Goal: Task Accomplishment & Management: Manage account settings

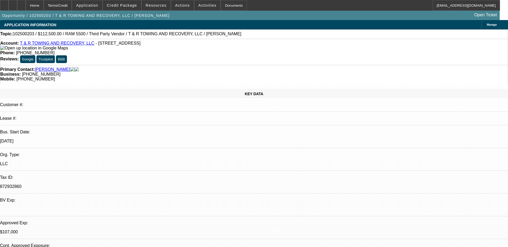
select select "0"
select select "3"
select select "0.1"
select select "6"
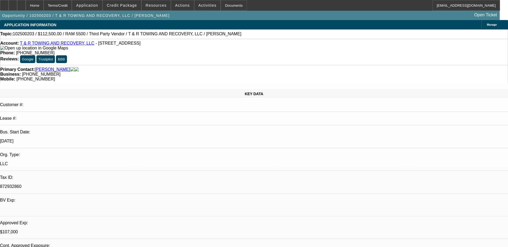
select select "0"
select select "3"
select select "0"
select select "6"
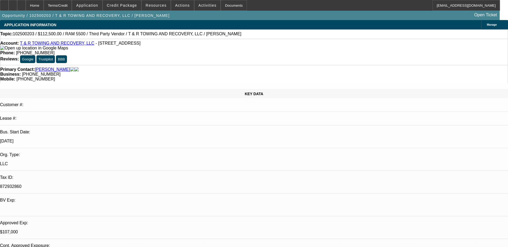
select select "0"
select select "3"
select select "0"
select select "6"
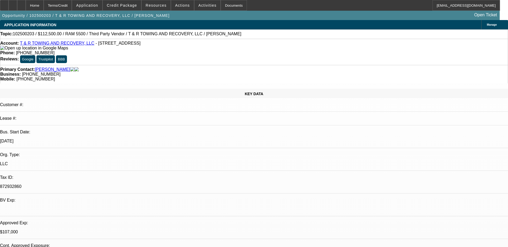
select select "0"
select select "3"
select select "0"
select select "6"
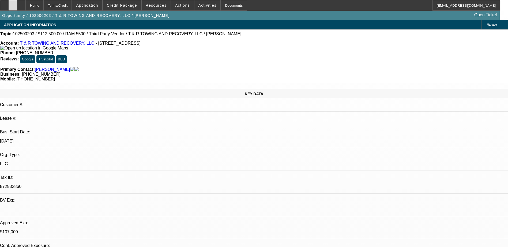
click at [17, 5] on div at bounding box center [13, 5] width 9 height 11
click at [13, 3] on icon at bounding box center [13, 3] width 0 height 0
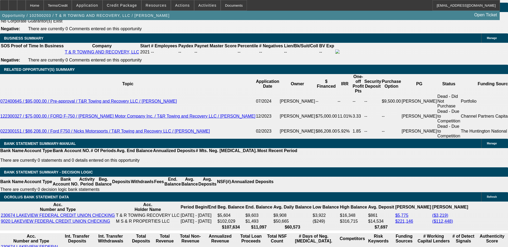
scroll to position [857, 0]
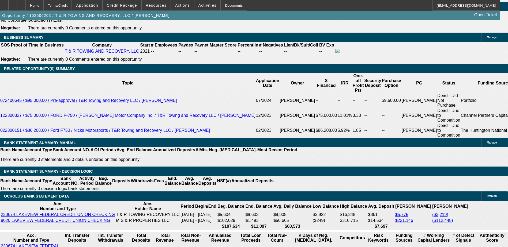
drag, startPoint x: 115, startPoint y: 56, endPoint x: 132, endPoint y: 57, distance: 17.1
drag, startPoint x: 132, startPoint y: 57, endPoint x: 111, endPoint y: 58, distance: 21.4
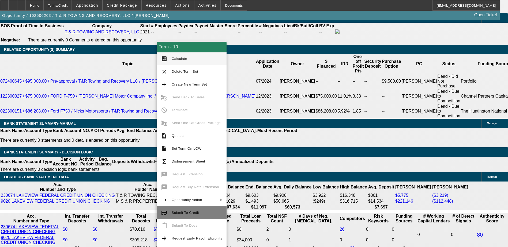
scroll to position [910, 0]
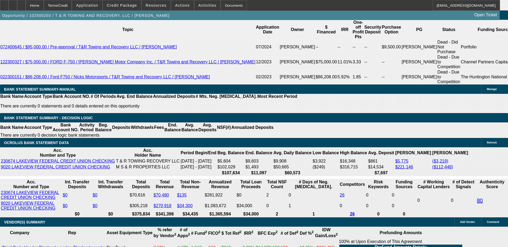
scroll to position [857, 0]
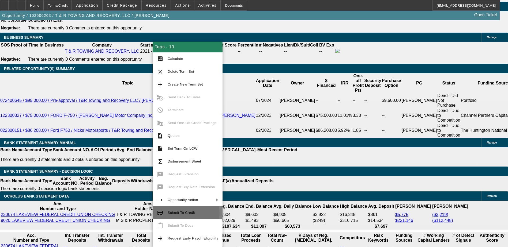
click at [180, 214] on span "Submit To Credit" at bounding box center [181, 213] width 27 height 4
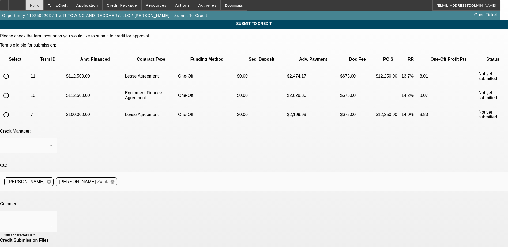
click at [44, 1] on div "Home" at bounding box center [35, 5] width 18 height 11
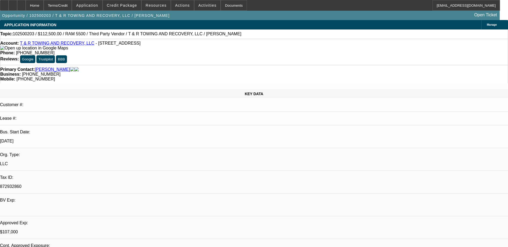
select select "0"
select select "3"
select select "0.1"
select select "6"
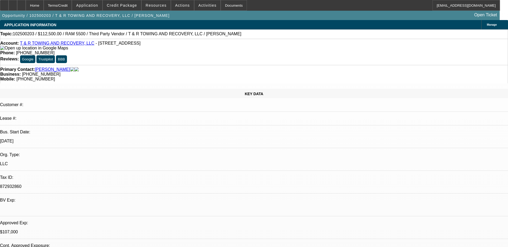
select select "0"
select select "3"
select select "0"
select select "6"
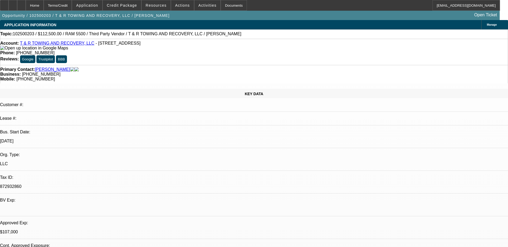
select select "0"
select select "3"
select select "0"
select select "6"
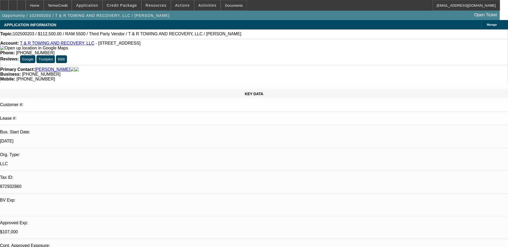
select select "0"
select select "3"
select select "0"
select select "6"
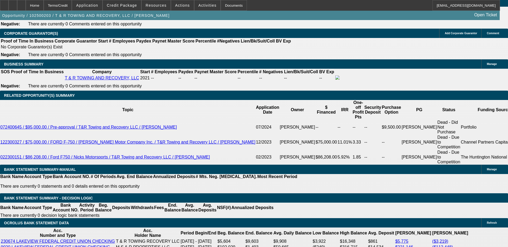
scroll to position [861, 0]
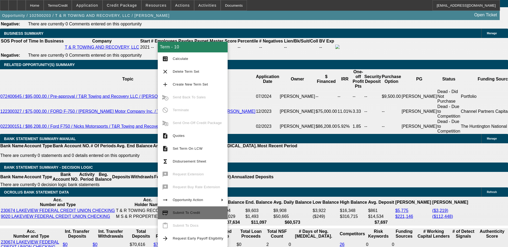
click at [193, 210] on span "Submit To Credit" at bounding box center [198, 213] width 51 height 6
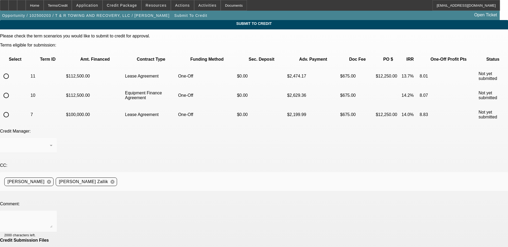
click at [57, 138] on mat-form-field at bounding box center [28, 148] width 57 height 21
click at [12, 90] on input "radio" at bounding box center [6, 95] width 11 height 11
radio input "true"
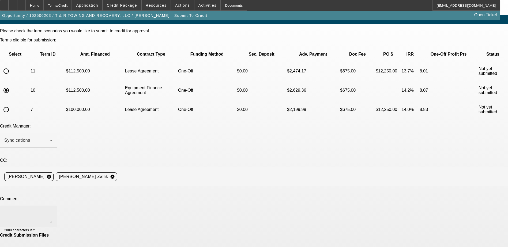
scroll to position [6, 0]
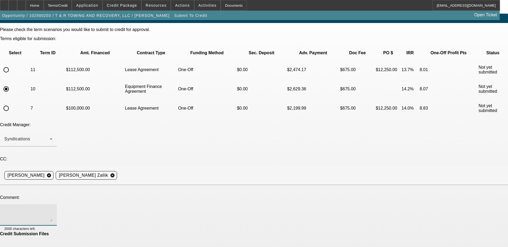
click at [52, 209] on textarea at bounding box center [28, 215] width 48 height 13
type textarea "Please send to CP to remove contingency. Proof of ownership added to misc. Than…"
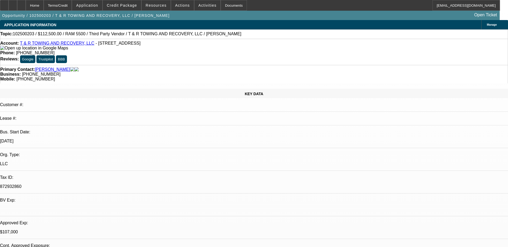
select select "0"
select select "3"
select select "0.1"
select select "6"
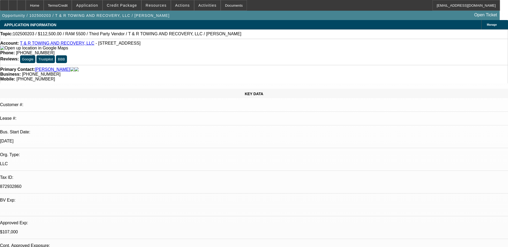
select select "0"
select select "3"
select select "0"
select select "6"
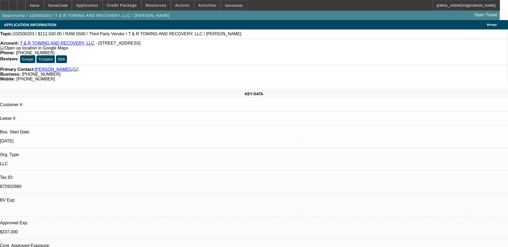
select select "0"
select select "3"
select select "0"
select select "6"
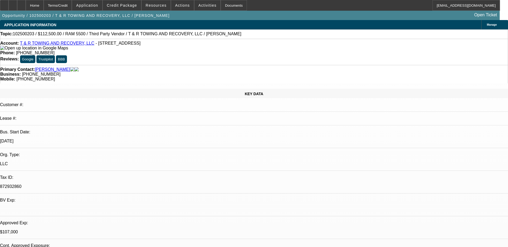
select select "0"
select select "3"
select select "0"
select select "6"
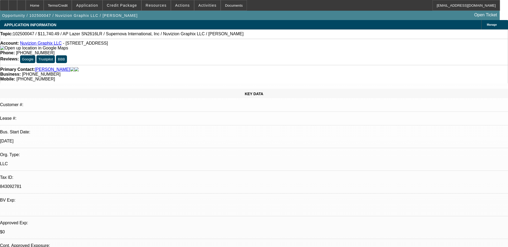
select select "0"
select select "0.1"
select select "0"
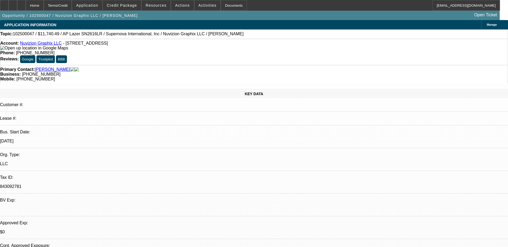
select select "0.1"
select select "0"
select select "0.1"
select select "0"
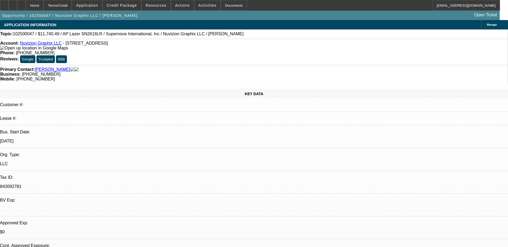
select select "0"
select select "0.1"
select select "1"
select select "5"
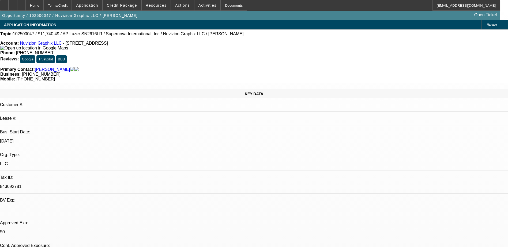
select select "1"
select select "5"
select select "1"
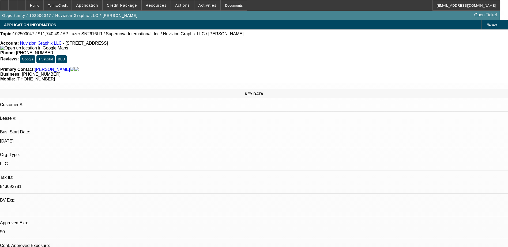
select select "5"
select select "1"
select select "5"
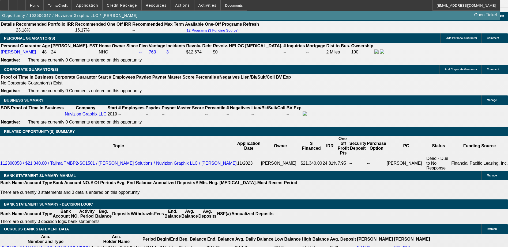
scroll to position [780, 0]
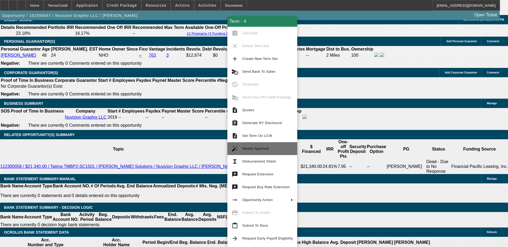
click at [267, 150] on span "Modify Approval" at bounding box center [267, 149] width 51 height 6
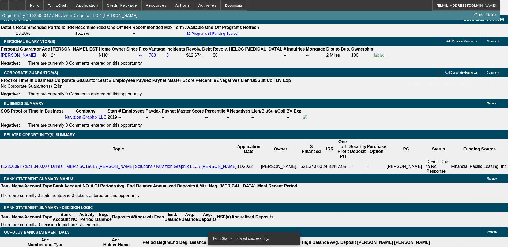
select select "0"
select select "0.1"
select select "5"
select select "0"
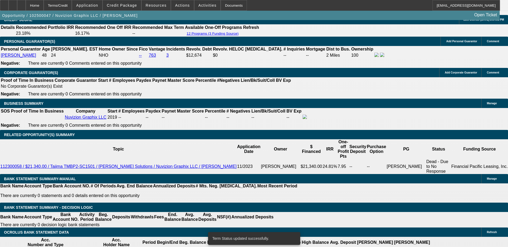
select select "0"
select select "0.1"
select select "5"
select select "0"
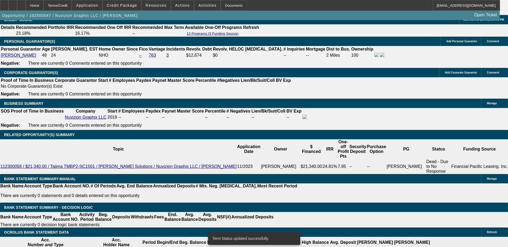
select select "0.1"
select select "5"
select select "0"
select select "0.1"
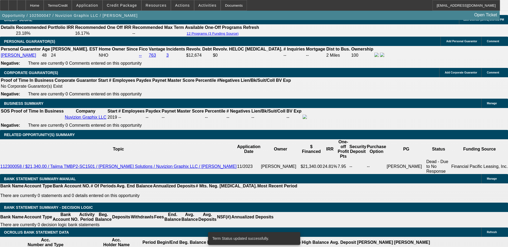
select select "5"
type input "$1,740.49"
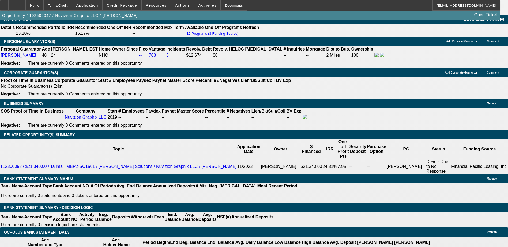
type input "UNKNOWN"
type input "$356.53"
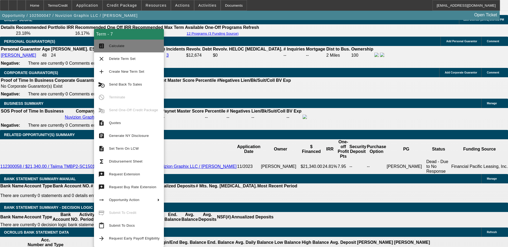
click at [122, 48] on span "Calculate" at bounding box center [134, 46] width 51 height 6
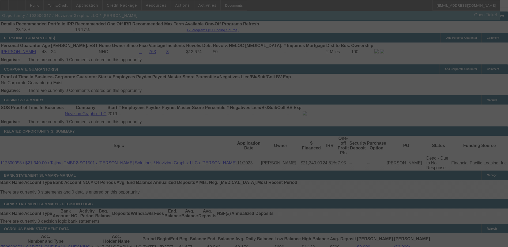
scroll to position [807, 0]
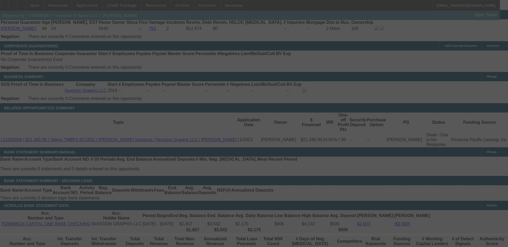
select select "0"
select select "0.1"
select select "5"
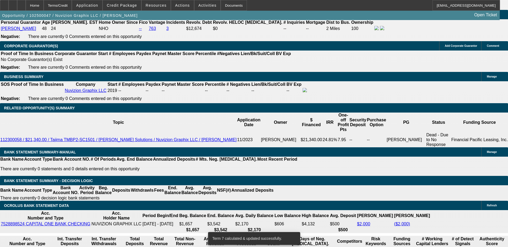
drag, startPoint x: 105, startPoint y: 91, endPoint x: 116, endPoint y: 89, distance: 11.1
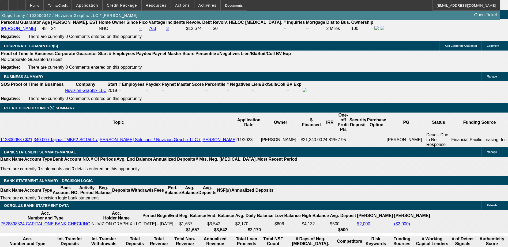
type input "$1,000.00"
type input "UNKNOWN"
type input "$382.93"
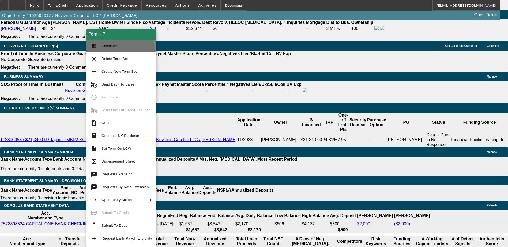
click at [111, 51] on button "calculate Calculate" at bounding box center [121, 46] width 70 height 13
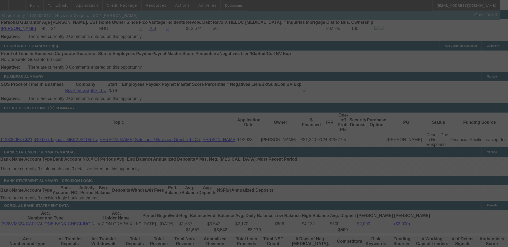
select select "0"
select select "0.1"
select select "5"
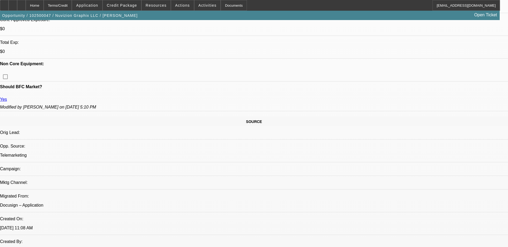
scroll to position [138, 0]
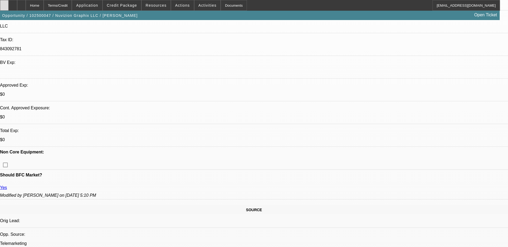
click at [9, 3] on div at bounding box center [4, 5] width 9 height 11
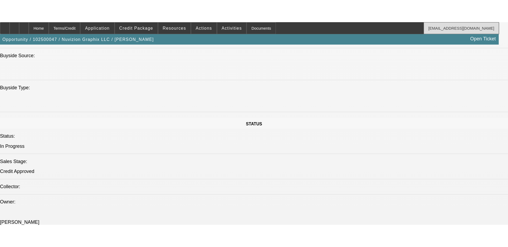
scroll to position [486, 0]
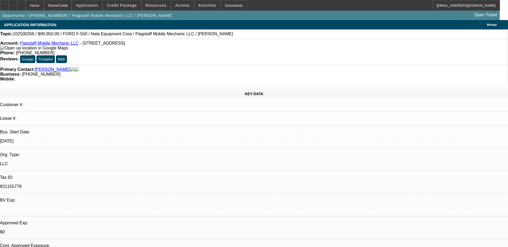
select select "0"
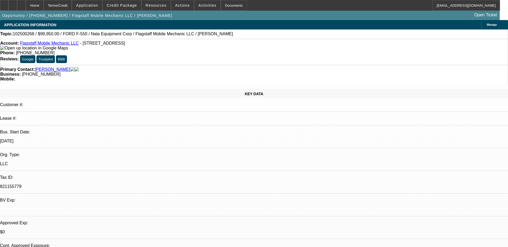
select select "0"
select select "1"
select select "6"
select select "1"
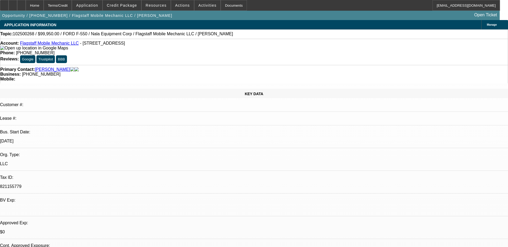
select select "1"
select select "6"
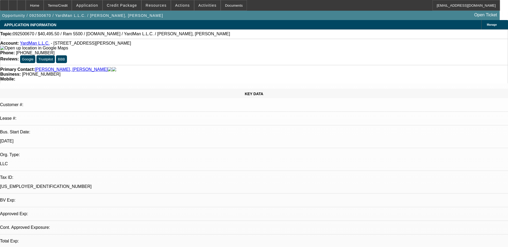
select select "0.1"
select select "2"
select select "0.1"
select select "4"
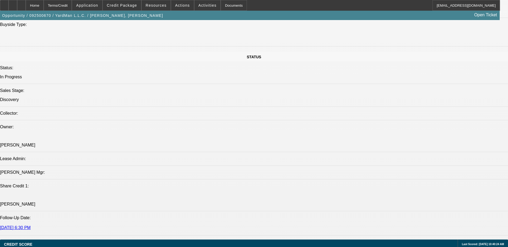
scroll to position [562, 0]
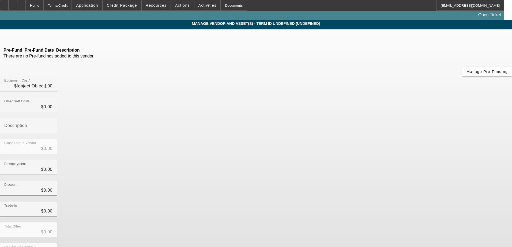
type input "$44,995.00"
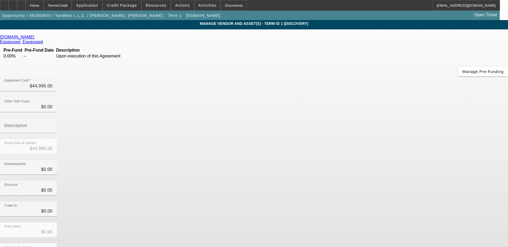
click at [36, 39] on icon at bounding box center [36, 37] width 0 height 5
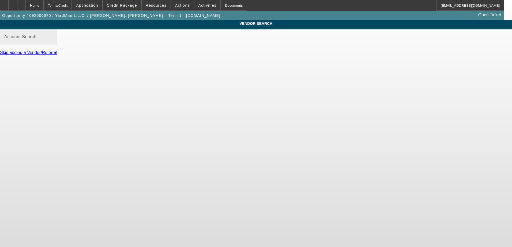
click at [36, 39] on mat-label "Account Search" at bounding box center [20, 37] width 32 height 5
click at [52, 42] on input "Account Search" at bounding box center [28, 39] width 48 height 6
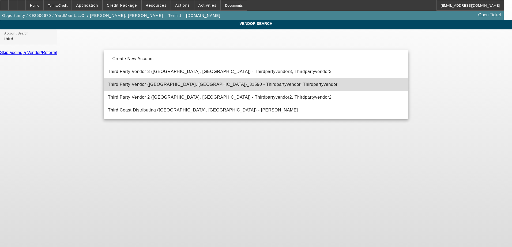
click at [188, 86] on span "Third Party Vendor (Northbrook, IL)_31590 - Thirdpartyvendor, Thirdpartyvendor" at bounding box center [222, 84] width 229 height 5
type input "Third Party Vendor (Northbrook, IL)_31590 - Thirdpartyvendor, Thirdpartyvendor"
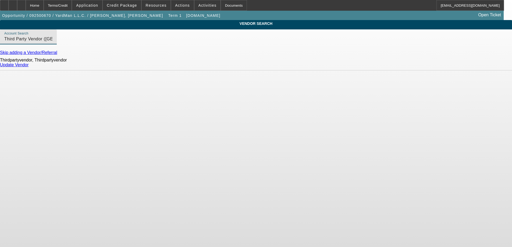
click at [29, 67] on link "Update Vendor" at bounding box center [14, 65] width 29 height 5
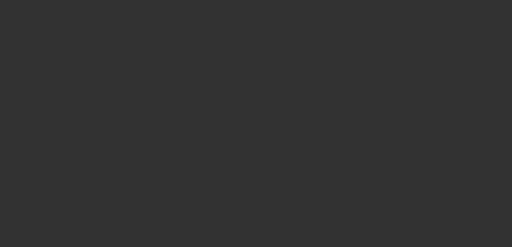
type input "$44,995.00"
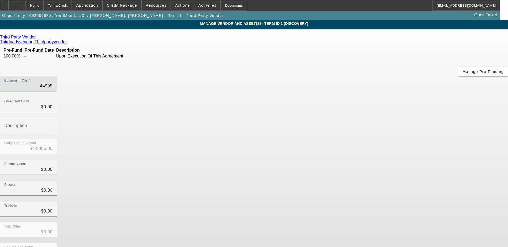
drag, startPoint x: 303, startPoint y: 44, endPoint x: 341, endPoint y: 44, distance: 38.0
click at [341, 77] on div "Equipment Cost 44995" at bounding box center [254, 87] width 508 height 21
type input "6"
type input "$6.00"
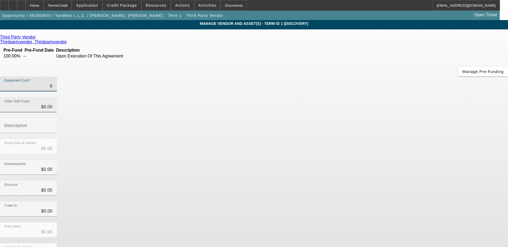
type input "69"
type input "$69.00"
type input "695"
type input "$695.00"
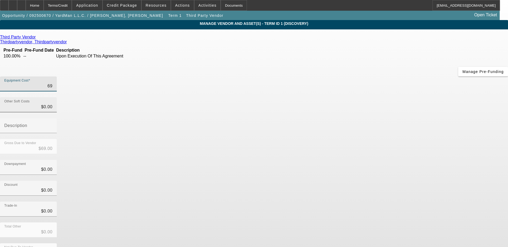
type input "$695.00"
type input "6950"
type input "$6,950.00"
type input "69500"
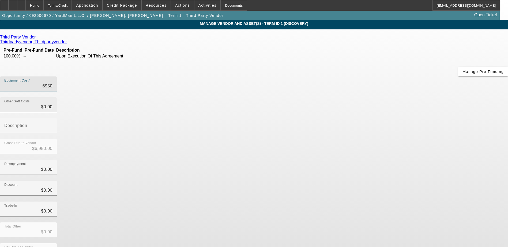
type input "$69,500.00"
click at [219, 111] on div "Third Party Vendor Thirdpartyvendor, Thirdpartyvendor Pre-Fund Pre-Fund Date De…" at bounding box center [254, 155] width 508 height 241
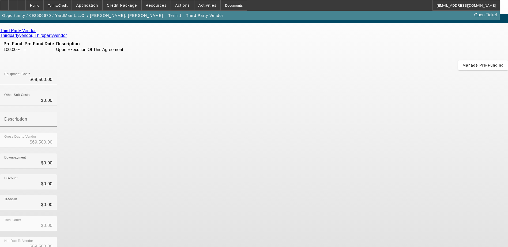
scroll to position [12, 0]
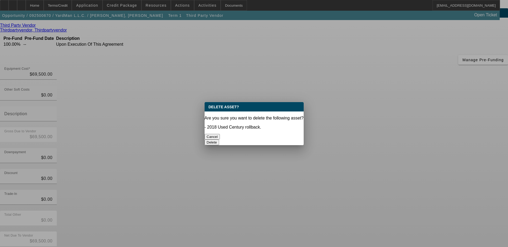
scroll to position [0, 0]
click at [219, 140] on button "Delete" at bounding box center [211, 143] width 15 height 6
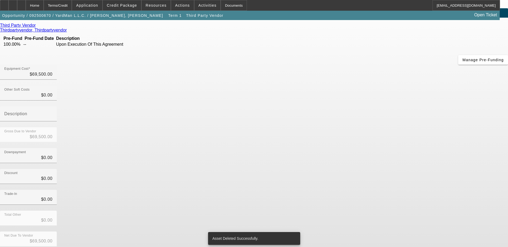
scroll to position [4, 0]
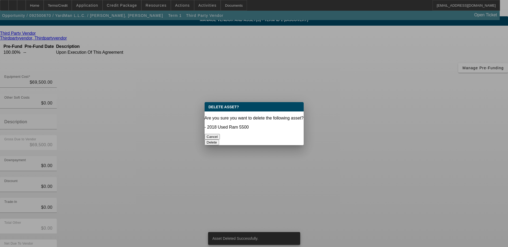
scroll to position [0, 0]
click at [219, 140] on button "Delete" at bounding box center [211, 143] width 15 height 6
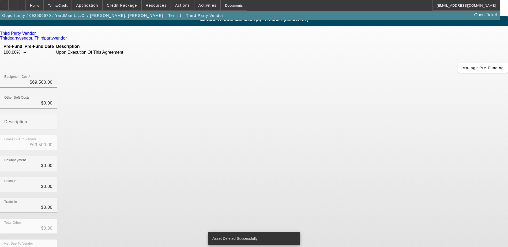
scroll to position [2, 0]
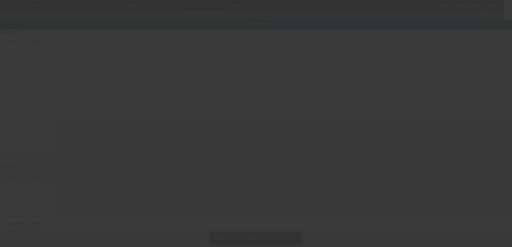
type input "6501 Old Marshall Rd"
type input "Upper Darby"
type input "19082"
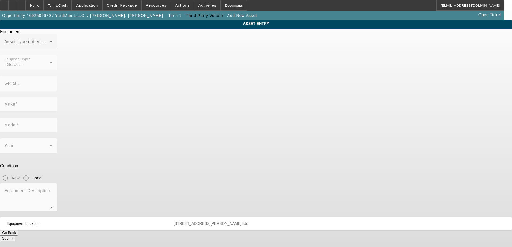
click at [18, 230] on button "Go Back" at bounding box center [9, 233] width 18 height 6
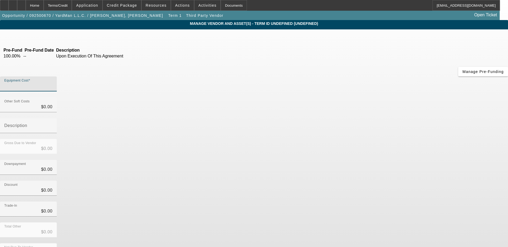
drag, startPoint x: 293, startPoint y: 44, endPoint x: 323, endPoint y: 44, distance: 30.0
click at [52, 83] on input "Equipment Cost" at bounding box center [28, 86] width 48 height 6
click at [1, 37] on icon at bounding box center [1, 37] width 0 height 5
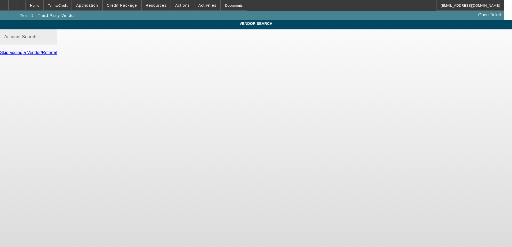
click at [36, 39] on mat-label "Account Search" at bounding box center [20, 37] width 32 height 5
click at [52, 42] on input "Account Search" at bounding box center [28, 39] width 48 height 6
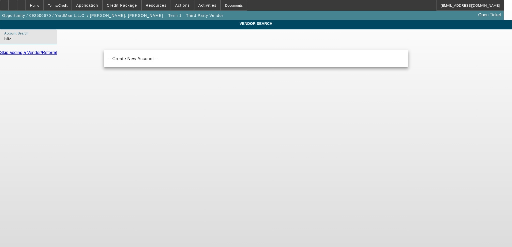
drag, startPoint x: 128, startPoint y: 46, endPoint x: 103, endPoint y: 44, distance: 24.9
click at [103, 44] on div "Account Search bliz" at bounding box center [256, 39] width 512 height 21
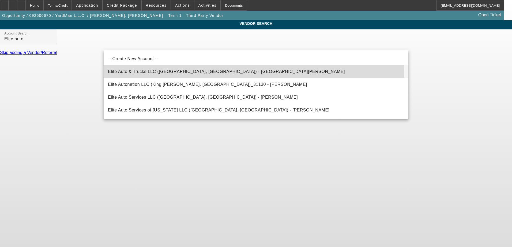
click at [211, 72] on mat-option "Elite Auto & Trucks LLC (Littlestown, PA) - Yiadom, Eric" at bounding box center [256, 71] width 305 height 13
type input "Elite Auto & Trucks LLC (Littlestown, PA) - Yiadom, Eric"
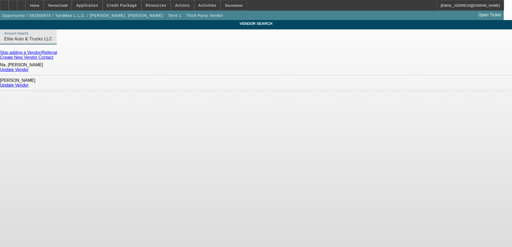
click at [29, 69] on link "Update Vendor" at bounding box center [14, 69] width 29 height 5
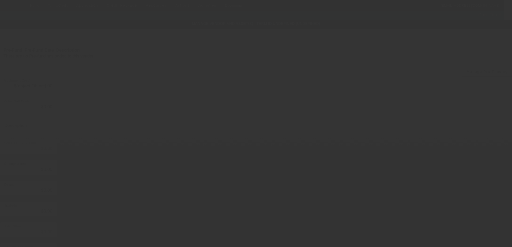
type input "$69,500.00"
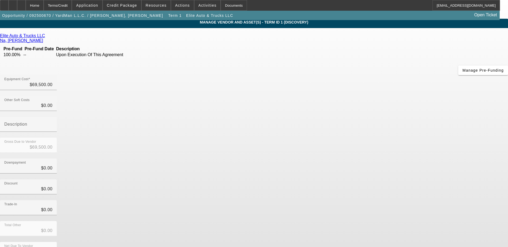
scroll to position [2, 0]
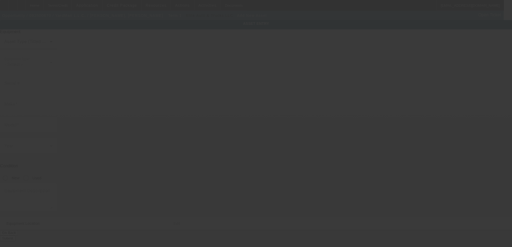
type input "6501 Old Marshall Rd"
type input "Upper Darby"
type input "19082"
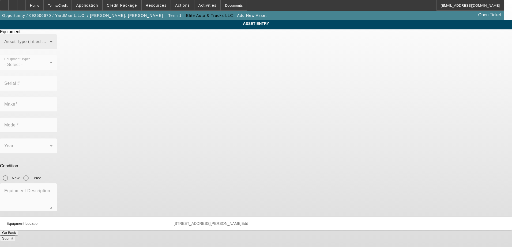
click at [50, 47] on span at bounding box center [27, 44] width 46 height 6
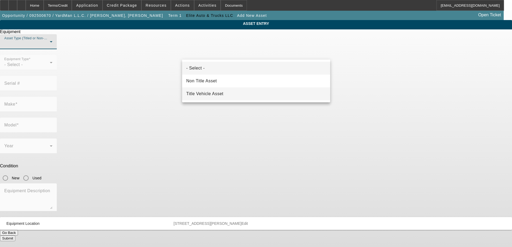
click at [233, 90] on mat-option "Title Vehicle Asset" at bounding box center [256, 94] width 148 height 13
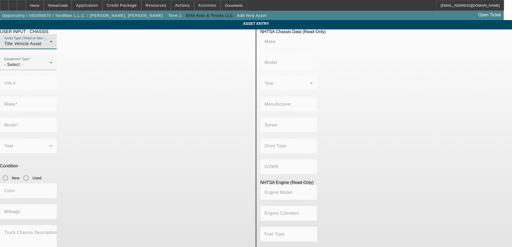
click at [175, 71] on div "Equipment Type - Select -" at bounding box center [126, 65] width 252 height 21
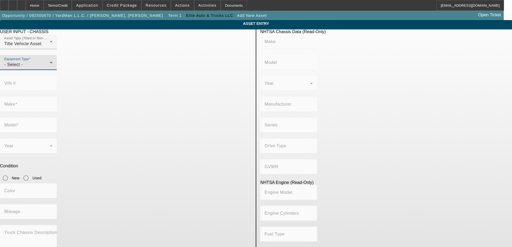
click at [54, 66] on icon at bounding box center [51, 62] width 6 height 6
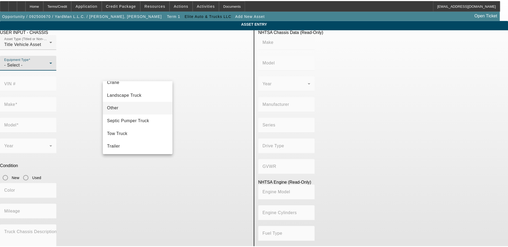
scroll to position [59, 0]
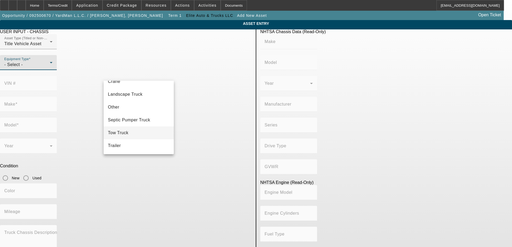
click at [138, 131] on mat-option "Tow Truck" at bounding box center [139, 133] width 70 height 13
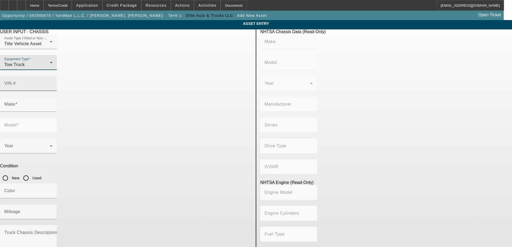
click at [52, 82] on input "VIN #" at bounding box center [28, 85] width 48 height 6
click at [16, 81] on mat-label "VIN #" at bounding box center [10, 83] width 12 height 5
click at [52, 82] on input "VIN #" at bounding box center [28, 85] width 48 height 6
click at [52, 82] on input "2NP2HM" at bounding box center [28, 85] width 48 height 6
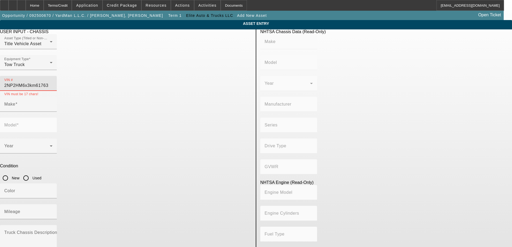
type input "2NP2HM6x3km617638"
type input "PETERBILT"
type input "337"
type input "PETERBILT MOTORS COMPANY"
type input "4x2"
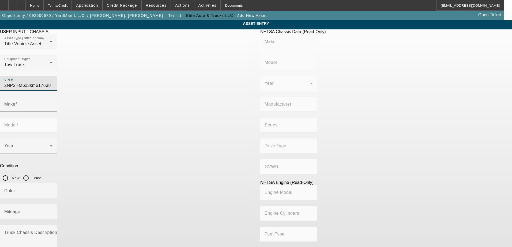
type input "Class 6: 19,501 - 26,000 lb (8,845 - 11,794 kg)"
type input "PX-6/PX-7"
type input "6"
type input "Diesel"
type input "408.85908543470"
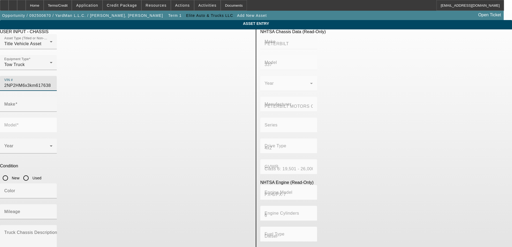
type input "6.7"
type input "PETERBILT"
type input "337"
type input "2NP2HM6X3KM617638"
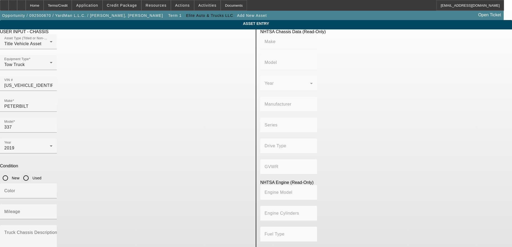
click at [31, 173] on input "Used" at bounding box center [26, 178] width 11 height 11
radio input "true"
type input "PETERBILT"
type input "337"
type input "PETERBILT MOTORS COMPANY"
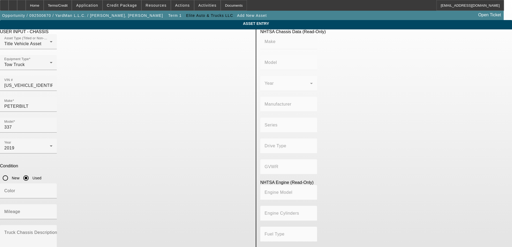
type input "4x2"
type input "Class 6: 19,501 - 26,000 lb (8,845 - 11,794 kg)"
type input "PX-6/PX-7"
type input "6"
type input "Diesel"
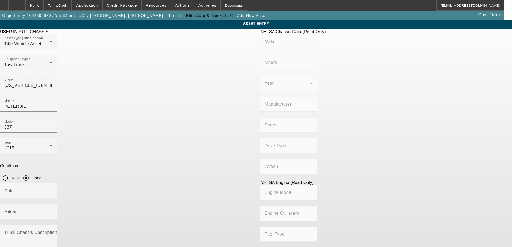
type input "408.85908543470"
type input "6.7"
click at [20, 210] on mat-label "Mileage" at bounding box center [12, 212] width 16 height 5
click at [52, 211] on input "Mileage" at bounding box center [28, 214] width 48 height 6
click at [52, 190] on input "Color" at bounding box center [28, 193] width 48 height 6
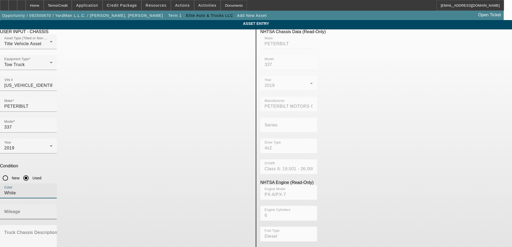
type input "White"
click at [52, 211] on input "Mileage" at bounding box center [28, 214] width 48 height 6
click at [52, 204] on div "Mileage" at bounding box center [28, 211] width 48 height 15
type input "169000"
click at [177, 184] on div "Color White Mileage 169000" at bounding box center [126, 205] width 252 height 42
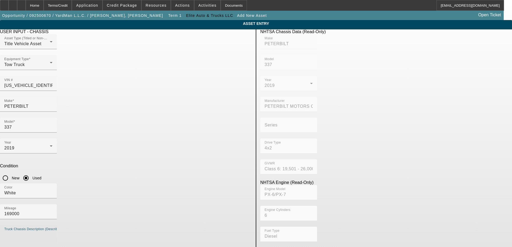
click at [52, 232] on textarea "Truck Chassis Description (Describe the truck chassis only)" at bounding box center [28, 241] width 48 height 19
type textarea "P"
type textarea "Peterbilt 337"
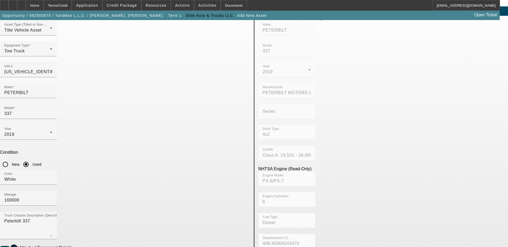
scroll to position [27, 0]
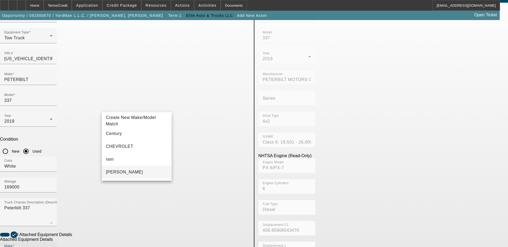
click at [121, 170] on mat-option "Jerr-Dan" at bounding box center [137, 172] width 70 height 13
type input "Jerr-Dan"
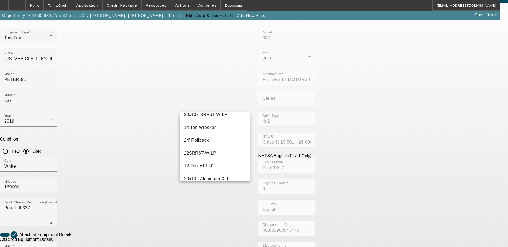
scroll to position [45, 0]
click at [203, 141] on mat-option "22' Rollback" at bounding box center [215, 140] width 70 height 13
type input "22' Rollback"
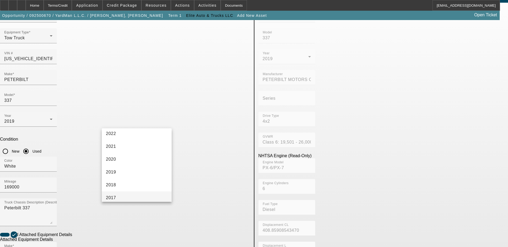
click at [127, 197] on mat-option "2017" at bounding box center [137, 198] width 70 height 13
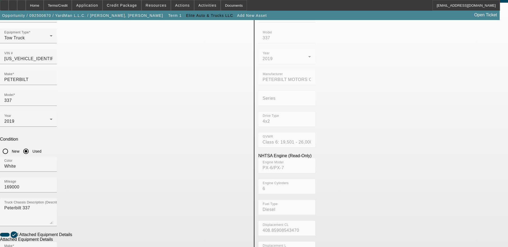
radio input "true"
checkbox input "true"
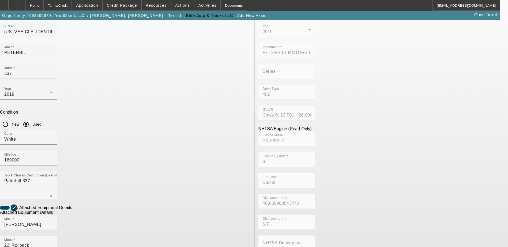
scroll to position [97, 0]
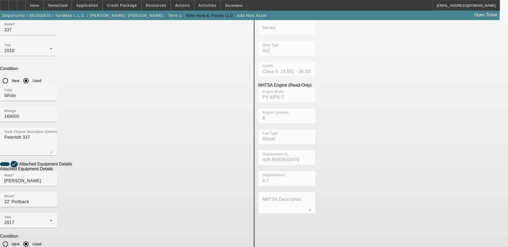
type textarea "Jerrdan 22' Rollback"
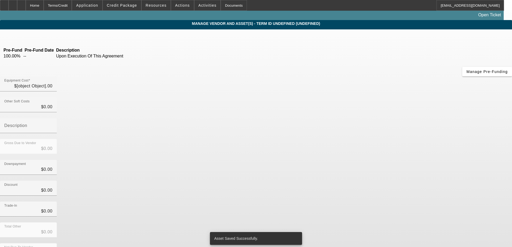
type input "$69,500.00"
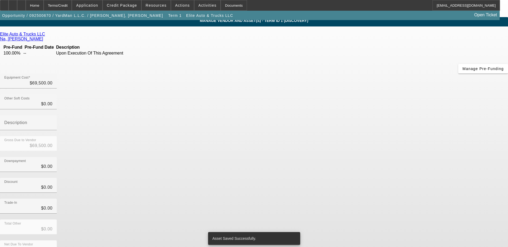
scroll to position [4, 0]
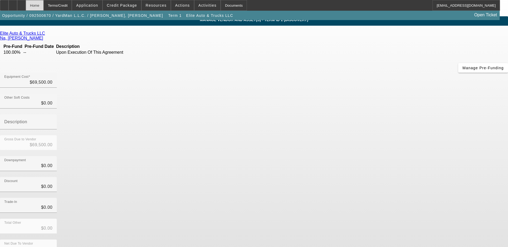
click at [44, 3] on div "Home" at bounding box center [35, 5] width 18 height 11
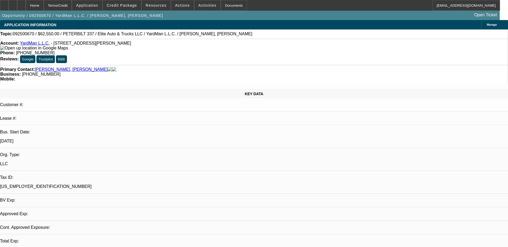
select select "0.1"
select select "2"
select select "0.1"
select select "4"
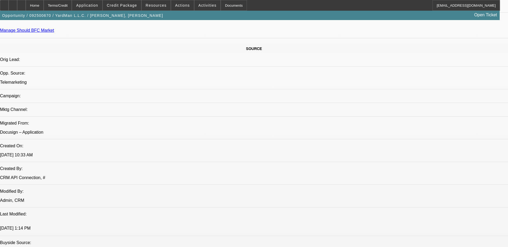
scroll to position [294, 0]
click at [128, 3] on span "Credit Package" at bounding box center [122, 5] width 30 height 4
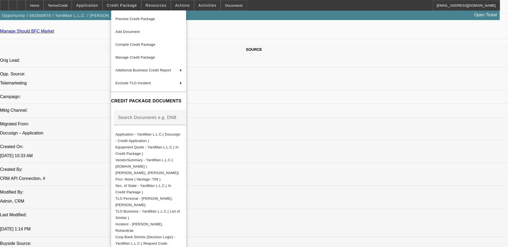
click at [150, 20] on span "Preview Credit Package" at bounding box center [135, 19] width 40 height 4
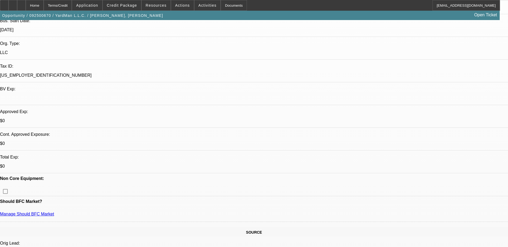
scroll to position [54, 0]
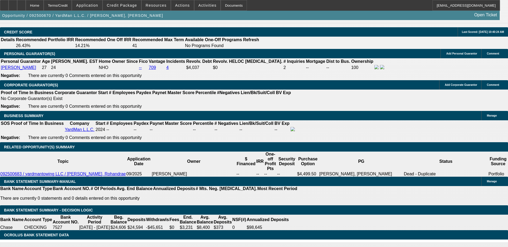
scroll to position [669, 0]
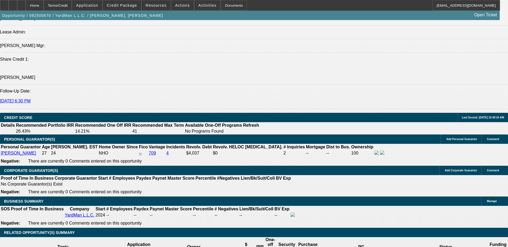
drag, startPoint x: 104, startPoint y: 179, endPoint x: 117, endPoint y: 178, distance: 13.1
type input "UNKNOWN"
type input "48"
type input "$3,733.90"
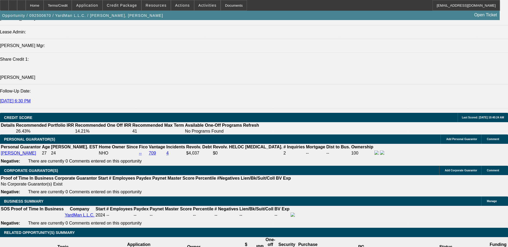
type input "$1,866.95"
type input "$32,516.08"
type input "$16,258.04"
type input "48"
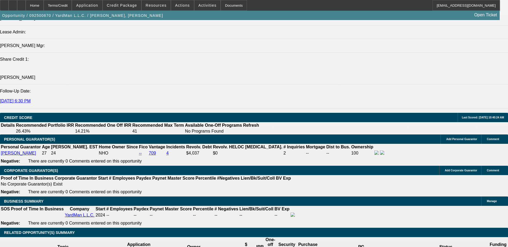
type input "16258.04"
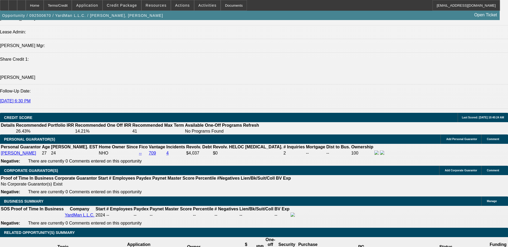
type input "$3,733.90"
type input "$1,866.95"
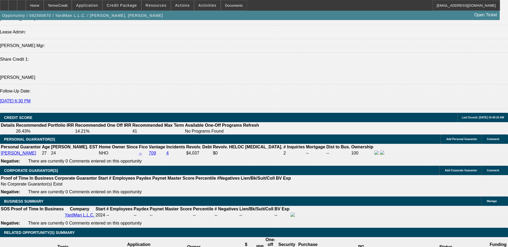
select select "0.2"
type input "$13,900.00"
type input "$3,319.02"
type input "$1,659.51"
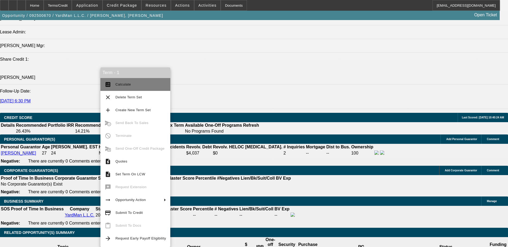
click at [131, 83] on span "Calculate" at bounding box center [140, 84] width 51 height 6
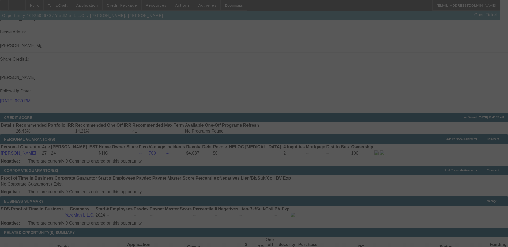
select select "0.2"
select select "2"
select select "0.1"
select select "4"
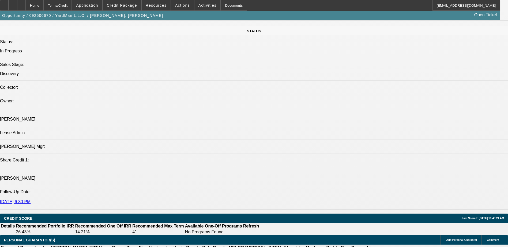
scroll to position [642, 0]
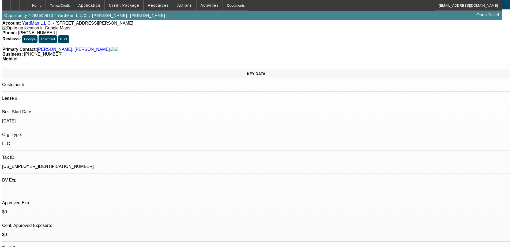
scroll to position [0, 0]
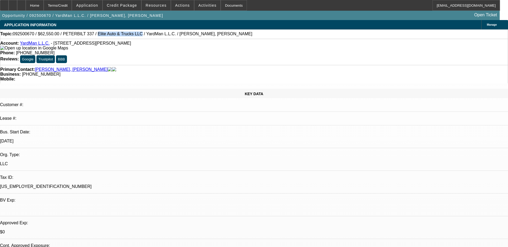
drag, startPoint x: 88, startPoint y: 33, endPoint x: 123, endPoint y: 34, distance: 35.9
click at [123, 34] on span "092500670 / $62,550.00 / PETERBILT 337 / Elite Auto & Trucks LLC / YardMan L.L.…" at bounding box center [132, 34] width 239 height 5
drag, startPoint x: 123, startPoint y: 34, endPoint x: 116, endPoint y: 35, distance: 7.5
copy span "Elite Auto & Trucks LLC"
click at [125, 5] on span "Credit Package" at bounding box center [122, 5] width 30 height 4
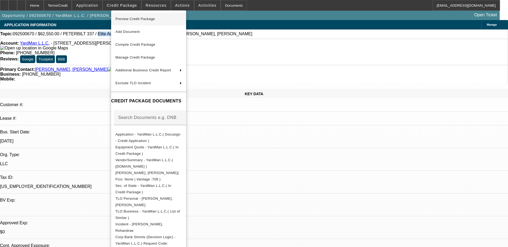
click at [134, 22] on span "Preview Credit Package" at bounding box center [148, 19] width 66 height 6
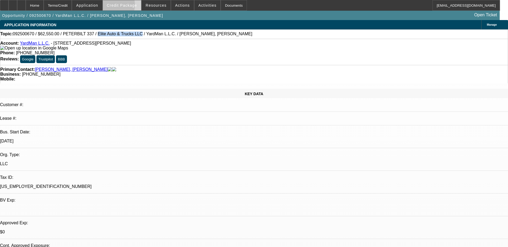
click at [122, 6] on span "Credit Package" at bounding box center [122, 5] width 30 height 4
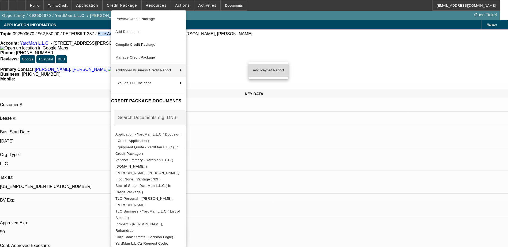
click at [260, 71] on span "Add Paynet Report" at bounding box center [268, 70] width 31 height 6
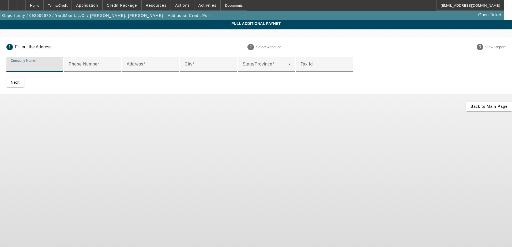
click at [59, 64] on input "Company Name" at bounding box center [35, 66] width 48 height 6
type input "yardman towing llc"
click at [99, 66] on mat-label "Phone Number" at bounding box center [84, 64] width 31 height 5
click at [117, 70] on input "Phone Number" at bounding box center [93, 66] width 48 height 6
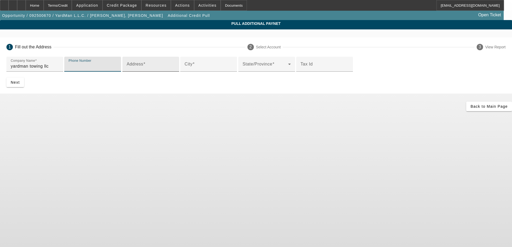
click at [144, 70] on input "Address" at bounding box center [151, 66] width 48 height 6
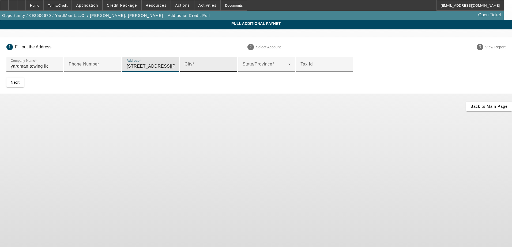
type input "6501 old marshall road"
click at [184, 70] on input "City" at bounding box center [208, 66] width 48 height 6
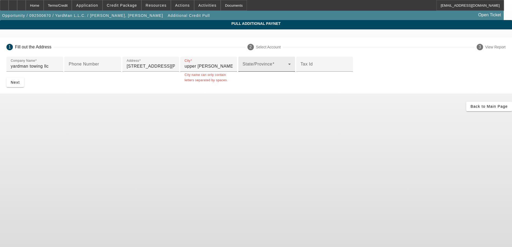
click at [243, 72] on div "State/Province" at bounding box center [267, 64] width 48 height 15
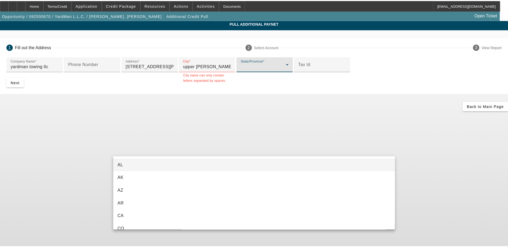
scroll to position [430, 0]
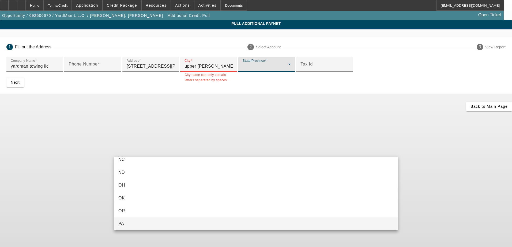
click at [126, 226] on mat-option "PA" at bounding box center [256, 224] width 284 height 13
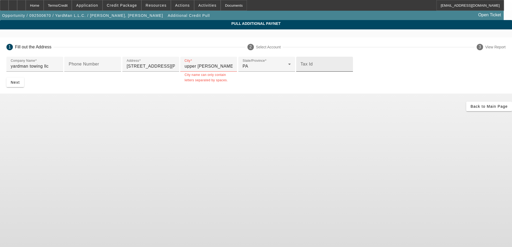
click at [300, 72] on div "Tax Id" at bounding box center [324, 64] width 48 height 15
click at [24, 89] on span "submit" at bounding box center [15, 82] width 18 height 13
click at [184, 70] on input "upper darby" at bounding box center [208, 66] width 48 height 6
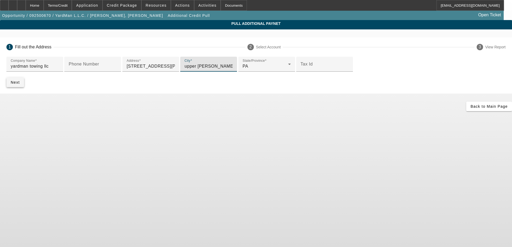
type input "upper darby"
click at [20, 85] on span "Next" at bounding box center [15, 82] width 9 height 4
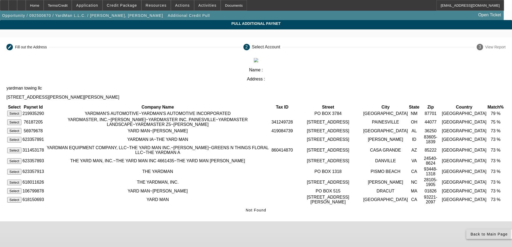
click at [470, 232] on icon at bounding box center [470, 234] width 0 height 4
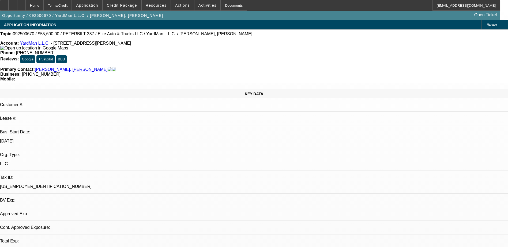
select select "0.2"
select select "2"
select select "0.1"
select select "4"
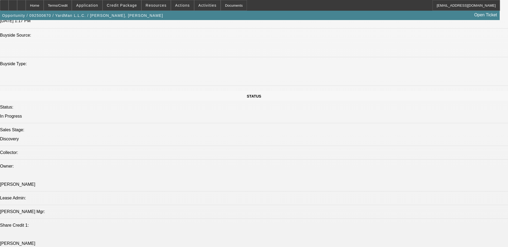
scroll to position [428, 0]
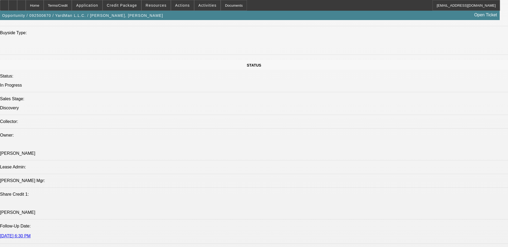
scroll to position [616, 0]
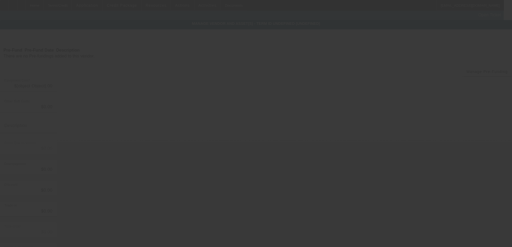
type input "$69,500.00"
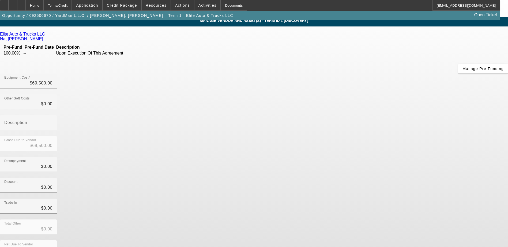
scroll to position [4, 0]
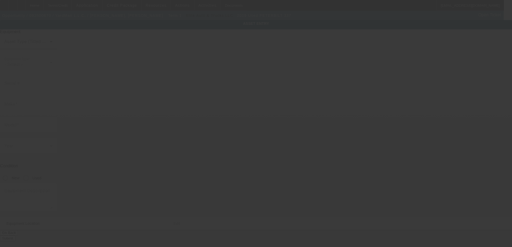
type input "2NP2HM6X3KM617638"
type input "Peterbilt"
type input "337"
radio input "true"
type textarea "Peterbilt 337"
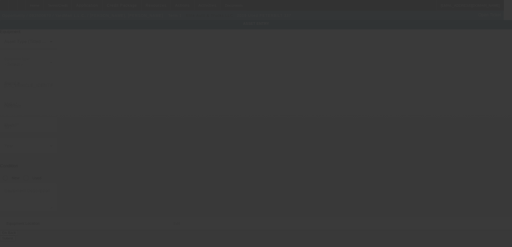
type input "6501 Old Marshall Rd"
type input "Upper Darby"
type input "19082"
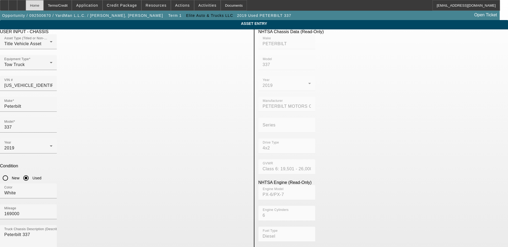
click at [44, 6] on div "Home" at bounding box center [35, 5] width 18 height 11
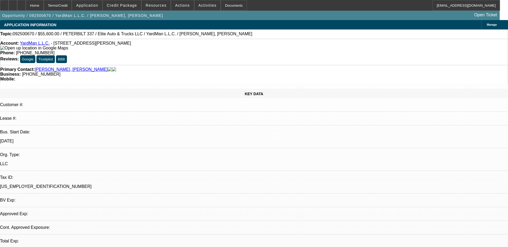
select select "0.2"
select select "2"
select select "0.1"
select select "4"
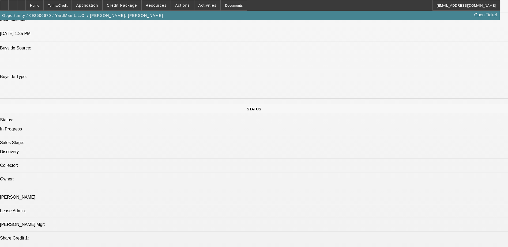
scroll to position [589, 0]
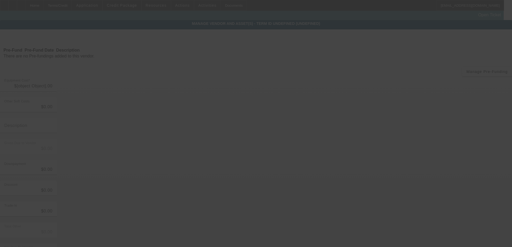
type input "$69,500.00"
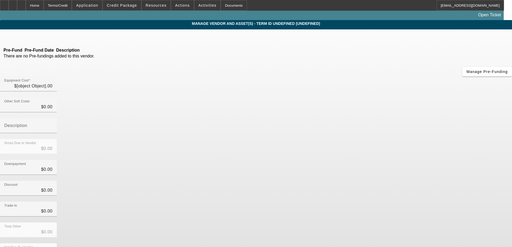
type input "$69,500.00"
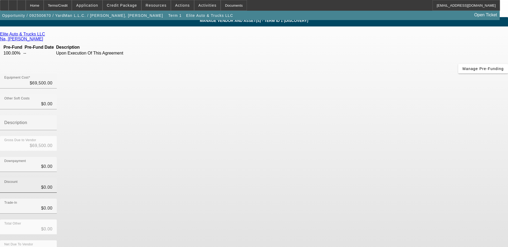
scroll to position [4, 0]
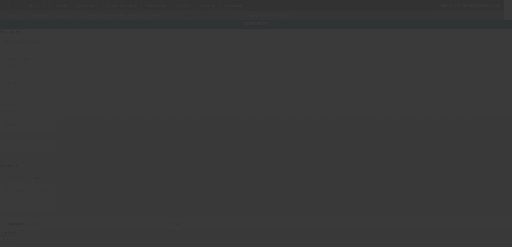
type input "2NP2HM6X3KM617638"
type input "Peterbilt"
type input "337"
radio input "true"
type textarea "Peterbilt 337"
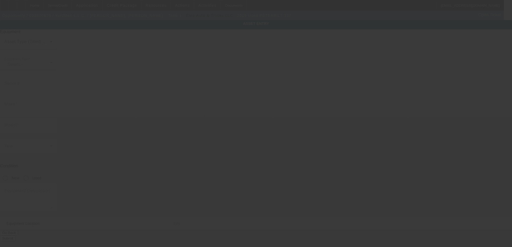
type input "6501 Old Marshall Rd"
type input "Upper Darby"
type input "19082"
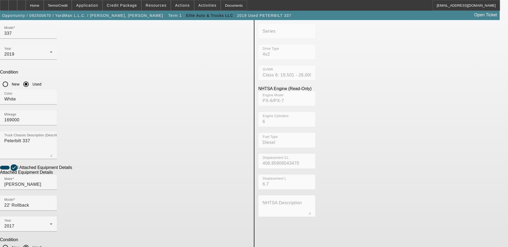
scroll to position [97, 0]
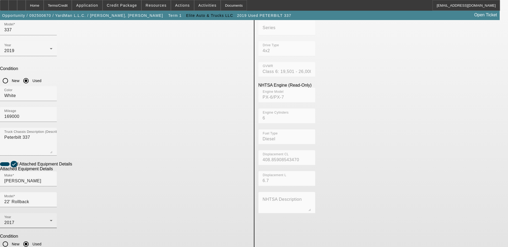
click at [50, 220] on div "2017" at bounding box center [27, 223] width 46 height 6
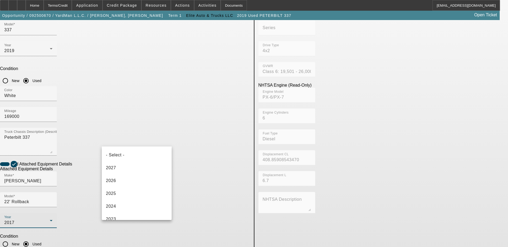
scroll to position [83, 0]
click at [132, 192] on mat-option "2019" at bounding box center [137, 188] width 70 height 13
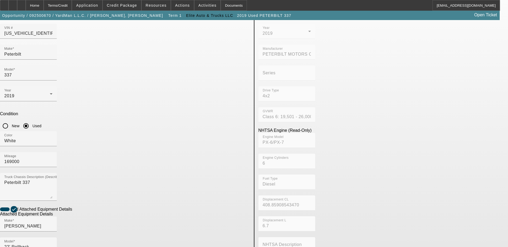
scroll to position [0, 0]
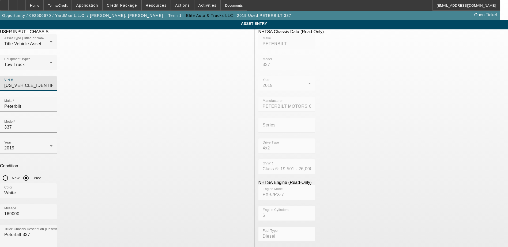
click at [52, 82] on input "2NP2HM6X3KM617638" at bounding box center [28, 85] width 48 height 6
type input "2NP2HM6X3KM6167638"
click at [52, 82] on input "2NP2HM6X3KM6167638" at bounding box center [28, 85] width 48 height 6
type input "2NP2HM6X3KM616738"
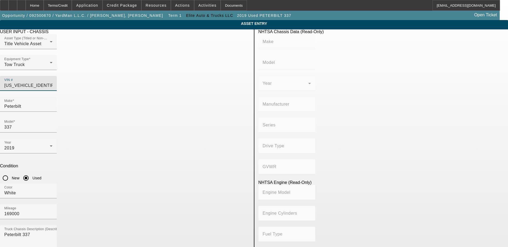
type input "PETERBILT"
type input "337"
type input "PETERBILT MOTORS COMPANY"
type input "4x2"
type input "Class 6: 19,501 - 26,000 lb (8,845 - 11,794 kg)"
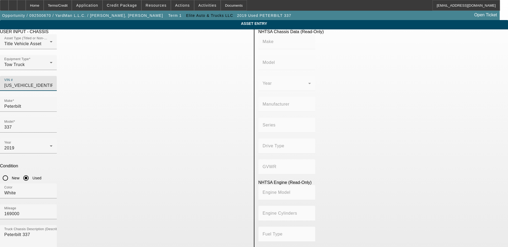
type input "PX-6/PX-7"
type input "6"
type input "Diesel"
type input "408.85908543470"
type input "6.7"
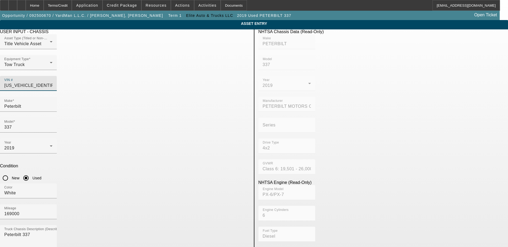
scroll to position [97, 0]
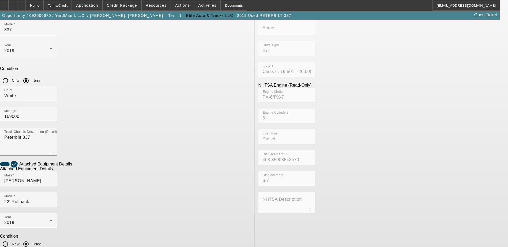
type input "2NP2HM6X3KM616738"
type input "PETERBILT"
type input "337"
type input "PETERBILT MOTORS COMPANY"
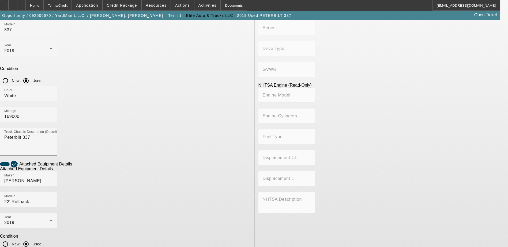
type input "4x2"
type input "Class 6: 19,501 - 26,000 lb (8,845 - 11,794 kg)"
type input "PX-6/PX-7"
type input "6"
type input "Diesel"
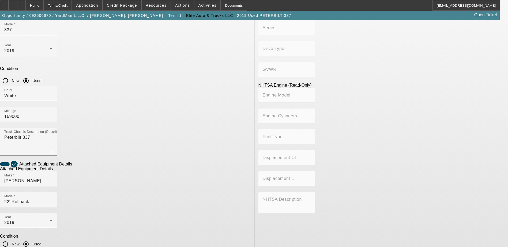
type input "408.85908543470"
type input "6.7"
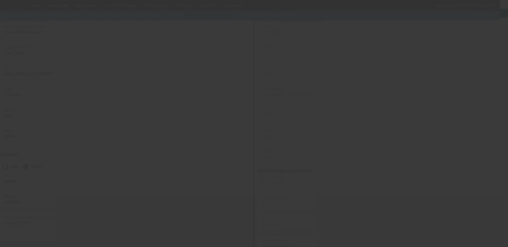
scroll to position [0, 0]
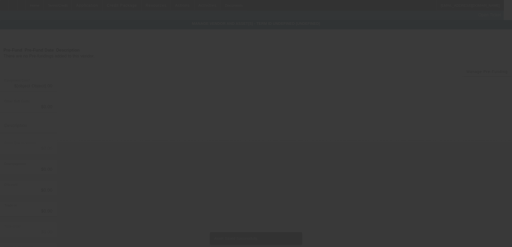
type input "$69,500.00"
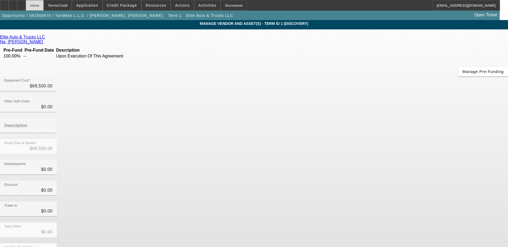
click at [44, 4] on div "Home" at bounding box center [35, 5] width 18 height 11
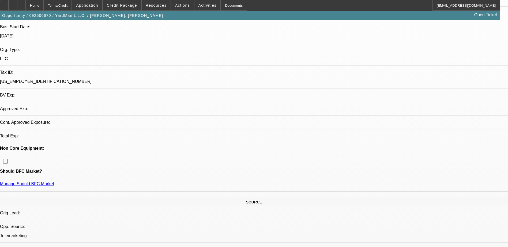
select select "0.2"
select select "2"
select select "0.1"
select select "4"
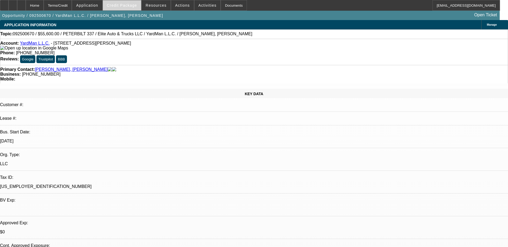
click at [132, 5] on span "Credit Package" at bounding box center [122, 5] width 30 height 4
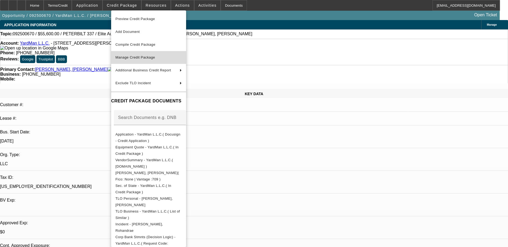
click at [149, 56] on span "Manage Credit Package" at bounding box center [135, 57] width 40 height 4
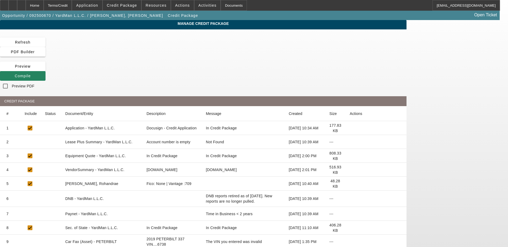
drag, startPoint x: 346, startPoint y: 43, endPoint x: 324, endPoint y: 150, distance: 108.8
click at [332, 128] on div "Refresh PDF Builder Preview Compile Preview PDF CREDIT PACKAGE # Include Status…" at bounding box center [203, 179] width 406 height 285
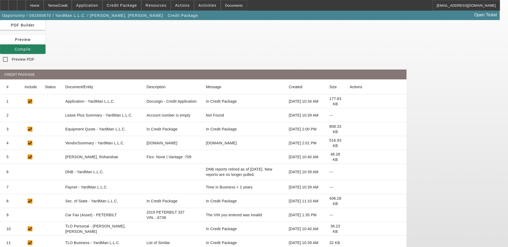
click at [350, 201] on icon at bounding box center [350, 201] width 0 height 0
click at [350, 215] on icon at bounding box center [350, 215] width 0 height 0
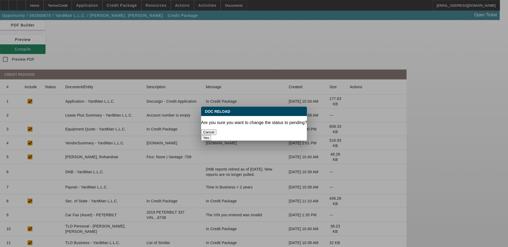
click at [211, 135] on button "Yes" at bounding box center [206, 138] width 10 height 6
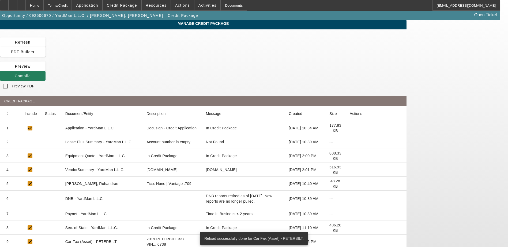
click at [15, 74] on icon at bounding box center [15, 76] width 0 height 4
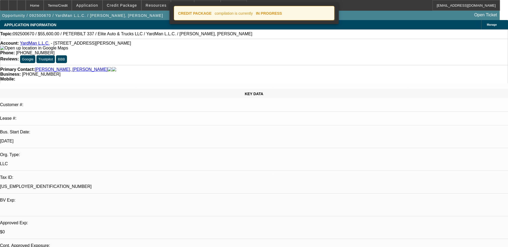
select select "0.2"
select select "2"
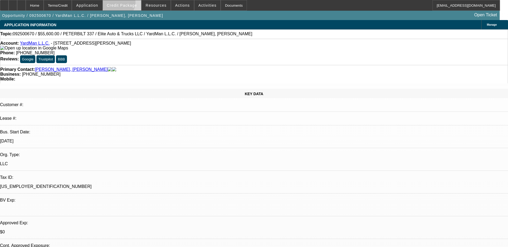
click at [127, 4] on span "Credit Package" at bounding box center [122, 5] width 30 height 4
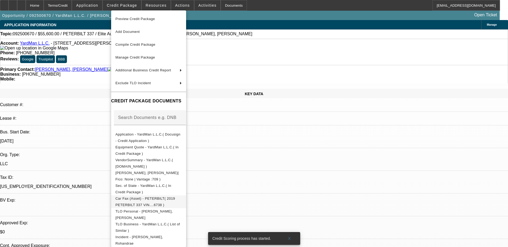
click at [144, 199] on span "Car Fax (Asset) - PETERBILT( 2019 PETERBILT 337 VIN....6738 )" at bounding box center [145, 202] width 60 height 10
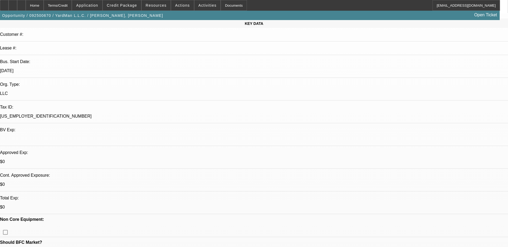
scroll to position [80, 0]
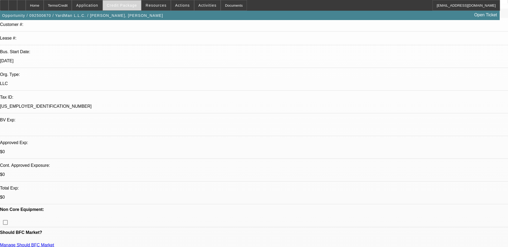
click at [121, 7] on span "Credit Package" at bounding box center [122, 5] width 30 height 4
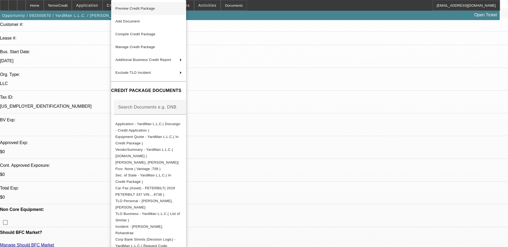
click at [150, 8] on span "Preview Credit Package" at bounding box center [135, 8] width 40 height 4
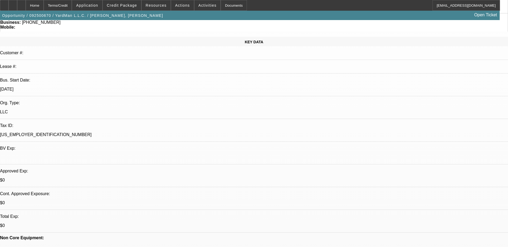
scroll to position [0, 0]
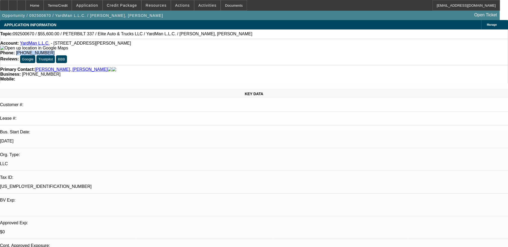
drag, startPoint x: 213, startPoint y: 45, endPoint x: 186, endPoint y: 47, distance: 27.1
click at [186, 51] on div "Phone: (445) 238-9527" at bounding box center [253, 53] width 507 height 5
drag, startPoint x: 186, startPoint y: 47, endPoint x: 206, endPoint y: 46, distance: 20.3
copy span "(445) 238-9527"
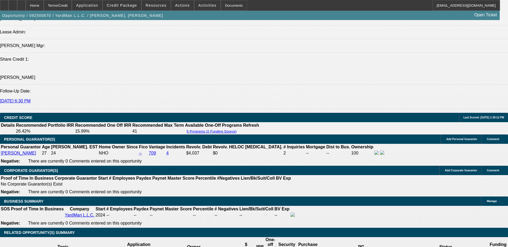
scroll to position [723, 0]
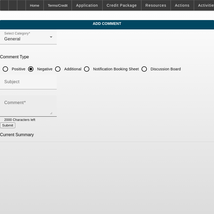
click at [37, 104] on textarea "Comment" at bounding box center [28, 108] width 48 height 13
click at [52, 103] on textarea "Comment" at bounding box center [28, 108] width 48 height 13
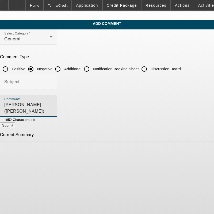
click at [52, 104] on textarea "[PERSON_NAME] ([PERSON_NAME]) [PERSON_NAME] started yardman towing" at bounding box center [28, 108] width 48 height 13
type textarea "[PERSON_NAME] ([PERSON_NAME]) [PERSON_NAME] started yardman towing [DATE]."
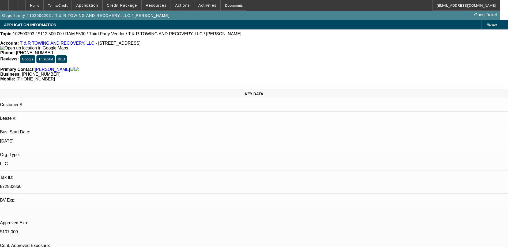
select select "0"
select select "0.1"
select select "0"
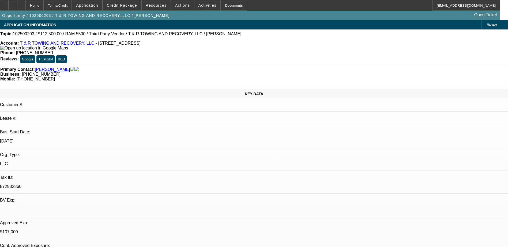
select select "0"
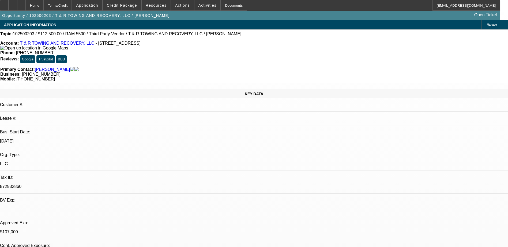
select select "0"
select select "1"
select select "3"
select select "6"
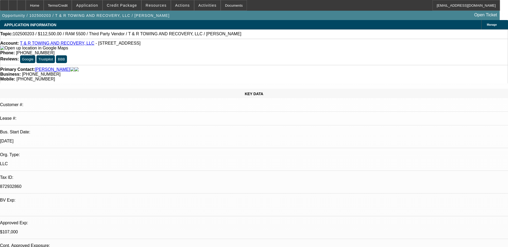
select select "1"
select select "3"
select select "6"
select select "1"
select select "3"
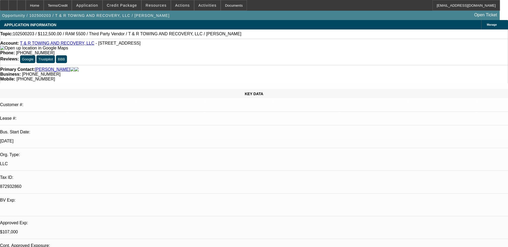
select select "6"
select select "1"
select select "3"
select select "6"
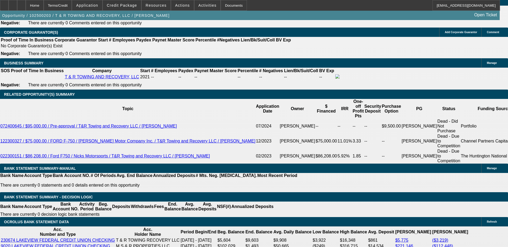
scroll to position [883, 0]
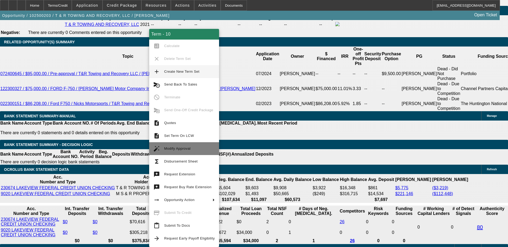
click at [178, 149] on span "Modify Approval" at bounding box center [177, 149] width 26 height 4
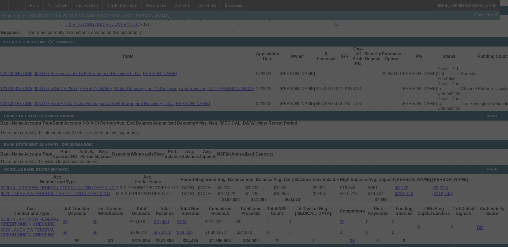
scroll to position [910, 0]
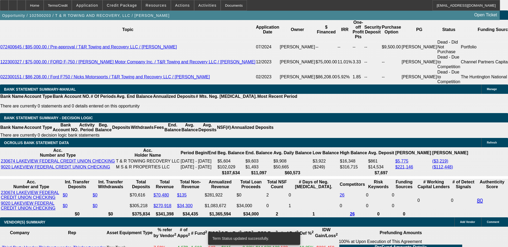
select select "0"
select select "3"
select select "0"
select select "6"
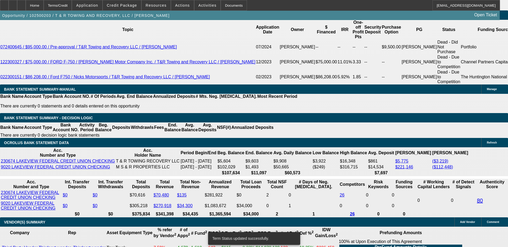
select select "0"
select select "3"
select select "0.1"
select select "6"
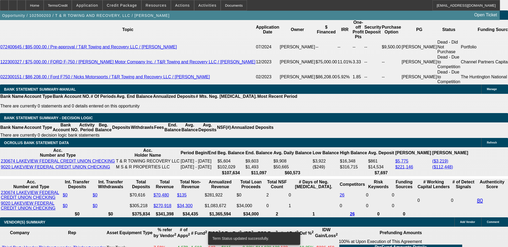
select select "0"
select select "3"
select select "0"
select select "6"
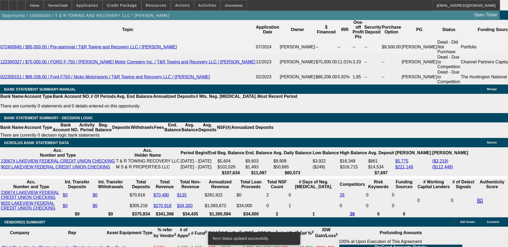
select select "0"
select select "3"
select select "0"
select select "6"
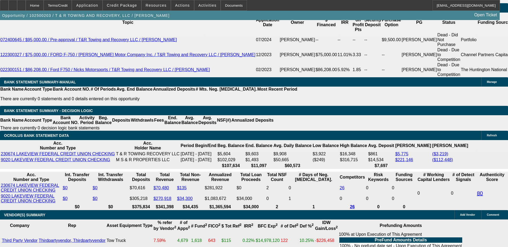
scroll to position [925, 0]
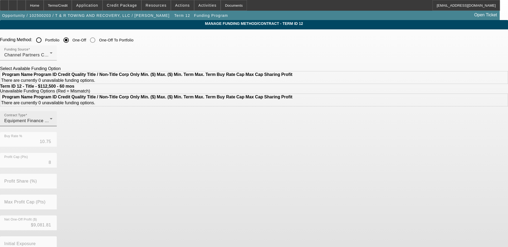
click at [54, 122] on icon at bounding box center [51, 119] width 6 height 6
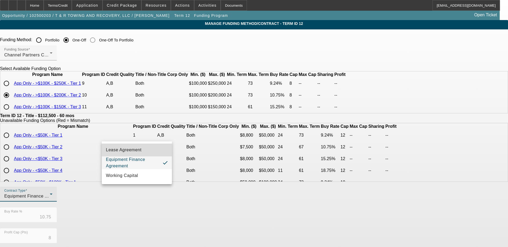
click at [151, 153] on mat-option "Lease Agreement" at bounding box center [137, 150] width 70 height 13
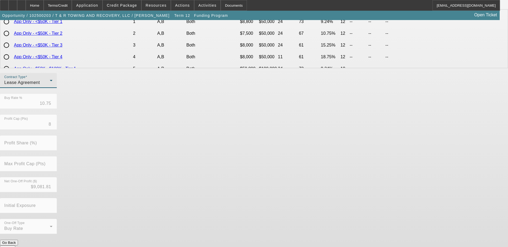
scroll to position [119, 0]
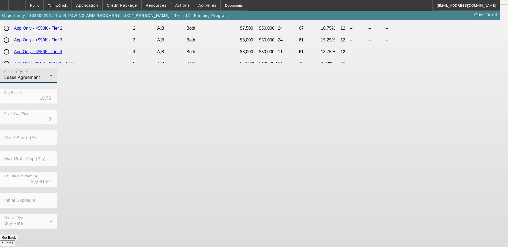
click at [15, 241] on button "Submit" at bounding box center [7, 244] width 15 height 6
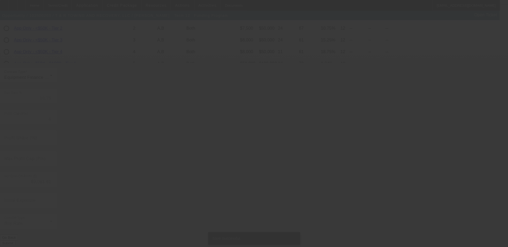
scroll to position [0, 0]
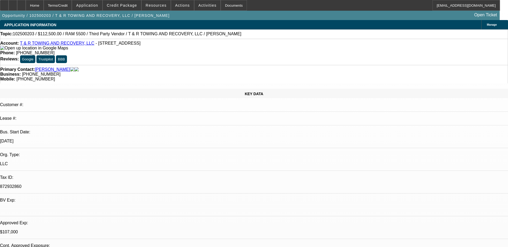
select select "0"
select select "3"
select select "0"
select select "6"
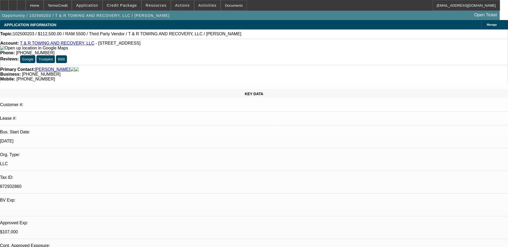
select select "0"
select select "3"
select select "0.1"
select select "6"
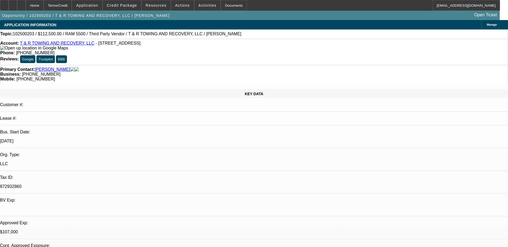
select select "0"
select select "3"
select select "0"
select select "6"
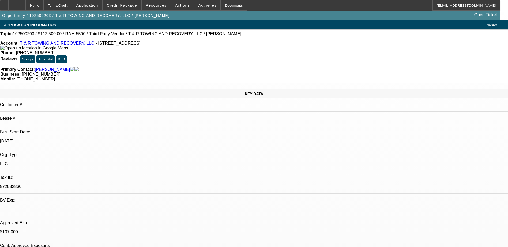
select select "0"
select select "3"
select select "0"
select select "6"
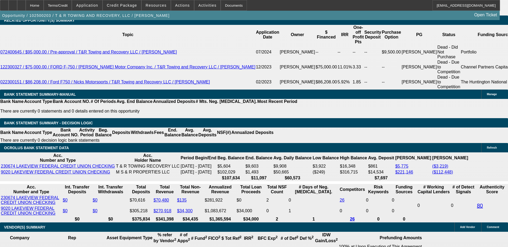
scroll to position [914, 0]
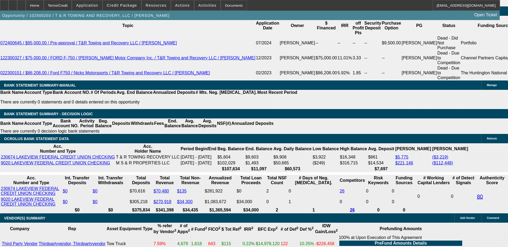
select select "0.1"
type input "$12,250.00"
type input "UNKNOWN"
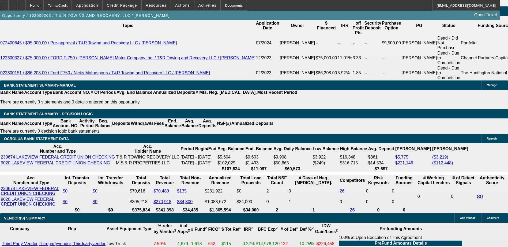
drag, startPoint x: 115, startPoint y: 128, endPoint x: 125, endPoint y: 127, distance: 10.2
type input "11"
type input "$2,446.02"
type input "11.5"
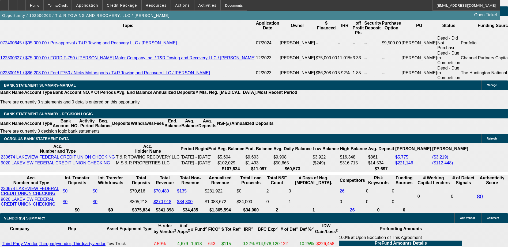
type input "$2,474.17"
type input "11.5"
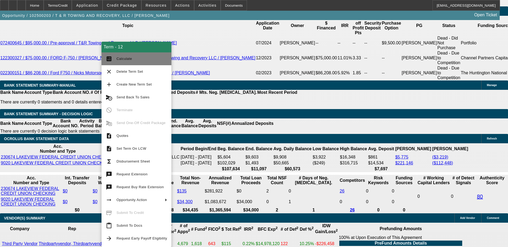
click at [136, 63] on button "calculate Calculate" at bounding box center [136, 58] width 70 height 13
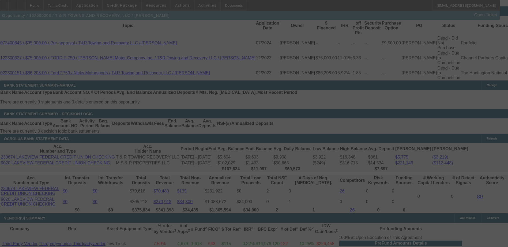
select select "0"
select select "3"
select select "0.1"
select select "6"
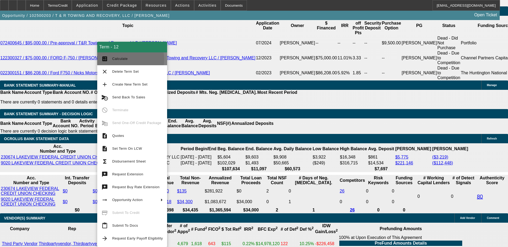
click at [119, 59] on span "Calculate" at bounding box center [120, 59] width 16 height 4
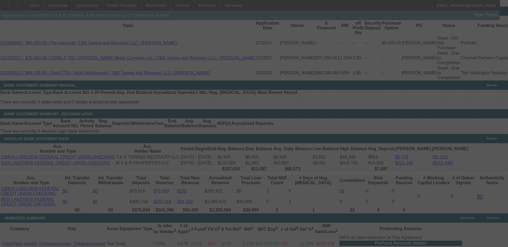
select select "0"
select select "3"
select select "0.1"
select select "6"
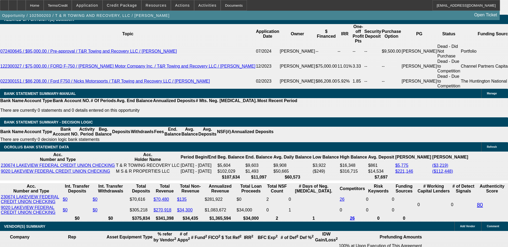
scroll to position [887, 0]
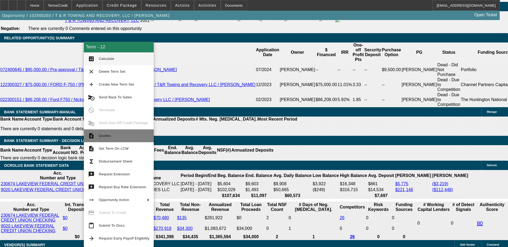
click at [116, 136] on span "Quotes" at bounding box center [124, 136] width 51 height 6
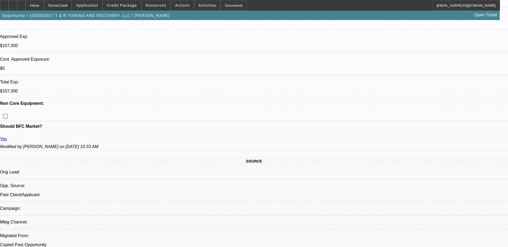
scroll to position [107, 0]
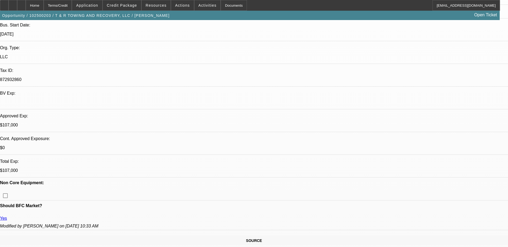
drag, startPoint x: 407, startPoint y: 93, endPoint x: 409, endPoint y: 98, distance: 5.3
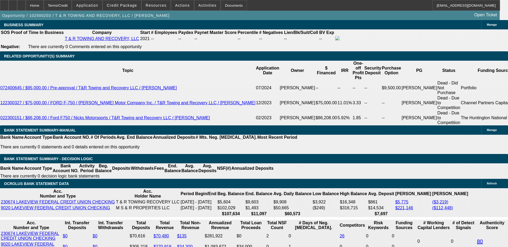
scroll to position [857, 0]
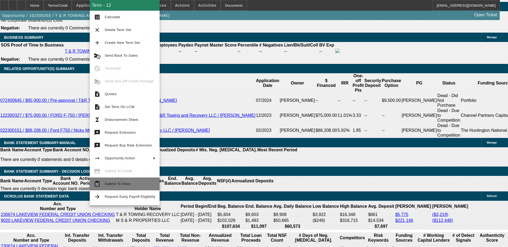
click at [120, 182] on span "Submit To Docs" at bounding box center [118, 184] width 26 height 4
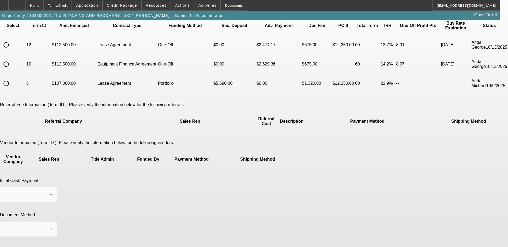
scroll to position [44, 0]
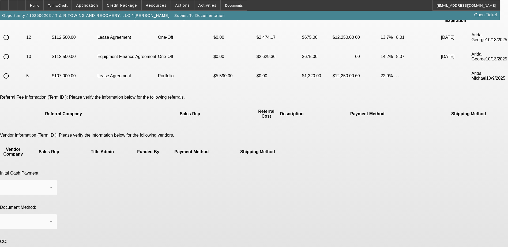
click at [57, 180] on mat-form-field at bounding box center [28, 190] width 57 height 21
click at [57, 214] on mat-form-field at bounding box center [28, 224] width 57 height 21
click at [57, 180] on mat-form-field at bounding box center [28, 190] width 57 height 21
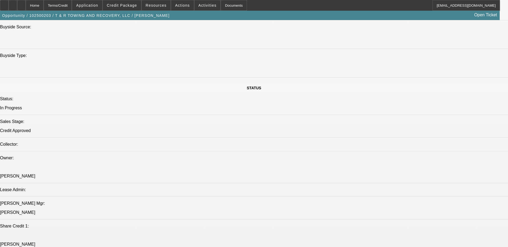
select select "0"
select select "3"
select select "0.1"
select select "6"
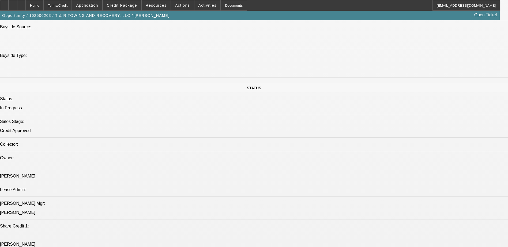
select select "0"
select select "3"
select select "0.1"
select select "6"
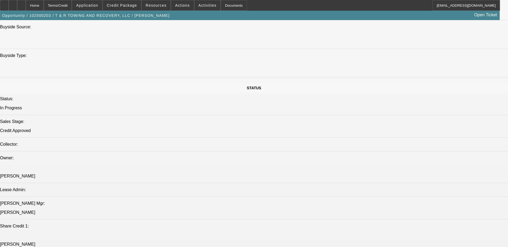
select select "0"
select select "3"
select select "0"
select select "6"
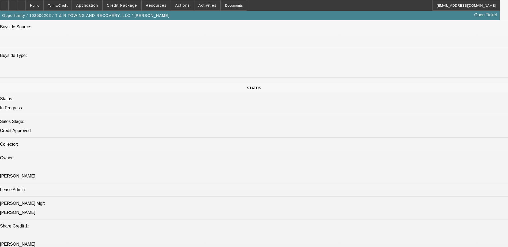
select select "0"
select select "3"
select select "0"
select select "6"
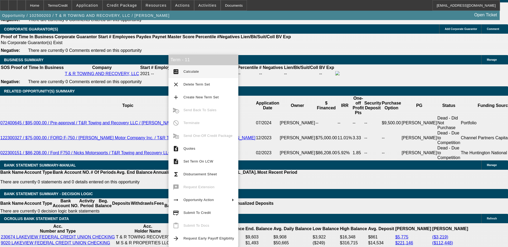
scroll to position [865, 0]
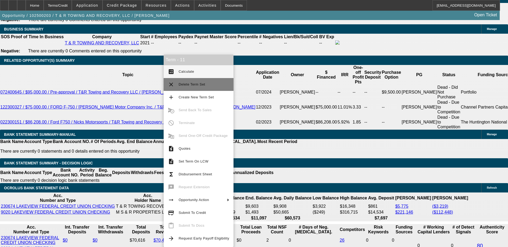
click at [196, 87] on span "Delete Term Set" at bounding box center [204, 84] width 51 height 6
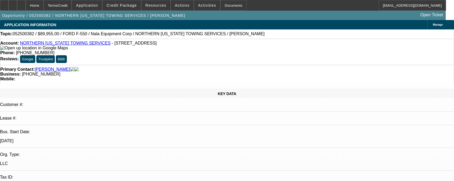
select select "0.1"
select select "2"
select select "0.1"
select select "0"
select select "2"
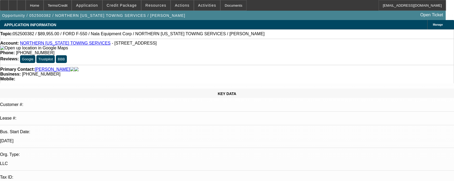
select select "0.1"
select select "0"
select select "2"
select select "0.1"
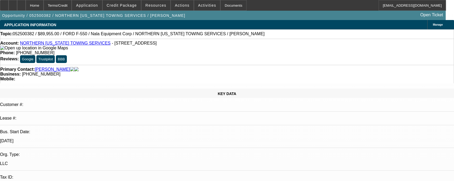
select select "0"
select select "0.1"
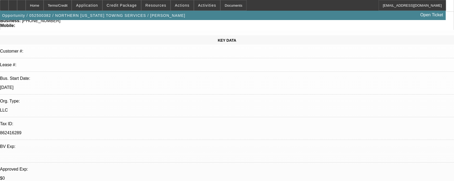
select select "1"
select select "2"
select select "4"
select select "1"
select select "2"
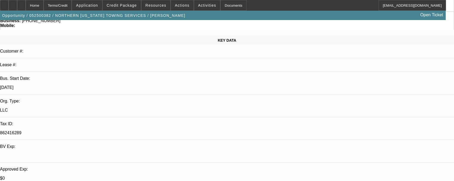
select select "4"
select select "1"
select select "2"
select select "4"
select select "1"
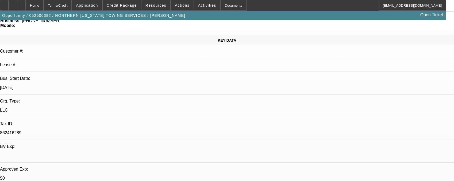
select select "1"
select select "4"
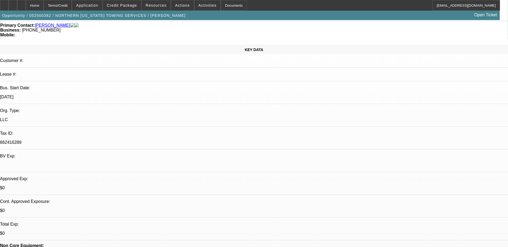
scroll to position [80, 0]
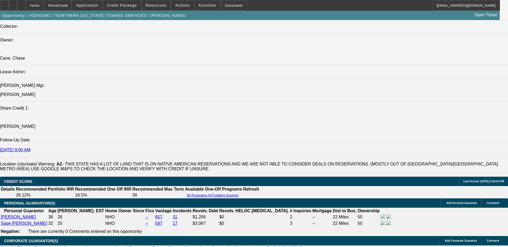
scroll to position [268, 0]
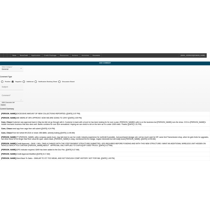
scroll to position [27, 0]
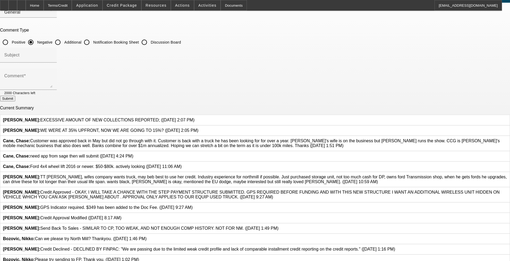
drag, startPoint x: 190, startPoint y: 184, endPoint x: 315, endPoint y: 198, distance: 125.3
click at [214, 184] on div "[PERSON_NAME]: TT [PERSON_NAME], wifes company wants truck, may beb best to use…" at bounding box center [255, 180] width 504 height 10
drag, startPoint x: 315, startPoint y: 198, endPoint x: 266, endPoint y: 185, distance: 50.6
copy span "TT [PERSON_NAME], wifes company wants truck, may beb best to use her credit. In…"
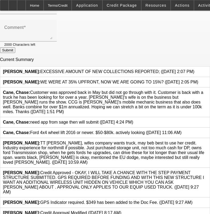
scroll to position [80, 0]
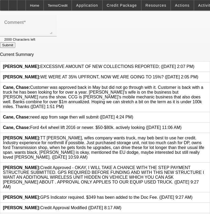
click at [207, 136] on icon at bounding box center [207, 136] width 0 height 0
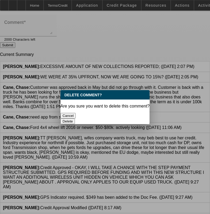
drag, startPoint x: 122, startPoint y: 112, endPoint x: 118, endPoint y: 153, distance: 40.9
click at [120, 153] on div "Delete Comment? Are you sure you want to delete this comment? Cancel [GEOGRAPHI…" at bounding box center [105, 107] width 210 height 214
click at [74, 113] on button "Cancel" at bounding box center [68, 116] width 16 height 6
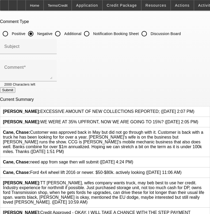
scroll to position [27, 0]
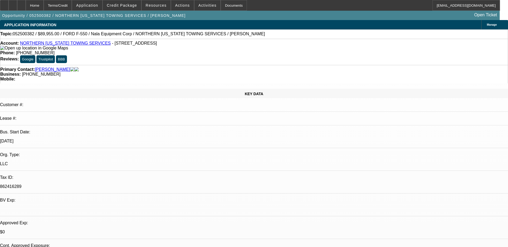
select select "0.1"
select select "2"
select select "0.1"
select select "0"
select select "2"
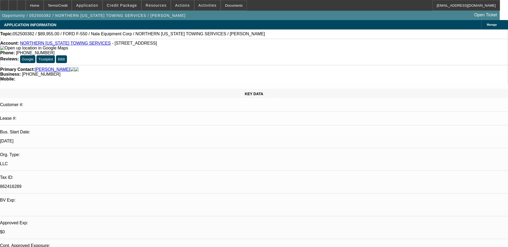
select select "0.1"
select select "0"
select select "2"
select select "0.1"
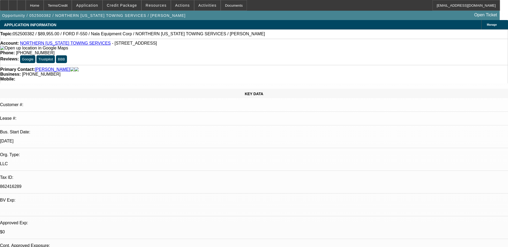
select select "0"
select select "0.1"
select select "1"
select select "2"
select select "4"
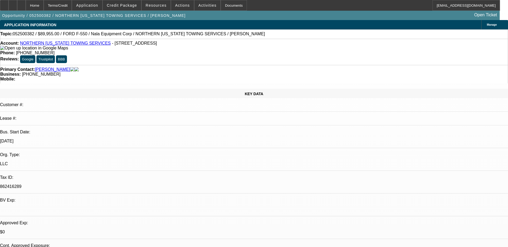
select select "1"
select select "2"
select select "4"
select select "1"
select select "2"
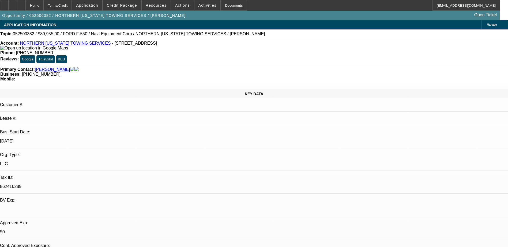
select select "4"
select select "1"
select select "4"
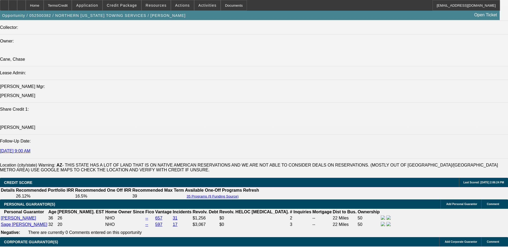
scroll to position [642, 0]
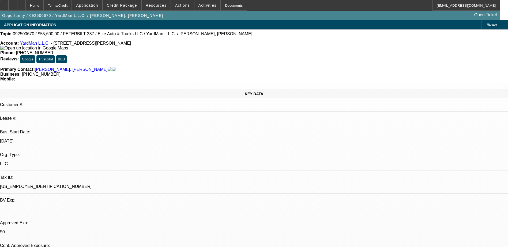
select select "0.2"
select select "2"
select select "0.1"
select select "4"
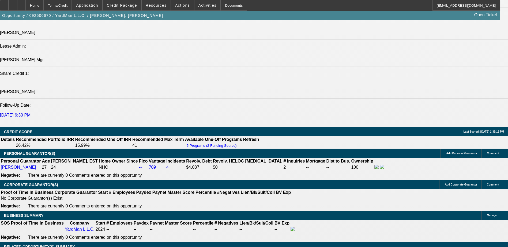
scroll to position [616, 0]
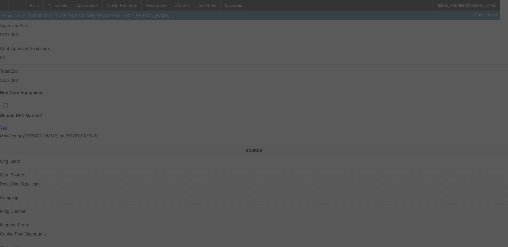
scroll to position [222, 0]
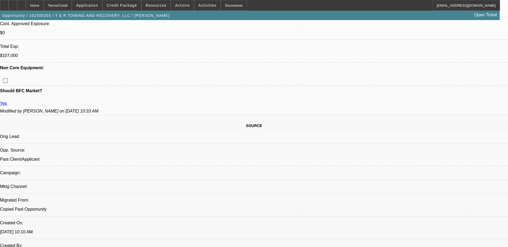
select select "0"
select select "0.1"
select select "0"
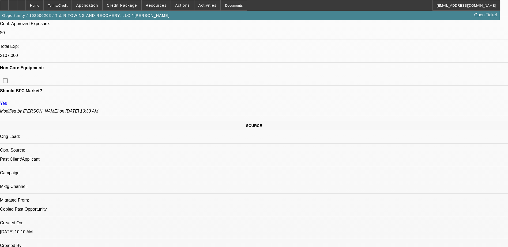
select select "0"
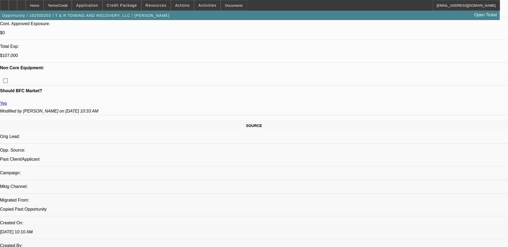
select select "0"
select select "1"
select select "3"
select select "6"
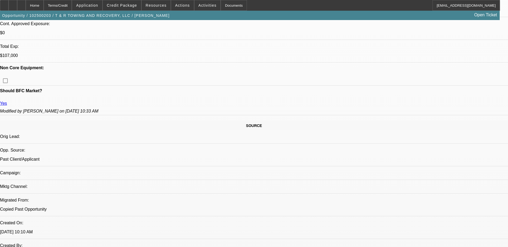
select select "1"
select select "3"
select select "6"
select select "1"
select select "3"
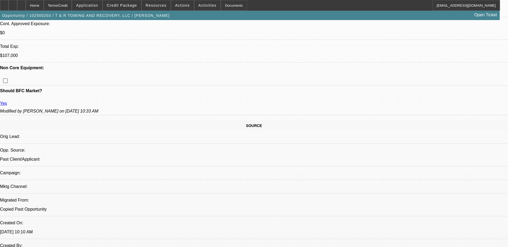
select select "6"
select select "1"
select select "3"
select select "6"
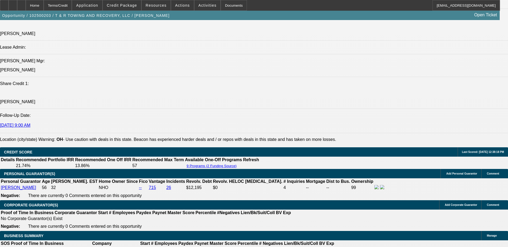
scroll to position [650, 0]
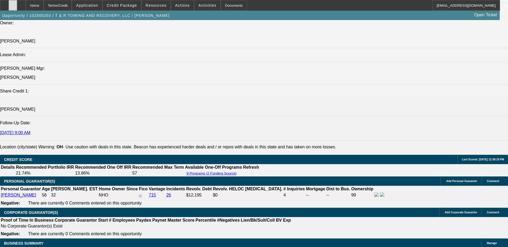
click at [17, 3] on div at bounding box center [13, 5] width 9 height 11
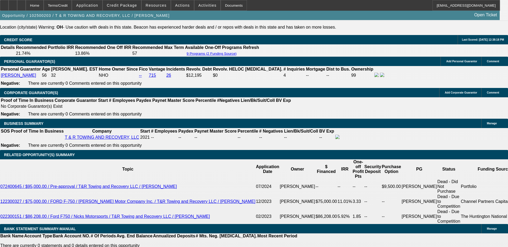
scroll to position [757, 0]
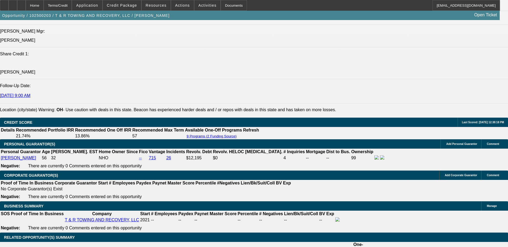
scroll to position [784, 0]
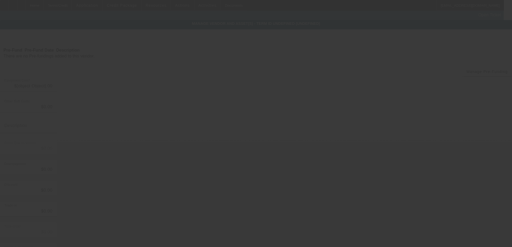
type input "$122,500.00"
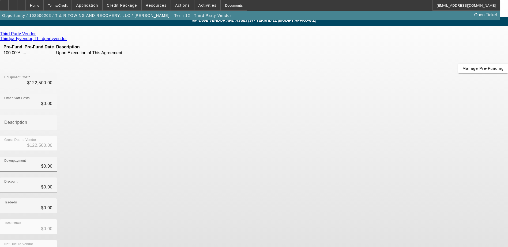
scroll to position [4, 0]
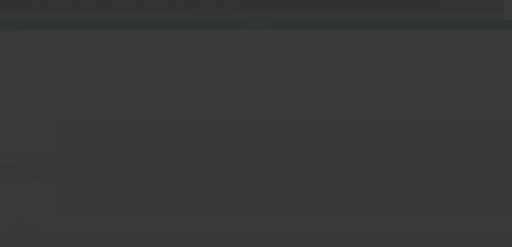
type input "3C7WRNEL1PG619666"
type input "Ram"
type input "5500"
radio input "true"
type textarea "Ram 5500 Laramie 4x4"
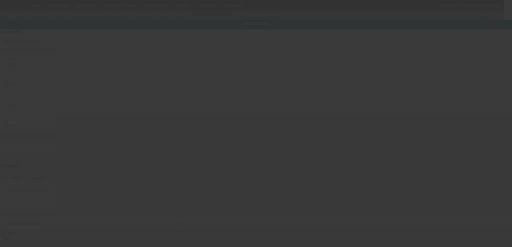
type input "5217 Benefit Ave"
type input "Ashtabula"
type input "44004"
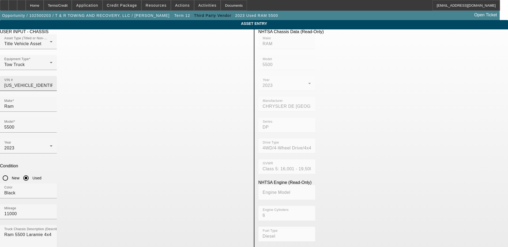
click at [52, 82] on input "3C7WRNEL1PG619666" at bounding box center [28, 85] width 48 height 6
click at [44, 4] on div "Home" at bounding box center [35, 5] width 18 height 11
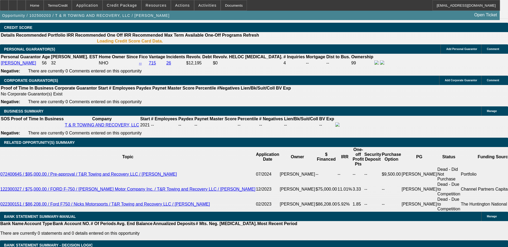
select select "0"
select select "3"
select select "0.1"
select select "6"
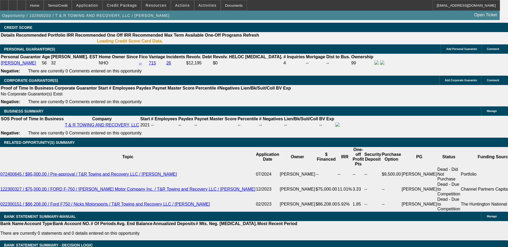
select select "0"
select select "3"
select select "0"
select select "6"
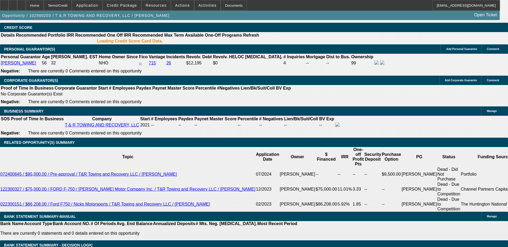
select select "0"
select select "3"
select select "0"
select select "6"
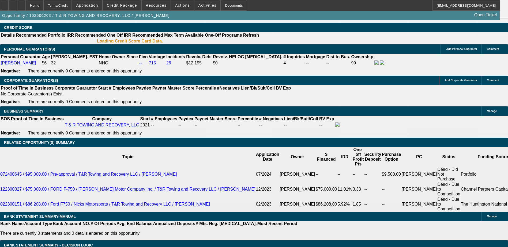
select select "0"
select select "3"
select select "0"
select select "6"
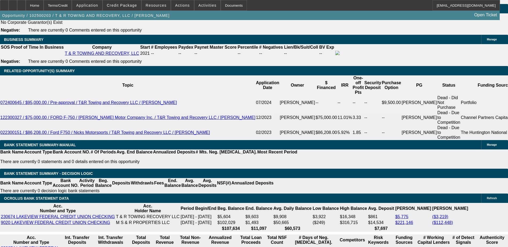
scroll to position [857, 0]
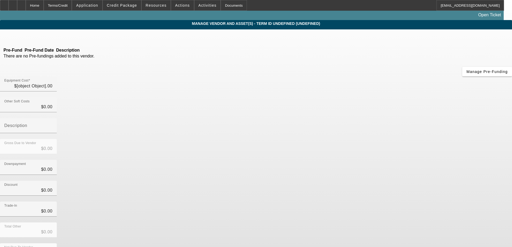
type input "$122,500.00"
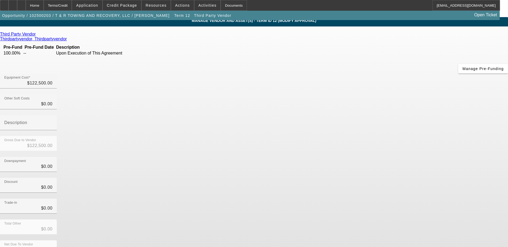
scroll to position [4, 0]
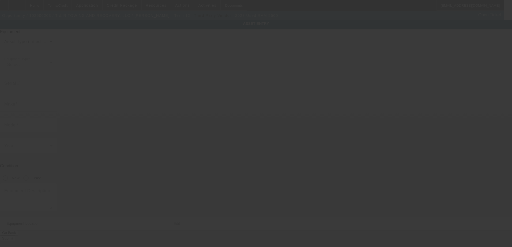
type input "3C7WRNEL1PG619666"
type input "Ram"
type input "5500"
radio input "true"
type textarea "Ram 5500 Laramie 4x4"
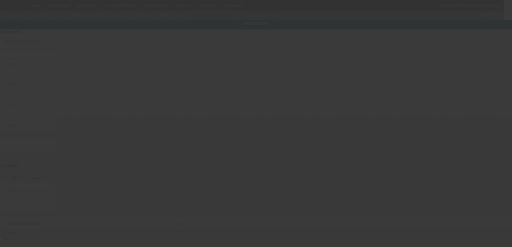
type input "5217 Benefit Ave"
type input "Ashtabula"
type input "44004"
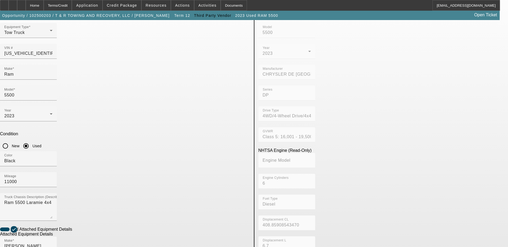
scroll to position [97, 0]
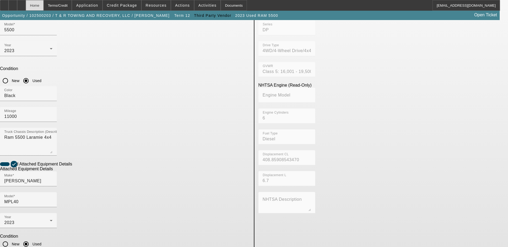
click at [43, 3] on div "Home" at bounding box center [35, 5] width 18 height 11
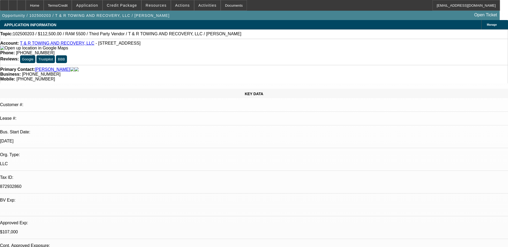
select select "0"
select select "3"
select select "0.1"
select select "6"
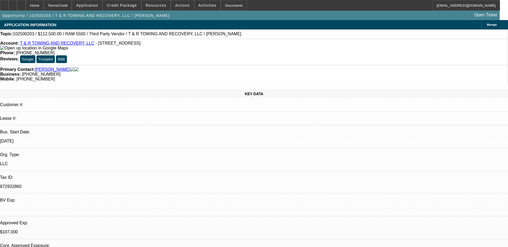
select select "0"
select select "3"
select select "0"
select select "6"
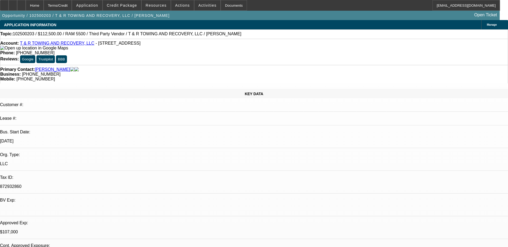
select select "0"
select select "3"
select select "0"
select select "6"
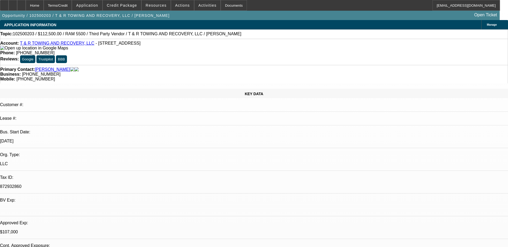
select select "0"
select select "3"
select select "0"
select select "6"
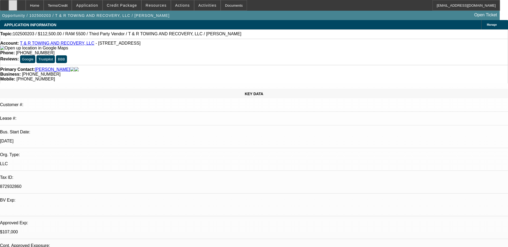
click at [13, 3] on icon at bounding box center [13, 3] width 0 height 0
drag, startPoint x: 186, startPoint y: 45, endPoint x: 213, endPoint y: 45, distance: 26.8
click at [213, 51] on div "Phone: (440) 858-3314" at bounding box center [253, 53] width 507 height 5
copy span "[PHONE_NUMBER]"
select select "0"
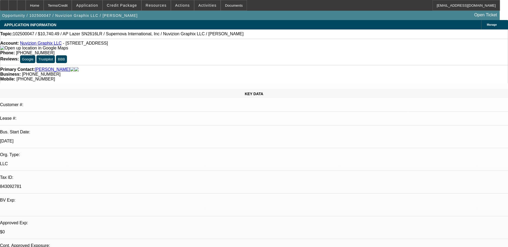
select select "0"
select select "0.1"
select select "0"
select select "0.1"
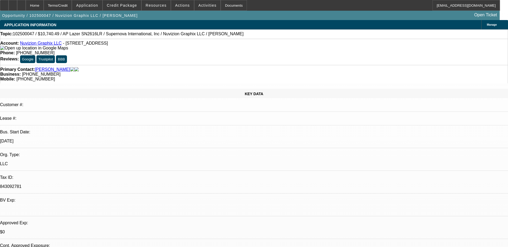
select select "0"
select select "0.1"
select select "0"
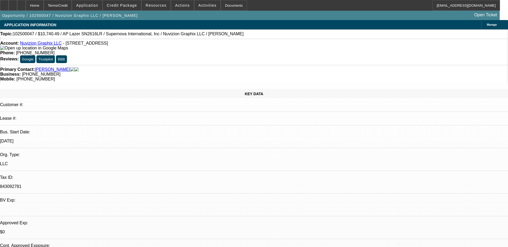
select select "0.1"
select select "1"
select select "5"
select select "1"
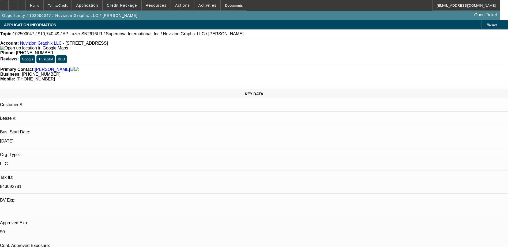
select select "1"
select select "5"
select select "1"
select select "5"
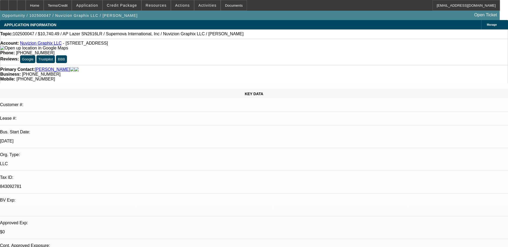
select select "1"
select select "5"
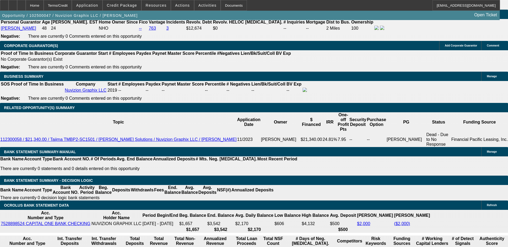
scroll to position [807, 0]
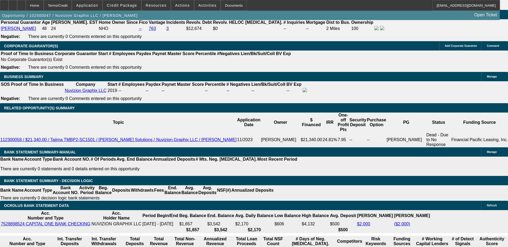
type input "$1,000.00"
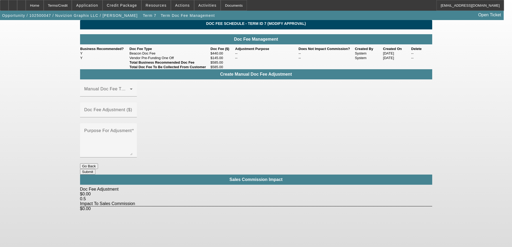
click at [98, 164] on button "Go Back" at bounding box center [89, 167] width 18 height 6
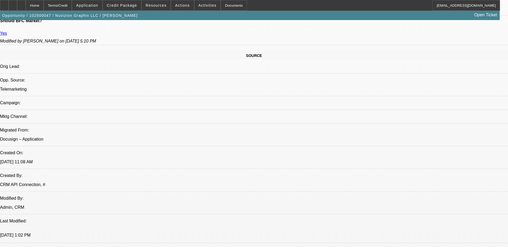
select select "0"
select select "0.1"
select select "5"
select select "0"
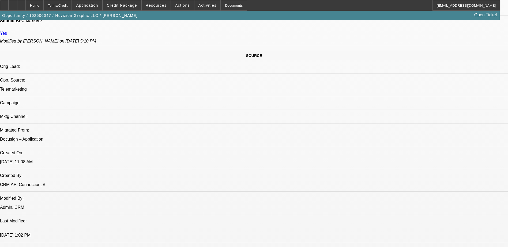
select select "0"
select select "0.1"
select select "5"
select select "0"
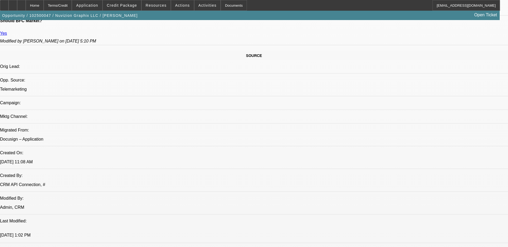
select select "0.1"
select select "5"
select select "0"
select select "0.1"
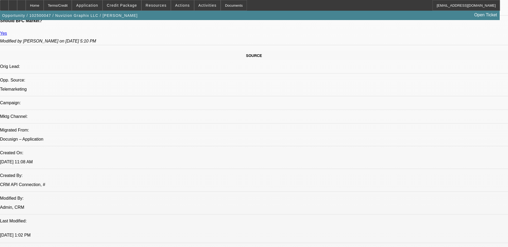
select select "5"
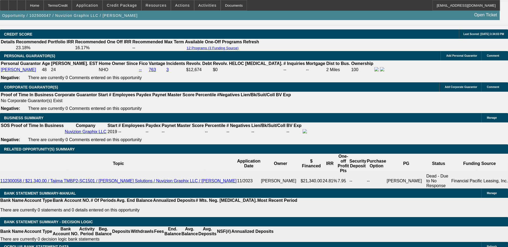
scroll to position [805, 0]
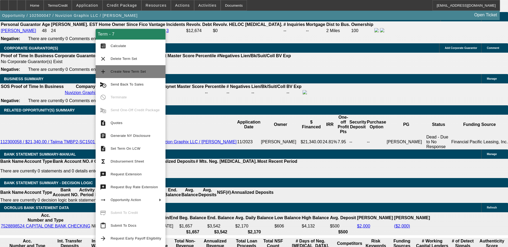
click at [146, 69] on span "Create New Term Set" at bounding box center [136, 72] width 51 height 6
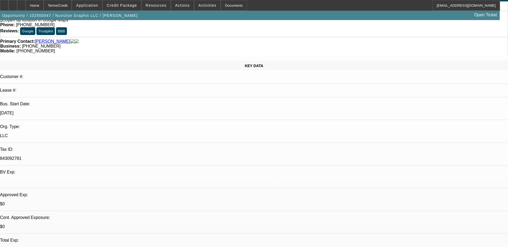
select select "0"
select select "0.1"
select select "0"
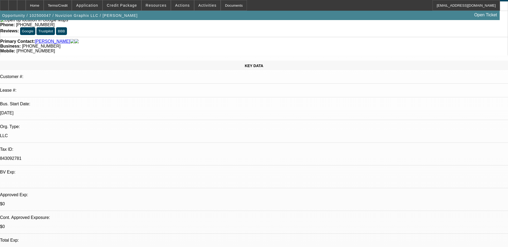
select select "0.1"
select select "0"
select select "0.1"
select select "0"
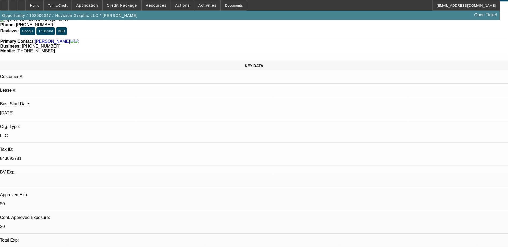
select select "0"
select select "0.1"
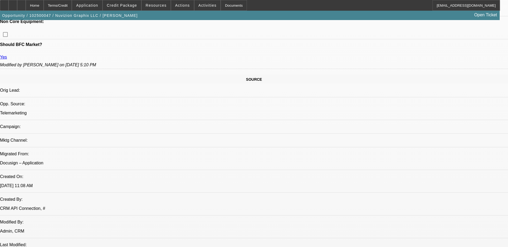
select select "1"
select select "5"
select select "1"
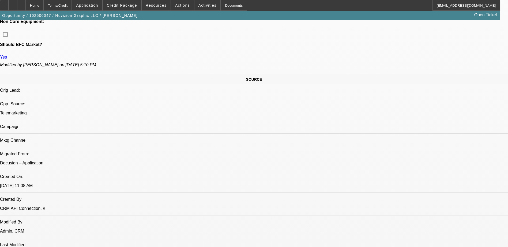
select select "5"
select select "1"
select select "5"
select select "1"
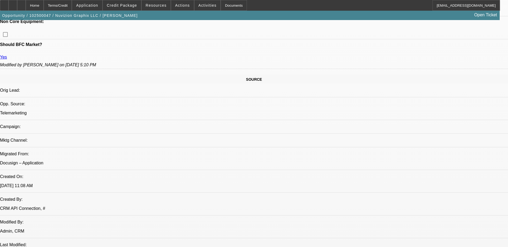
select select "1"
select select "5"
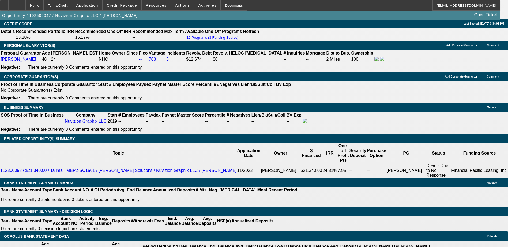
scroll to position [803, 0]
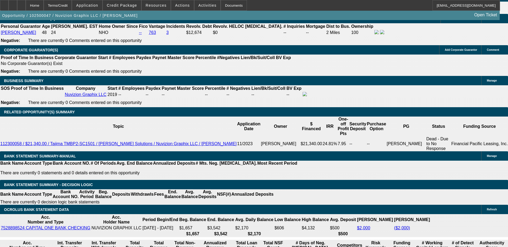
type input "UNKNOWN"
type input "1"
type input "$302.97"
type input "16"
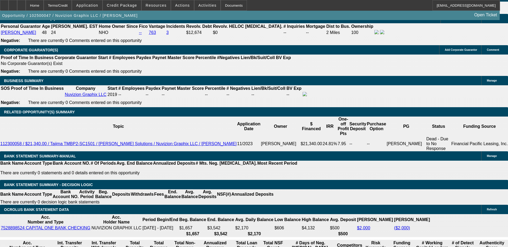
type input "$377.60"
type input "16"
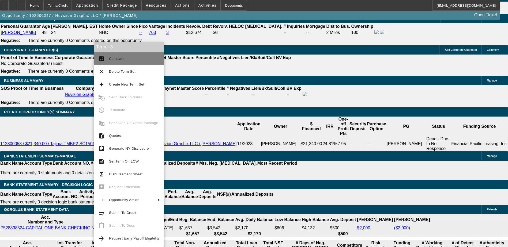
click at [111, 57] on span "Calculate" at bounding box center [117, 59] width 16 height 4
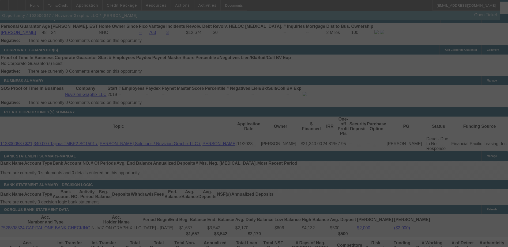
select select "0"
select select "0.1"
select select "5"
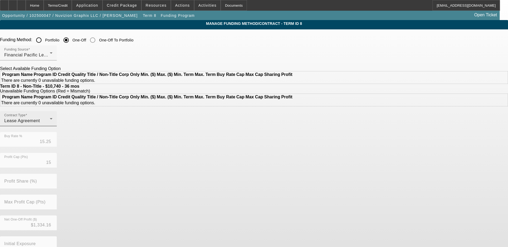
click at [52, 126] on div "Contract Type Lease Agreement" at bounding box center [28, 118] width 48 height 15
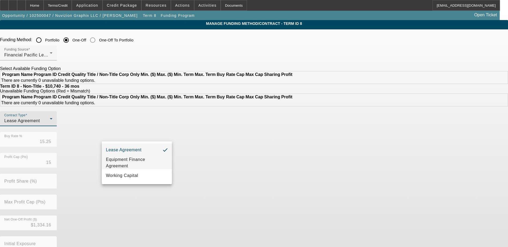
click at [149, 160] on span "Equipment Finance Agreement" at bounding box center [137, 163] width 62 height 13
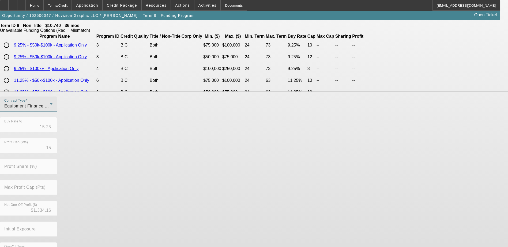
scroll to position [123, 0]
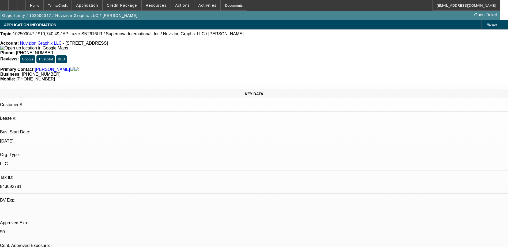
select select "0"
select select "6"
select select "0"
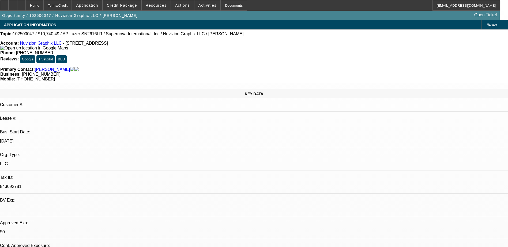
select select "0"
select select "0.1"
select select "5"
select select "0"
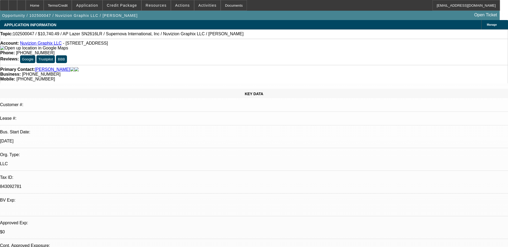
select select "0.1"
select select "5"
select select "0"
select select "0.1"
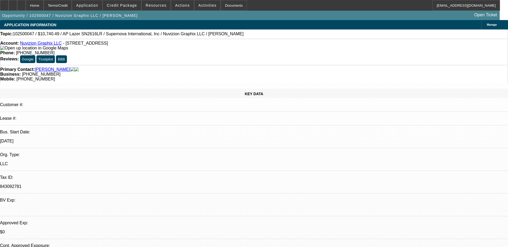
select select "5"
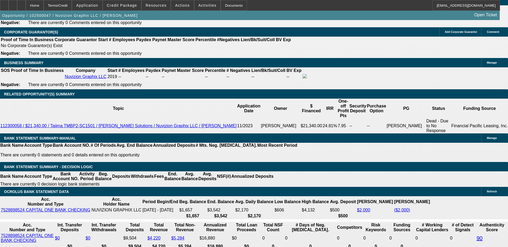
scroll to position [834, 0]
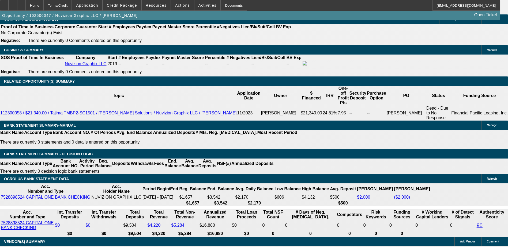
drag, startPoint x: 116, startPoint y: 105, endPoint x: 125, endPoint y: 105, distance: 9.1
type input "1"
type input "UNKNOWN"
type input "$302.97"
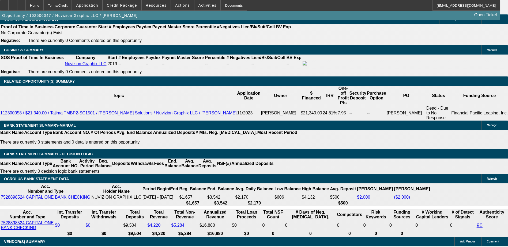
type input "17"
type input "$382.93"
type input "17"
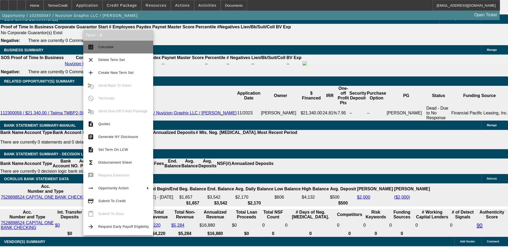
click at [109, 50] on button "calculate Calculate" at bounding box center [118, 47] width 70 height 13
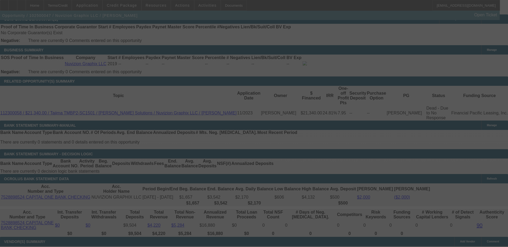
select select "0"
select select "6"
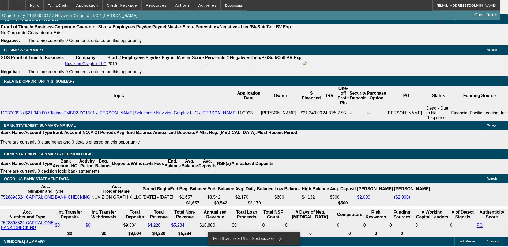
scroll to position [831, 0]
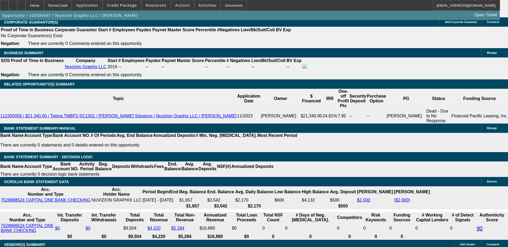
type input "17."
type input "UNKNOWN"
type input "17.3"
type input "$384.53"
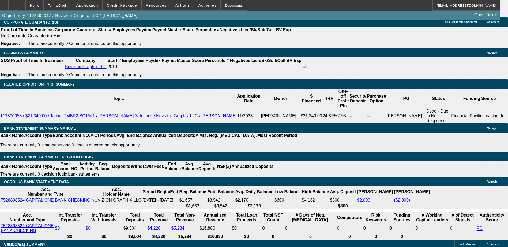
type input "17.3"
drag, startPoint x: 100, startPoint y: 66, endPoint x: 96, endPoint y: 58, distance: 9.2
type input "$1,000.00"
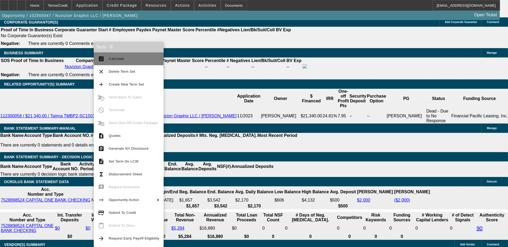
click at [118, 58] on span "Calculate" at bounding box center [117, 59] width 16 height 4
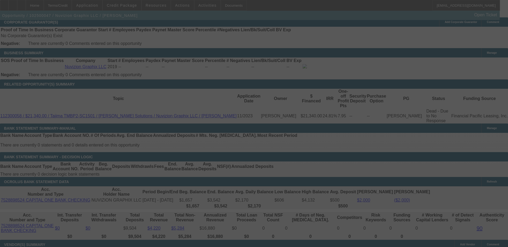
select select "0"
select select "6"
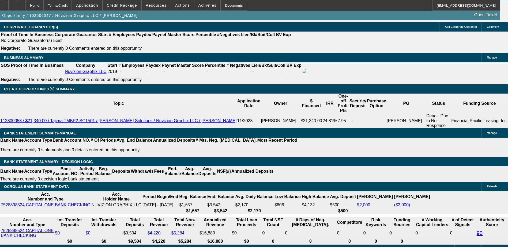
scroll to position [828, 0]
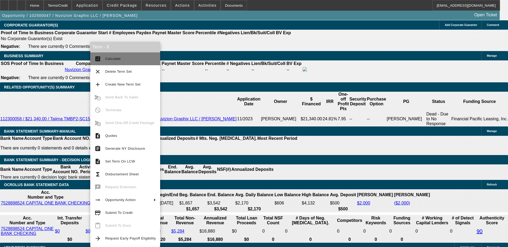
click at [120, 58] on span "Calculate" at bounding box center [130, 59] width 51 height 6
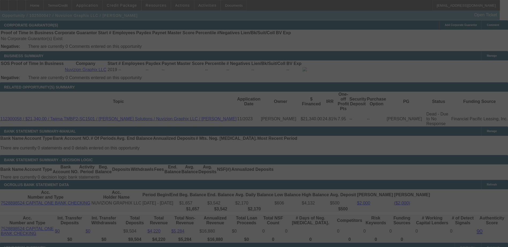
scroll to position [825, 0]
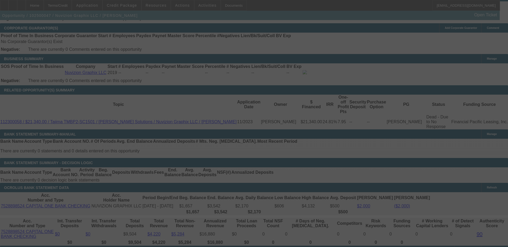
select select "0"
select select "6"
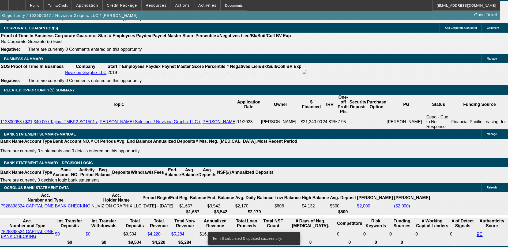
type input "17."
type input "UNKNOWN"
type input "$382.93"
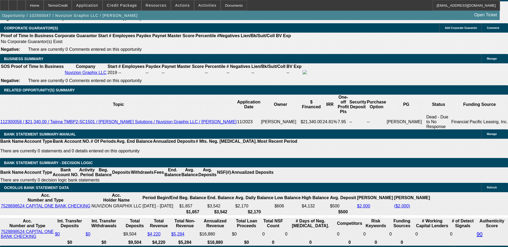
type input "17.9"
type input "$387.76"
type input "17.9"
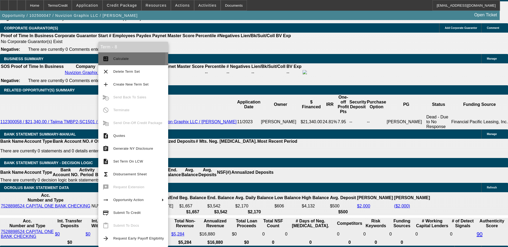
click at [118, 57] on span "Calculate" at bounding box center [121, 59] width 16 height 4
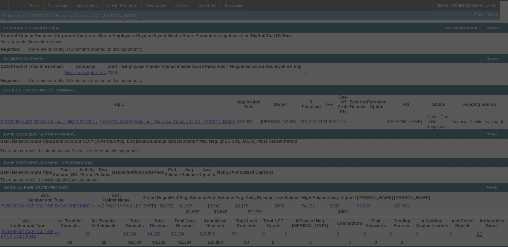
select select "0"
select select "6"
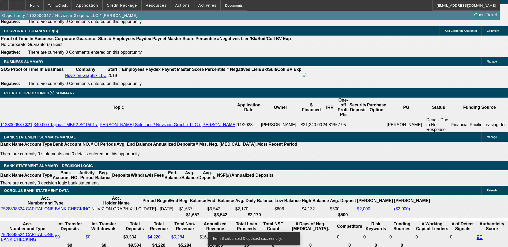
type input "UNKNOWN"
type input "17"
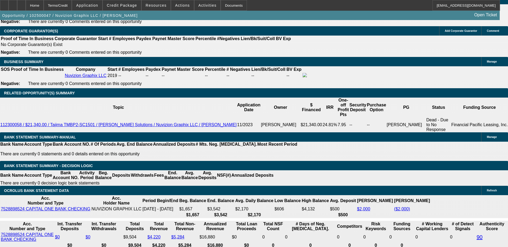
type input "$382.93"
type input "1"
type input "$302.97"
type input "18"
type input "$388.29"
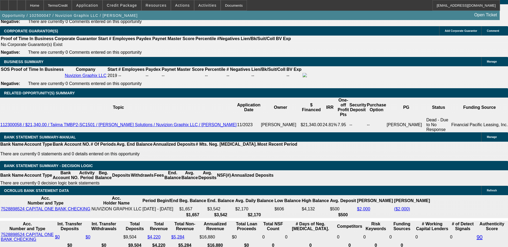
type input "18"
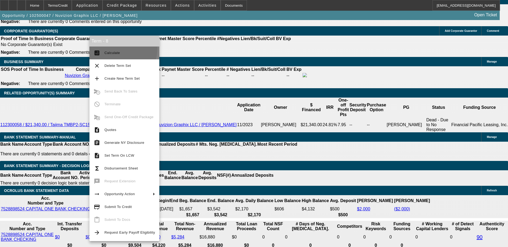
click at [114, 48] on button "calculate Calculate" at bounding box center [124, 53] width 70 height 13
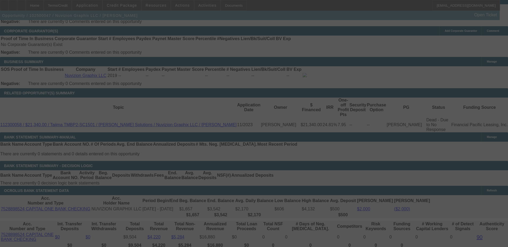
select select "0"
select select "6"
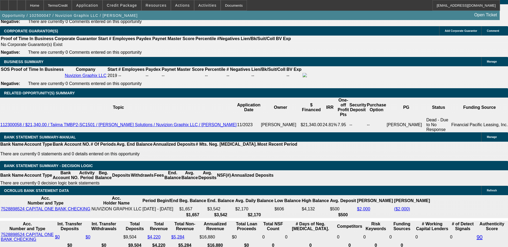
type input "18."
type input "UNKNOWN"
type input "18.5"
type input "$390.99"
type input "18.5"
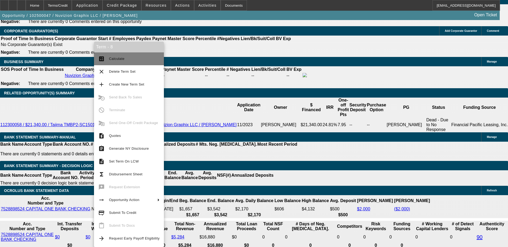
click at [128, 56] on span "Calculate" at bounding box center [134, 59] width 51 height 6
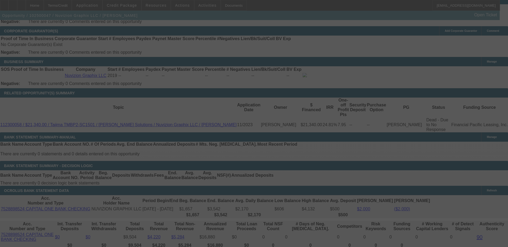
select select "0"
select select "6"
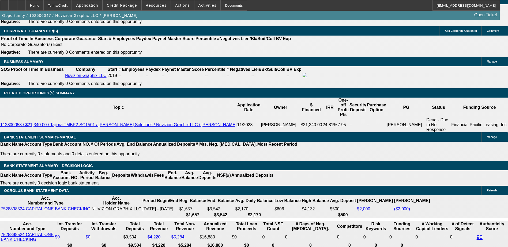
drag, startPoint x: 97, startPoint y: 117, endPoint x: 90, endPoint y: 118, distance: 7.0
type input "395"
type input "UNKNOWN"
type input "19.2"
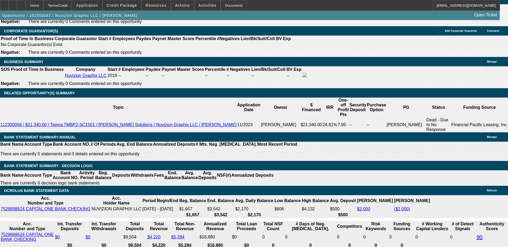
type input "$395.00"
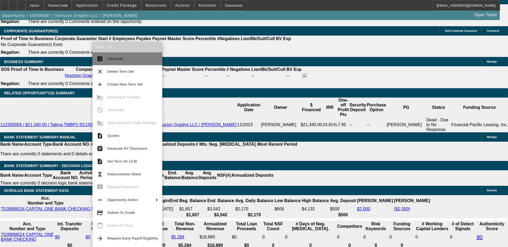
click at [111, 54] on button "calculate Calculate" at bounding box center [127, 58] width 70 height 13
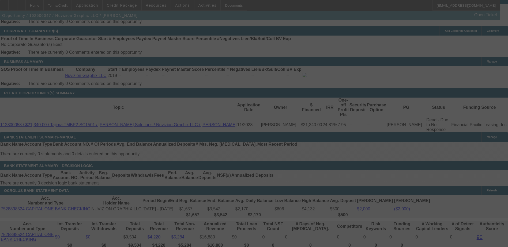
select select "0"
select select "6"
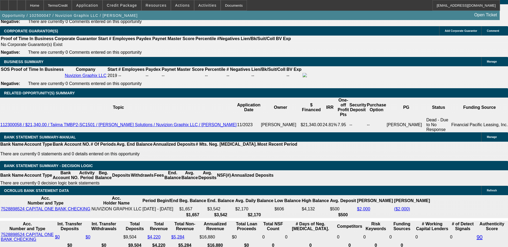
type input "39"
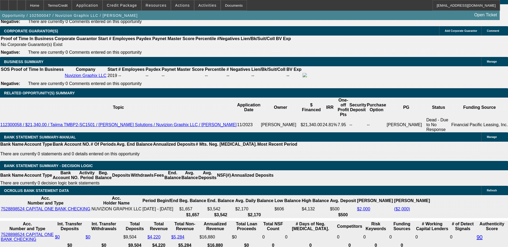
type input "UNKNOWN"
type input "398"
type input "19.8"
type input "$398.00"
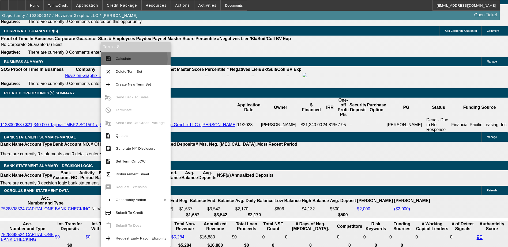
click at [129, 59] on span "Calculate" at bounding box center [124, 59] width 16 height 4
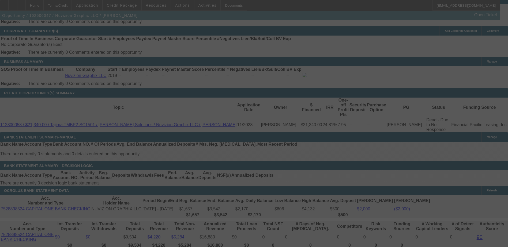
select select "0"
select select "6"
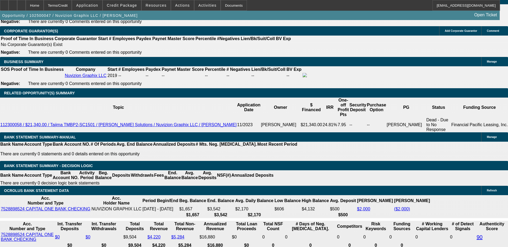
type input "39"
type input "UNKNOWN"
type input "395"
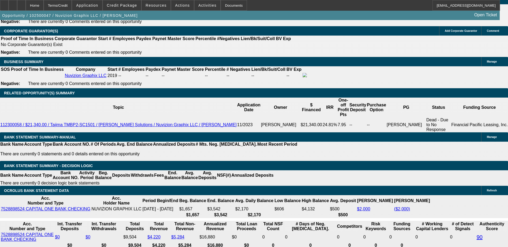
type input "19.2"
type input "$395.00"
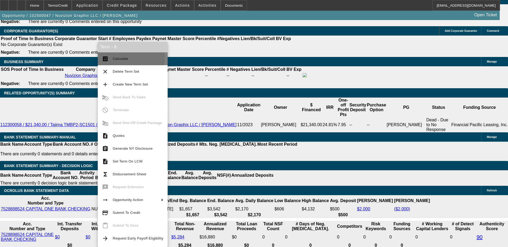
click at [119, 58] on span "Calculate" at bounding box center [121, 59] width 16 height 4
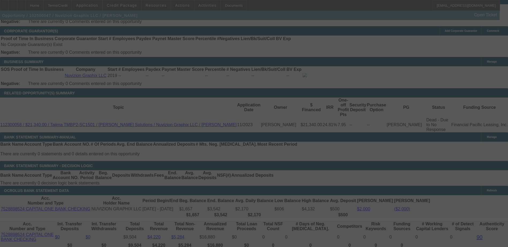
select select "0"
select select "6"
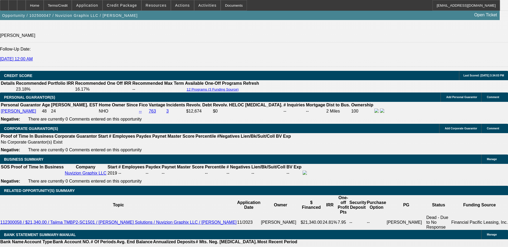
scroll to position [749, 0]
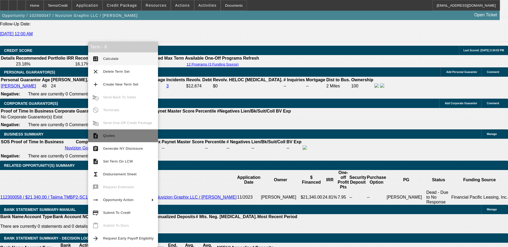
click at [114, 137] on span "Quotes" at bounding box center [109, 136] width 12 height 4
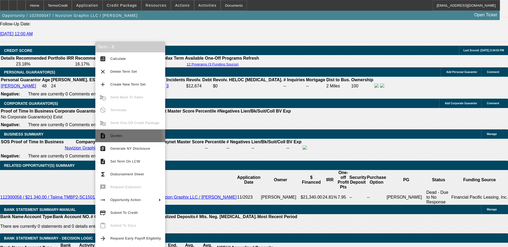
click at [124, 136] on span "Quotes" at bounding box center [135, 136] width 51 height 6
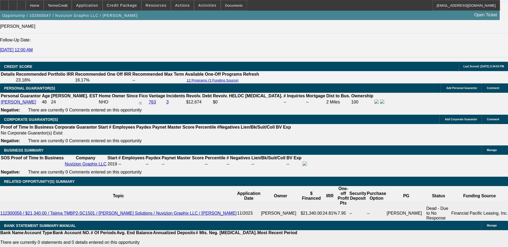
scroll to position [776, 0]
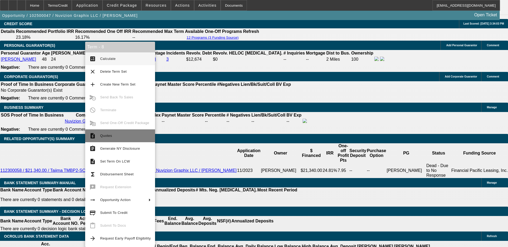
click at [116, 135] on span "Quotes" at bounding box center [125, 136] width 51 height 6
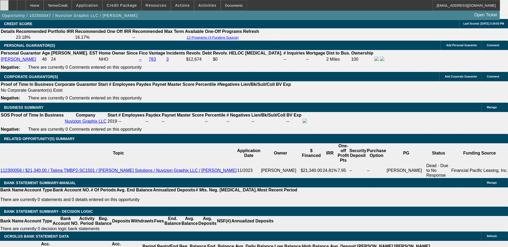
click at [9, 2] on div at bounding box center [4, 5] width 9 height 11
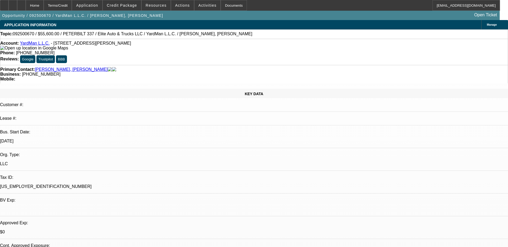
select select "0.2"
select select "2"
select select "0.1"
select select "4"
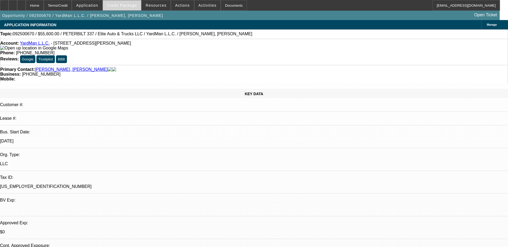
scroll to position [616, 0]
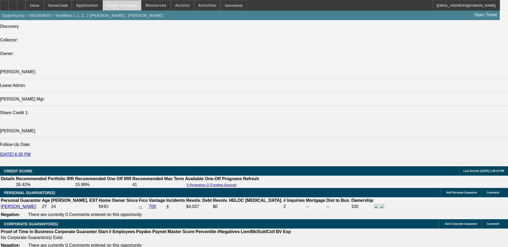
click at [127, 6] on span "Credit Package" at bounding box center [122, 5] width 30 height 4
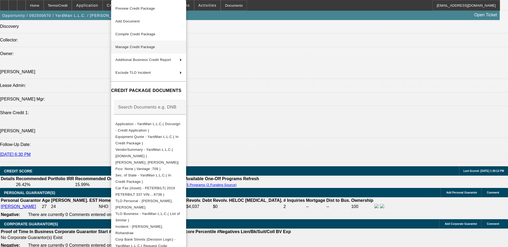
click at [163, 49] on span "Manage Credit Package" at bounding box center [148, 47] width 66 height 6
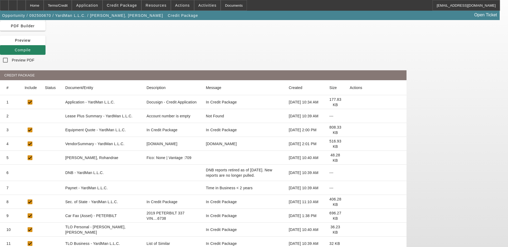
scroll to position [15, 0]
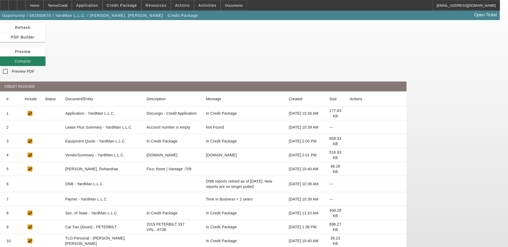
click at [350, 141] on icon at bounding box center [350, 141] width 0 height 0
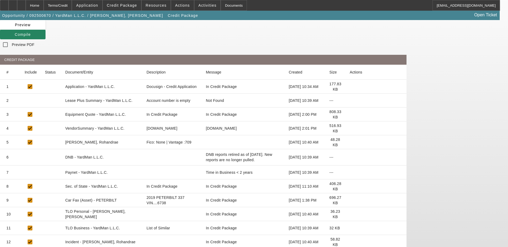
scroll to position [0, 0]
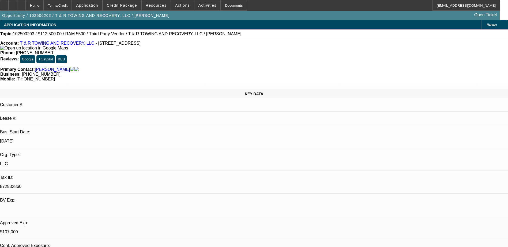
select select "0"
select select "0.1"
select select "0"
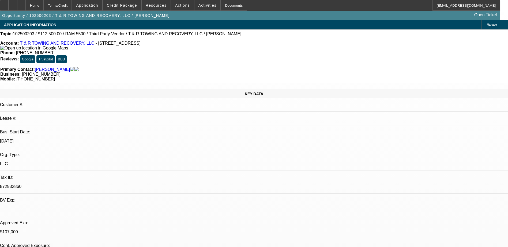
select select "0"
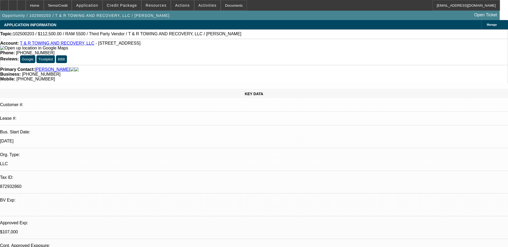
select select "0"
select select "1"
select select "3"
select select "4"
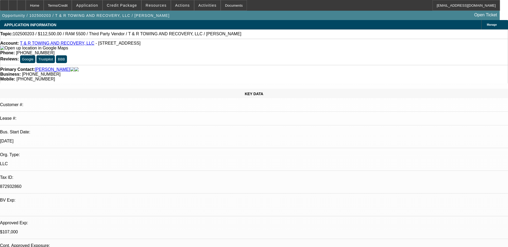
select select "1"
select select "3"
select select "6"
select select "1"
select select "3"
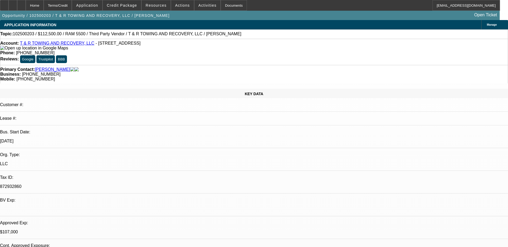
select select "6"
select select "1"
select select "3"
select select "6"
click at [126, 7] on span "Credit Package" at bounding box center [122, 5] width 30 height 4
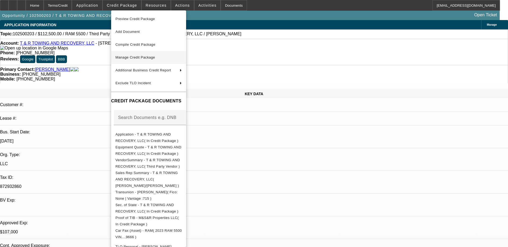
click at [141, 54] on button "Manage Credit Package" at bounding box center [148, 57] width 75 height 13
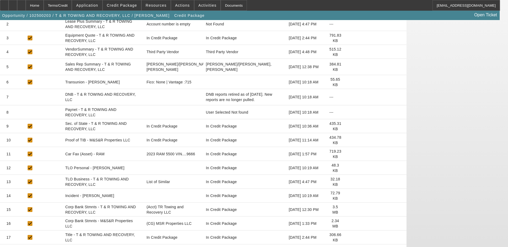
scroll to position [134, 0]
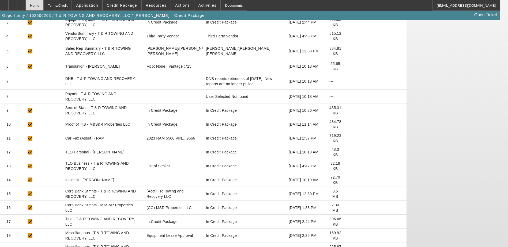
click at [44, 4] on div "Home" at bounding box center [35, 5] width 18 height 11
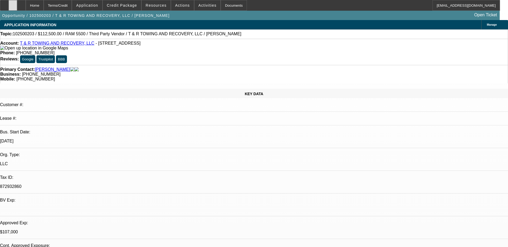
select select "0"
select select "3"
select select "0.1"
select select "4"
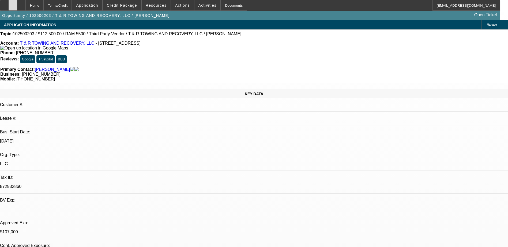
select select "0"
select select "3"
select select "0"
select select "6"
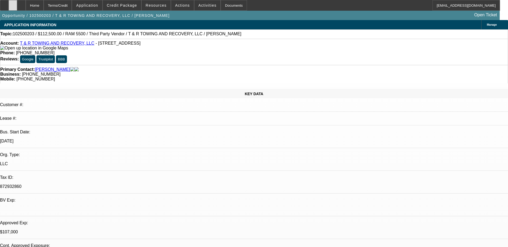
select select "0"
select select "3"
select select "0"
select select "6"
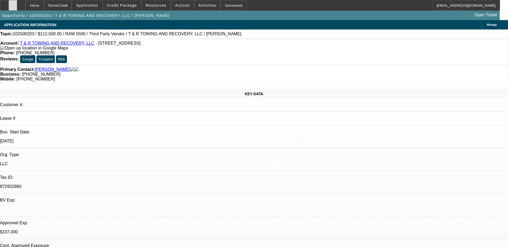
select select "0"
select select "3"
select select "0"
select select "6"
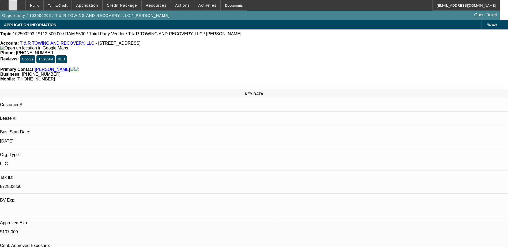
click at [13, 3] on icon at bounding box center [13, 3] width 0 height 0
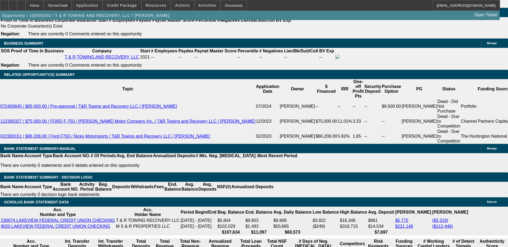
scroll to position [857, 0]
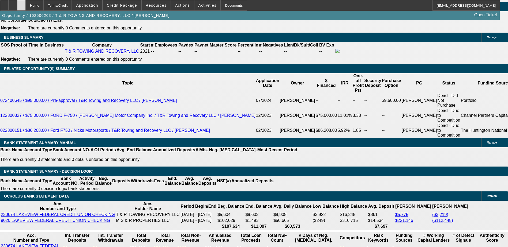
click at [26, 6] on div at bounding box center [21, 5] width 9 height 11
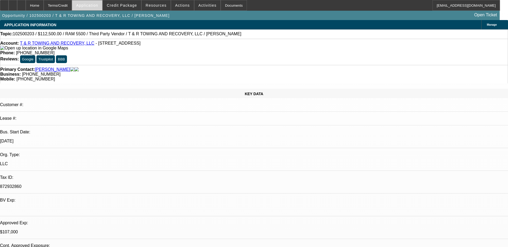
select select "0"
select select "0.1"
select select "0"
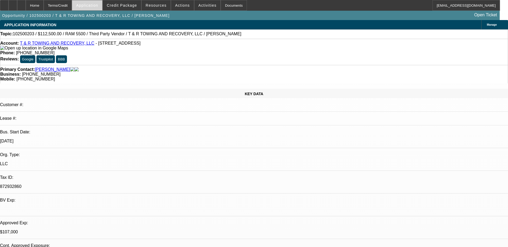
select select "0"
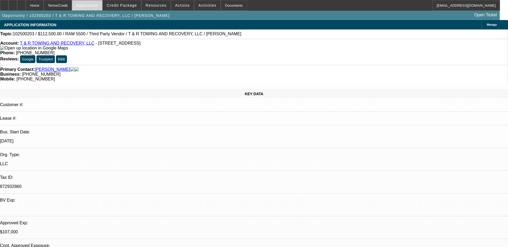
select select "0"
select select "1"
select select "3"
select select "4"
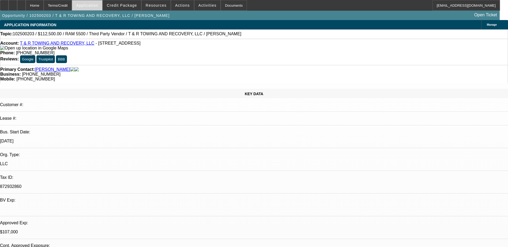
select select "1"
select select "3"
select select "6"
select select "1"
select select "3"
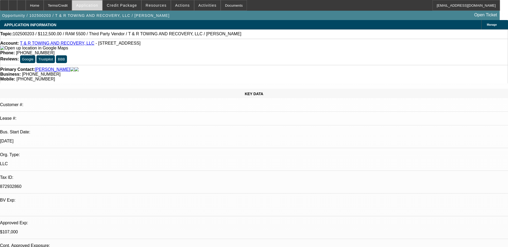
select select "6"
select select "1"
select select "3"
select select "6"
click at [98, 5] on span "Application" at bounding box center [87, 5] width 22 height 4
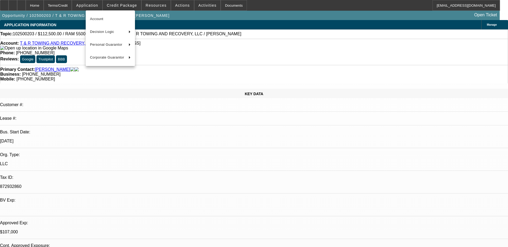
click at [123, 2] on div at bounding box center [254, 123] width 508 height 247
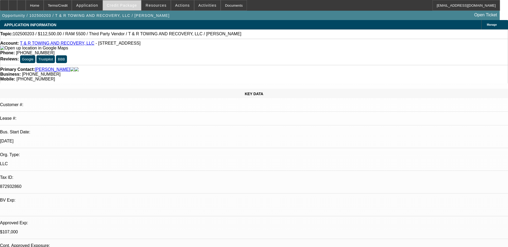
click at [123, 5] on span "Credit Package" at bounding box center [122, 5] width 30 height 4
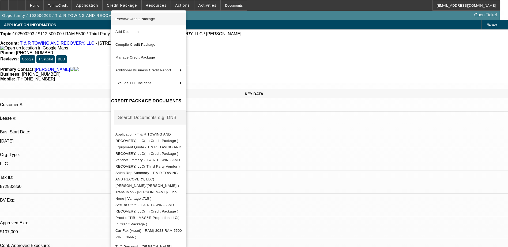
click at [139, 18] on span "Preview Credit Package" at bounding box center [135, 19] width 40 height 4
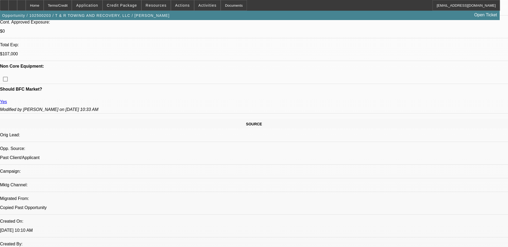
scroll to position [241, 0]
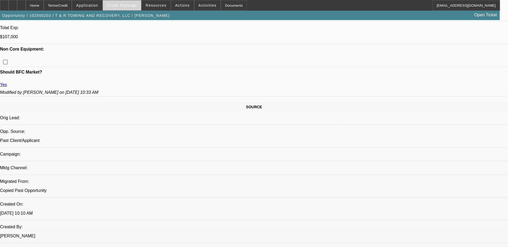
click at [125, 3] on span at bounding box center [122, 5] width 38 height 13
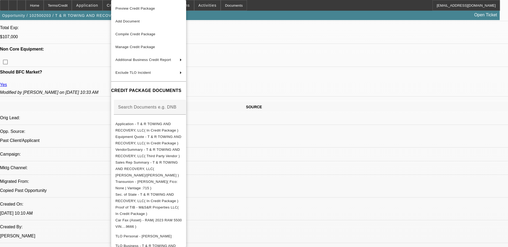
click at [167, 9] on span "Preview Credit Package" at bounding box center [148, 8] width 66 height 6
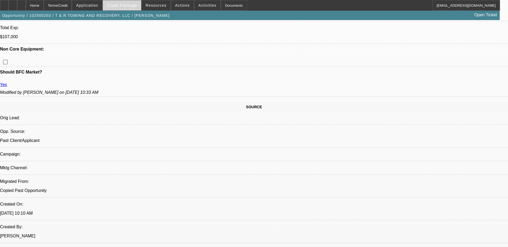
click at [121, 4] on span "Credit Package" at bounding box center [122, 5] width 30 height 4
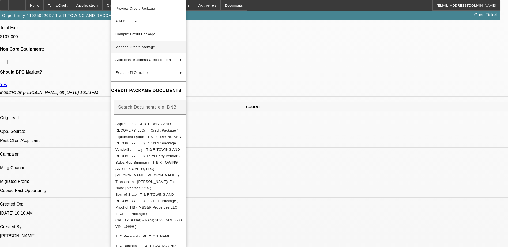
click at [141, 46] on span "Manage Credit Package" at bounding box center [135, 47] width 40 height 4
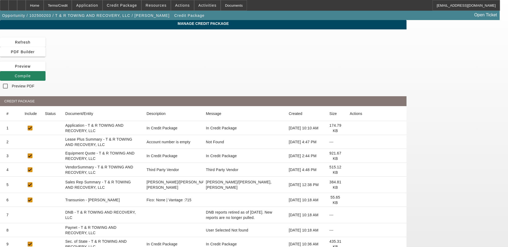
click at [350, 128] on icon at bounding box center [350, 128] width 0 height 0
click at [17, 5] on div at bounding box center [13, 5] width 9 height 11
click at [31, 74] on span "Compile" at bounding box center [23, 76] width 16 height 4
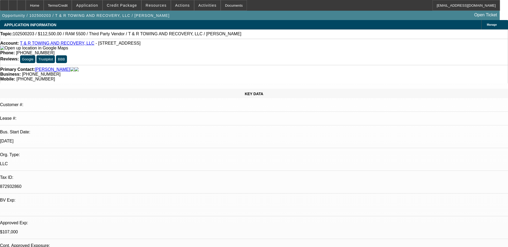
select select "0"
select select "3"
select select "0.1"
select select "4"
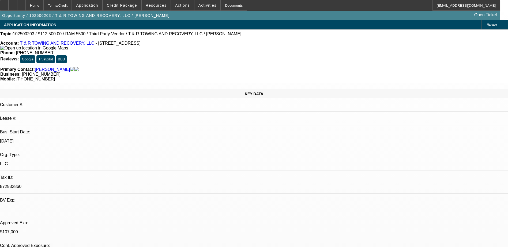
select select "0"
select select "3"
select select "0"
select select "6"
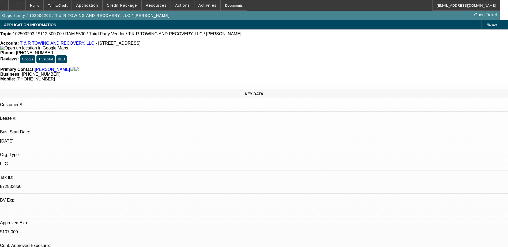
select select "0"
select select "3"
select select "0"
select select "6"
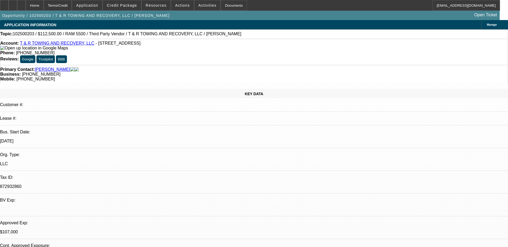
select select "0"
select select "3"
select select "0"
select select "6"
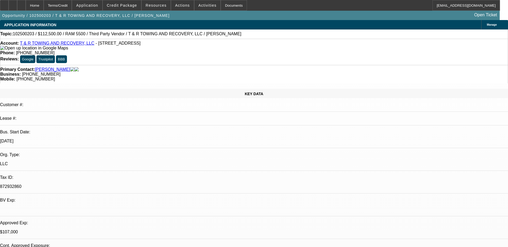
click at [131, 5] on span "Credit Package" at bounding box center [122, 5] width 30 height 4
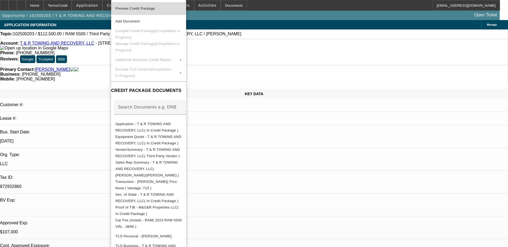
drag, startPoint x: 173, startPoint y: 10, endPoint x: 173, endPoint y: 0, distance: 9.9
click at [173, 10] on span "Preview Credit Package" at bounding box center [148, 8] width 66 height 6
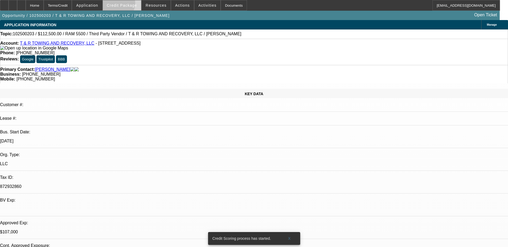
click at [126, 5] on span "Credit Package" at bounding box center [122, 5] width 30 height 4
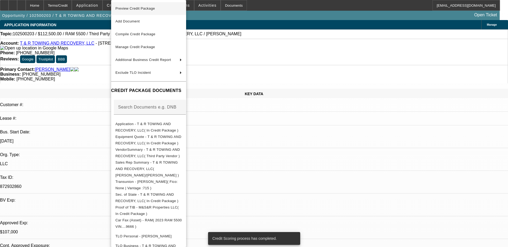
click at [165, 9] on span "Preview Credit Package" at bounding box center [148, 8] width 66 height 6
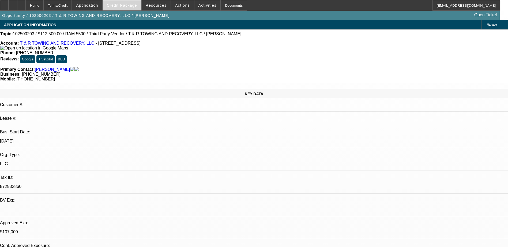
click at [135, 4] on span "Credit Package" at bounding box center [122, 5] width 30 height 4
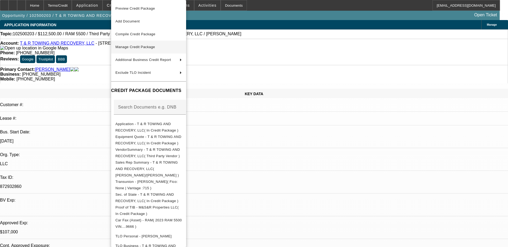
click at [162, 46] on span "Manage Credit Package" at bounding box center [148, 47] width 66 height 6
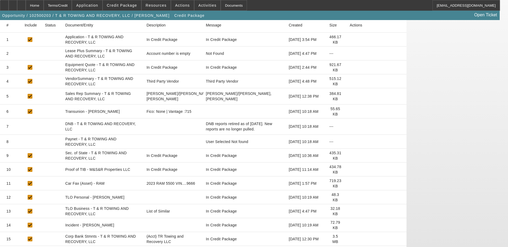
scroll to position [134, 0]
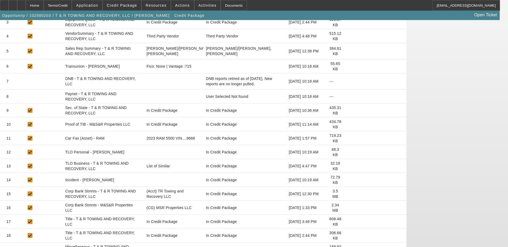
click at [350, 124] on icon at bounding box center [350, 124] width 0 height 0
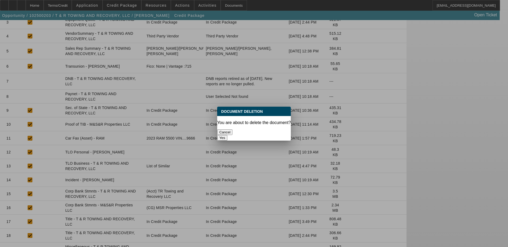
scroll to position [0, 0]
click at [227, 135] on button "Yes" at bounding box center [222, 138] width 10 height 6
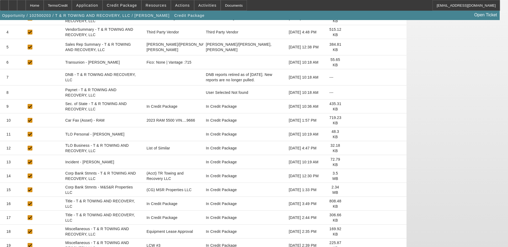
scroll to position [139, 0]
click at [350, 217] on icon at bounding box center [350, 217] width 0 height 0
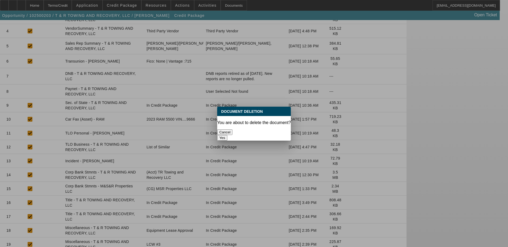
scroll to position [0, 0]
click at [227, 135] on button "Yes" at bounding box center [222, 138] width 10 height 6
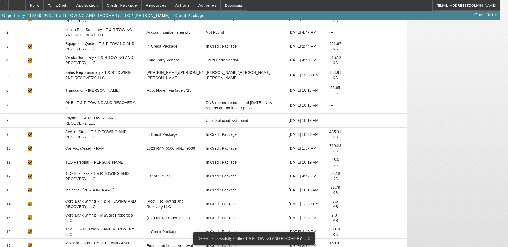
scroll to position [125, 0]
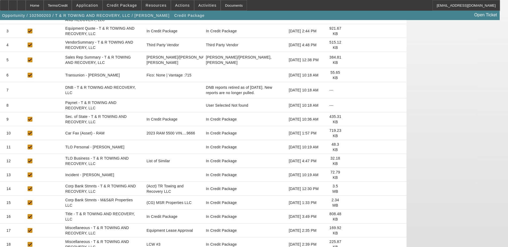
click at [350, 217] on icon at bounding box center [350, 217] width 0 height 0
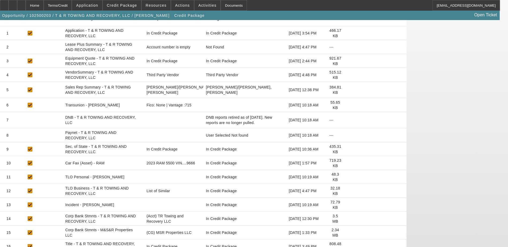
scroll to position [98, 0]
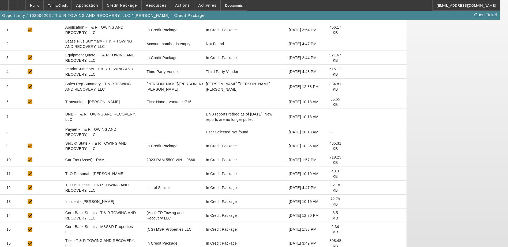
click at [350, 230] on icon at bounding box center [350, 230] width 0 height 0
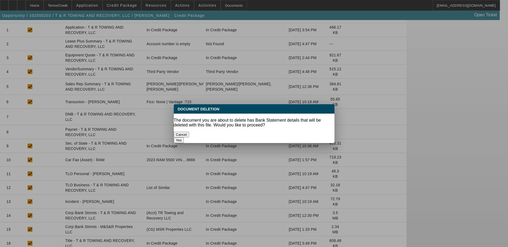
click at [184, 138] on button "Yes" at bounding box center [179, 141] width 10 height 6
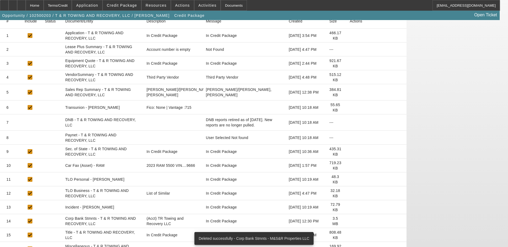
scroll to position [107, 0]
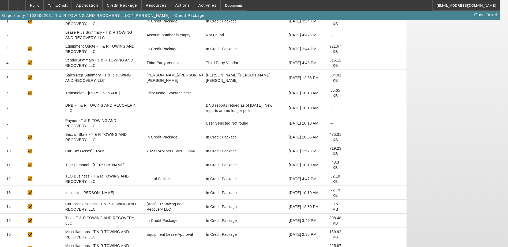
click at [350, 247] on icon at bounding box center [350, 249] width 0 height 0
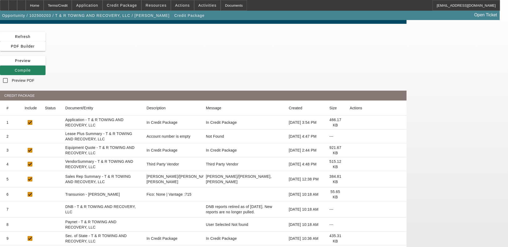
scroll to position [4, 0]
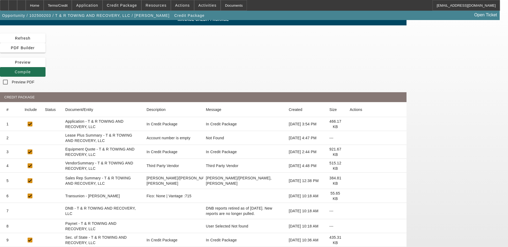
click at [31, 70] on span "Compile" at bounding box center [23, 72] width 16 height 4
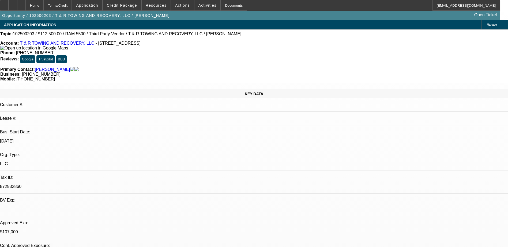
select select "0"
select select "3"
select select "0.1"
select select "4"
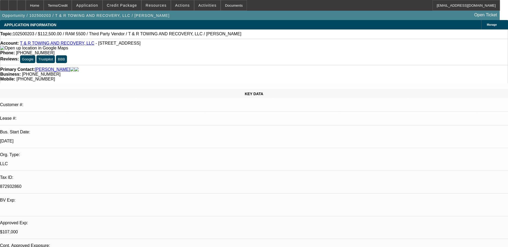
select select "0"
select select "3"
select select "0"
select select "6"
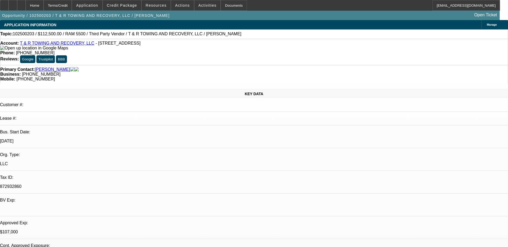
select select "0"
select select "3"
select select "0"
select select "6"
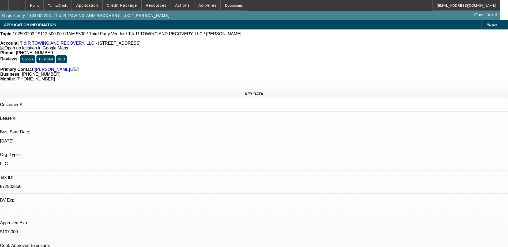
select select "0"
select select "3"
select select "0"
select select "6"
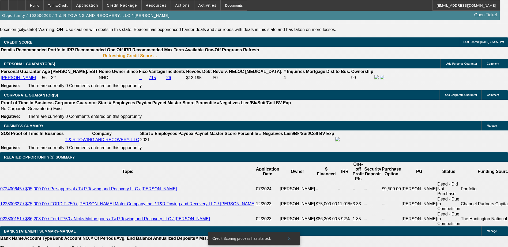
scroll to position [776, 0]
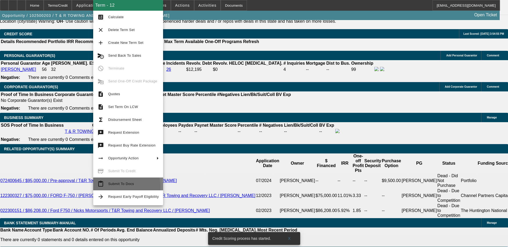
click at [113, 187] on span "Submit To Docs" at bounding box center [133, 184] width 51 height 6
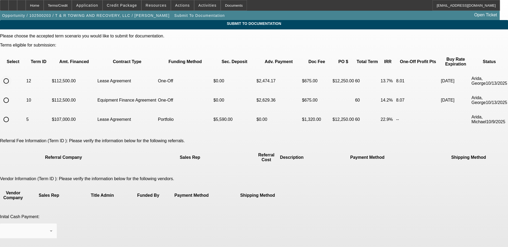
click at [12, 76] on input "radio" at bounding box center [6, 81] width 11 height 11
radio input "true"
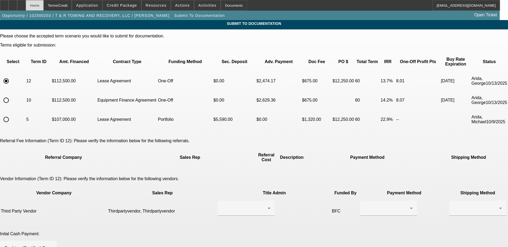
click at [44, 7] on div "Home" at bounding box center [35, 5] width 18 height 11
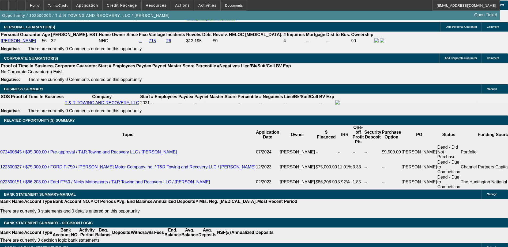
select select "0"
select select "3"
select select "0.1"
select select "4"
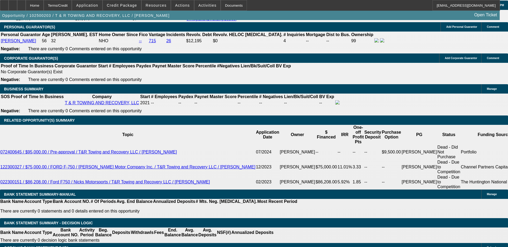
select select "0"
select select "3"
select select "0"
select select "6"
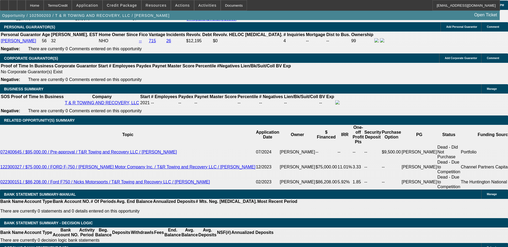
select select "0"
select select "3"
select select "0"
select select "6"
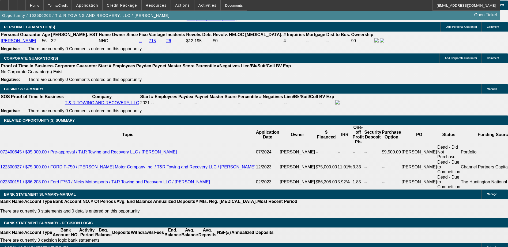
select select "0"
select select "3"
select select "0"
select select "6"
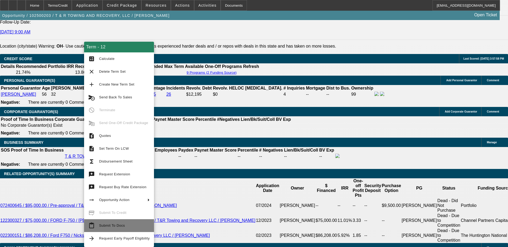
scroll to position [782, 0]
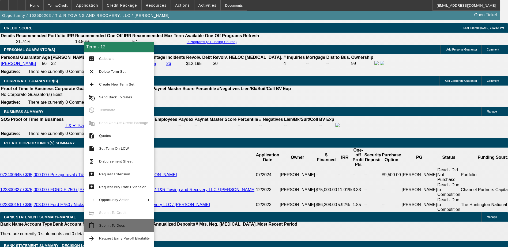
click at [120, 224] on span "Submit To Docs" at bounding box center [112, 226] width 26 height 4
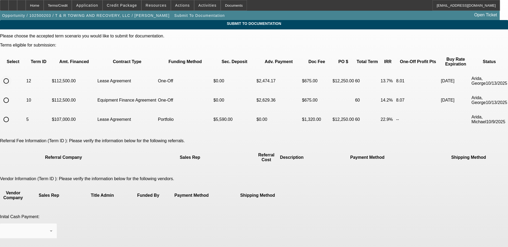
click at [12, 76] on input "radio" at bounding box center [6, 81] width 11 height 11
radio input "true"
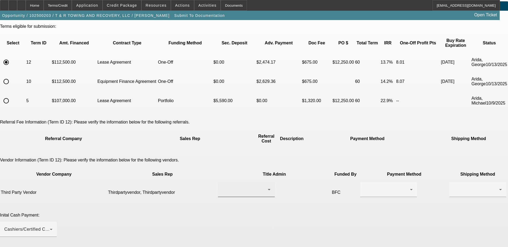
scroll to position [27, 0]
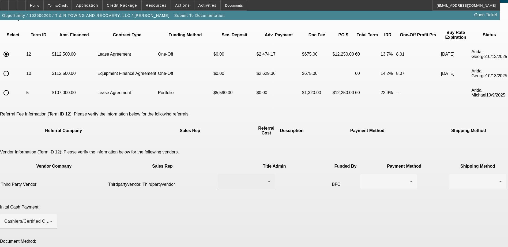
click at [268, 181] on icon at bounding box center [269, 181] width 3 height 1
click at [231, 173] on span "Thirdpartyvendor, Thirdpartyvendor" at bounding box center [230, 172] width 54 height 13
click at [408, 179] on icon at bounding box center [411, 182] width 6 height 6
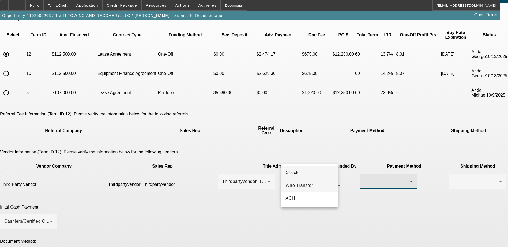
click at [313, 187] on mat-option "Wire Transfer" at bounding box center [309, 185] width 57 height 13
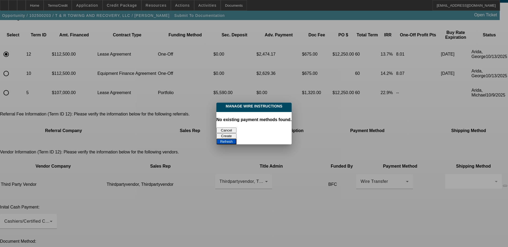
click at [227, 128] on button "Cancel" at bounding box center [226, 131] width 20 height 6
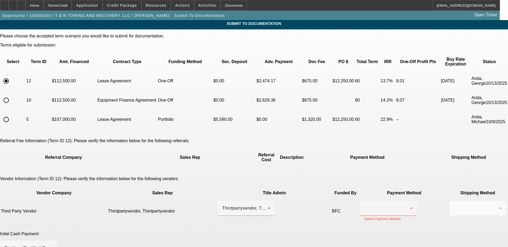
scroll to position [27, 0]
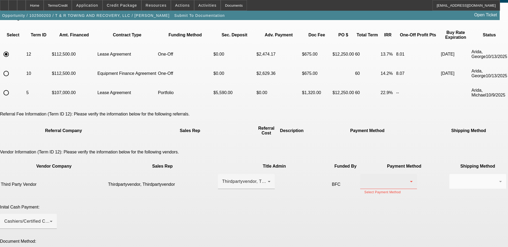
click at [364, 179] on div at bounding box center [387, 182] width 46 height 6
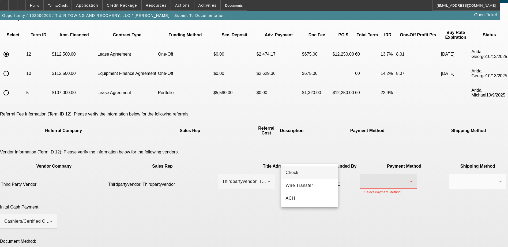
click at [303, 173] on mat-option "Check" at bounding box center [309, 172] width 57 height 13
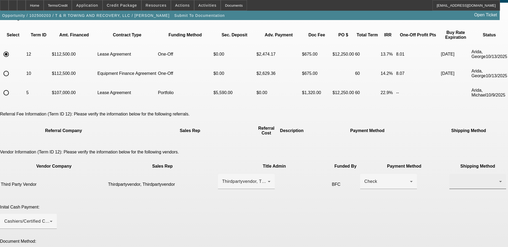
click at [453, 179] on div at bounding box center [476, 182] width 46 height 6
click at [366, 183] on mat-option "Fed Ex" at bounding box center [369, 185] width 57 height 13
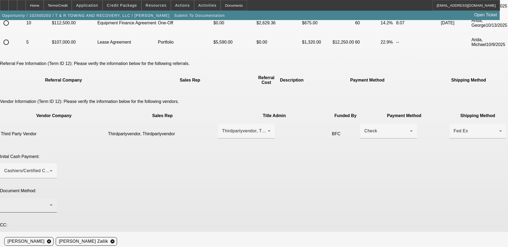
scroll to position [80, 0]
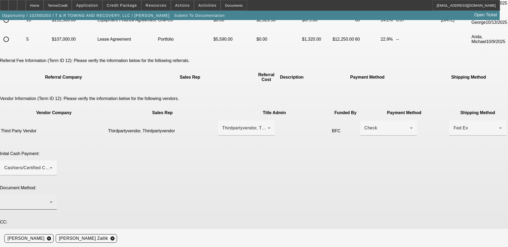
click at [52, 195] on div at bounding box center [28, 202] width 48 height 15
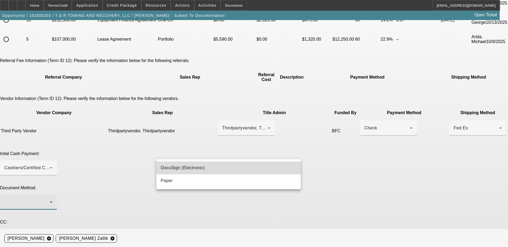
click at [211, 168] on mat-option "DocuSign (Electronic)" at bounding box center [228, 168] width 144 height 13
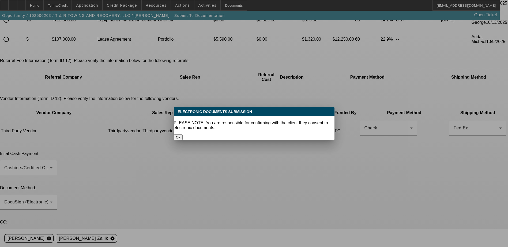
click at [183, 135] on button "Ok" at bounding box center [178, 138] width 9 height 6
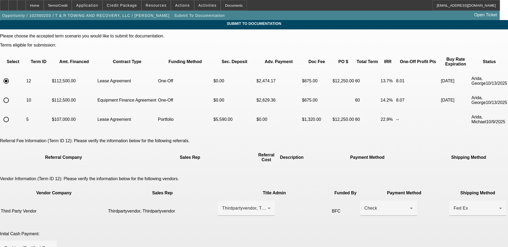
scroll to position [80, 0]
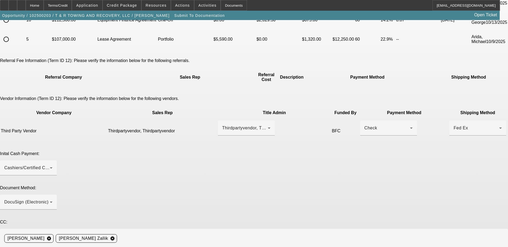
paste textarea "Please send Docs to masonbelinda21@gmail.com and call PG at (812) 664-7550 for …"
drag, startPoint x: 193, startPoint y: 197, endPoint x: 237, endPoint y: 196, distance: 43.9
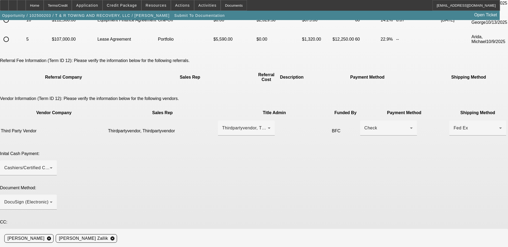
click at [229, 229] on div "Lucas Gaizutis cancel Asher I. Zallik cancel" at bounding box center [253, 238] width 499 height 19
drag, startPoint x: 194, startPoint y: 198, endPoint x: 238, endPoint y: 197, distance: 44.2
drag, startPoint x: 259, startPoint y: 198, endPoint x: 283, endPoint y: 198, distance: 24.1
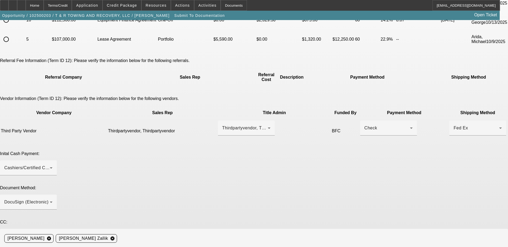
paste textarea "440) 858-3314Reviews: Google Trustpilot BBB Primary Contact: Dean, Roger Busine…"
drag, startPoint x: 260, startPoint y: 198, endPoint x: 283, endPoint y: 198, distance: 23.0
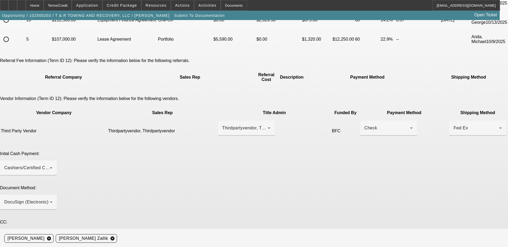
paste textarea "[PHONE_NUMBER]"
drag, startPoint x: 340, startPoint y: 198, endPoint x: 362, endPoint y: 197, distance: 22.0
drag, startPoint x: 177, startPoint y: 203, endPoint x: 241, endPoint y: 199, distance: 64.1
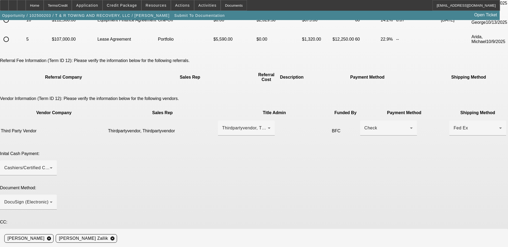
drag, startPoint x: 241, startPoint y: 203, endPoint x: 184, endPoint y: 202, distance: 57.0
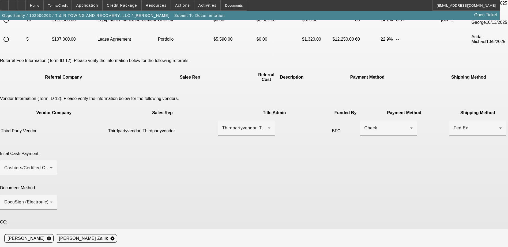
drag, startPoint x: 224, startPoint y: 204, endPoint x: 247, endPoint y: 202, distance: 23.4
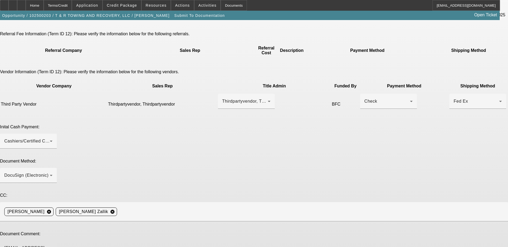
type textarea "Please send Docs to rrdean_44032@yahoo.com and call PG Roger Dean at (440) 858-…"
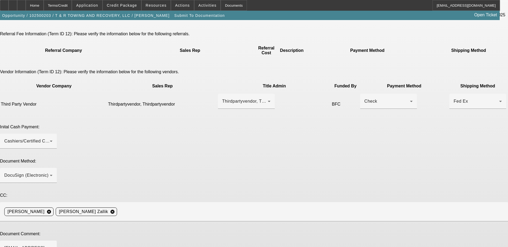
paste textarea "Please send Docs to rrdean_44032@yahoo.com and call PG Roger Dean at (440) 858-…"
type textarea "Please send Docs to rrdean_44032@yahoo.com and call PG Roger Dean at (440) 858-…"
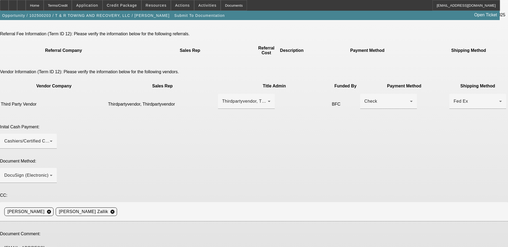
type textarea "Please send Docs to rrdean_44032@yahoo.com and call PG Roger Dean at (440) 858-…"
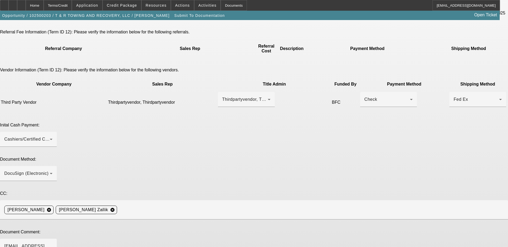
scroll to position [111, 0]
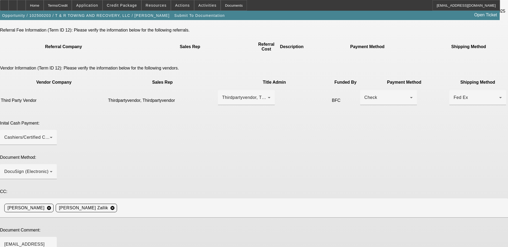
type textarea "L"
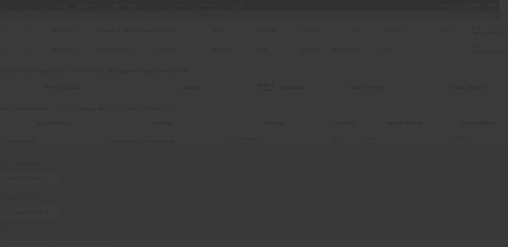
scroll to position [0, 0]
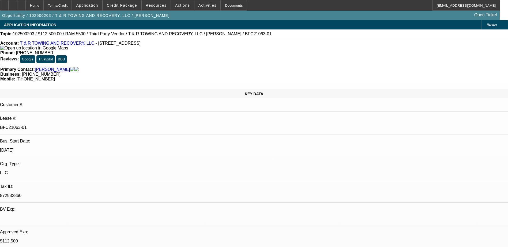
select select "0"
select select "3"
select select "0.1"
select select "4"
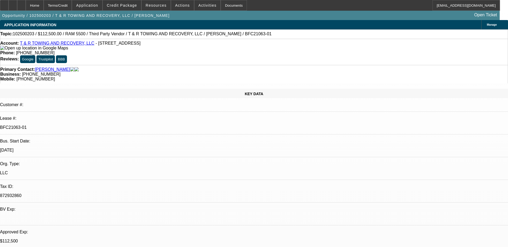
select select "0"
select select "3"
select select "0"
select select "6"
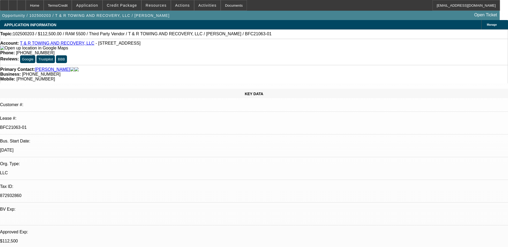
select select "0"
select select "3"
select select "0"
select select "6"
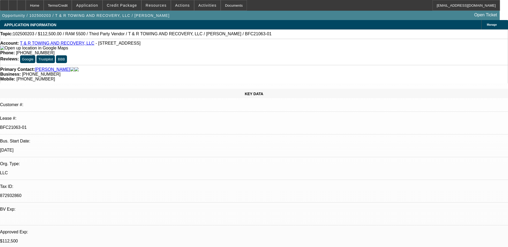
select select "0"
select select "3"
select select "0"
select select "6"
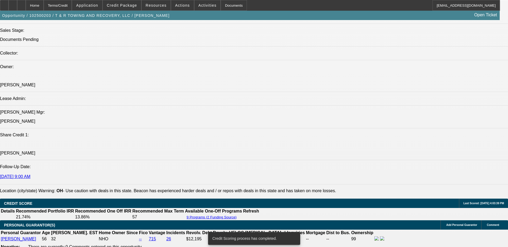
scroll to position [613, 0]
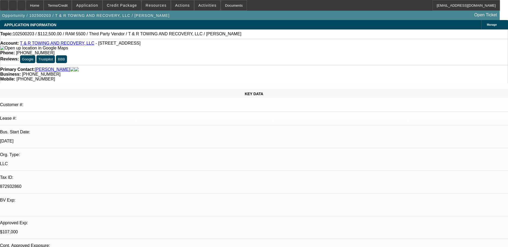
select select "0"
select select "0.1"
select select "0"
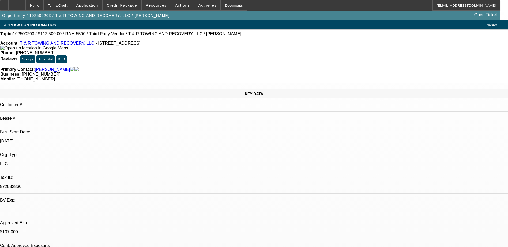
select select "0"
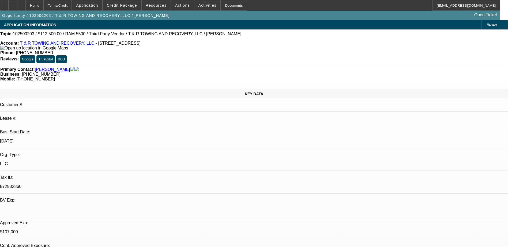
select select "0"
drag, startPoint x: 210, startPoint y: 43, endPoint x: 186, endPoint y: 44, distance: 24.1
select select "1"
select select "3"
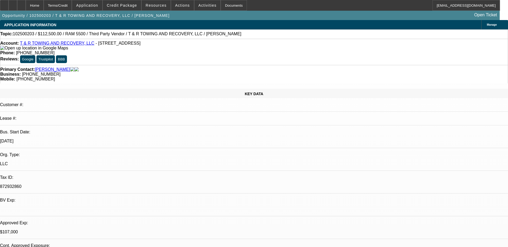
select select "4"
select select "1"
select select "3"
select select "6"
select select "1"
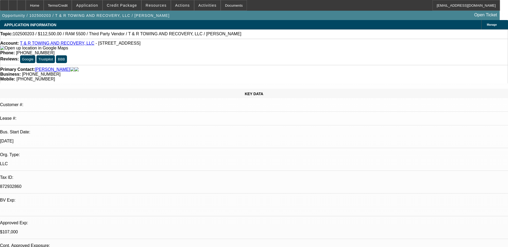
select select "3"
select select "6"
select select "1"
select select "3"
select select "6"
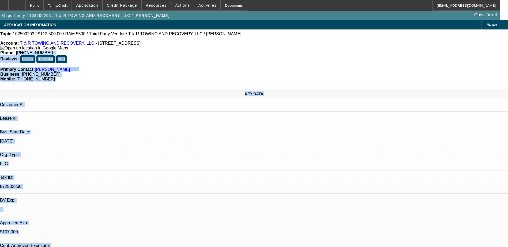
drag, startPoint x: 186, startPoint y: 44, endPoint x: 194, endPoint y: 45, distance: 7.8
copy div "[PHONE_NUMBER] Reviews: Google Trustpilot BBB Primary Contact: [PERSON_NAME] Bu…"
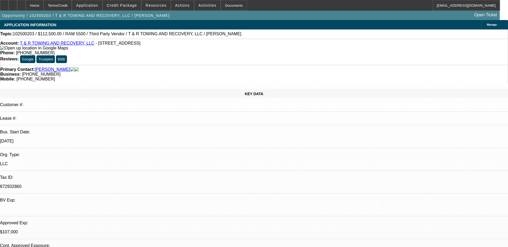
select select "0"
select select "3"
select select "0.1"
select select "4"
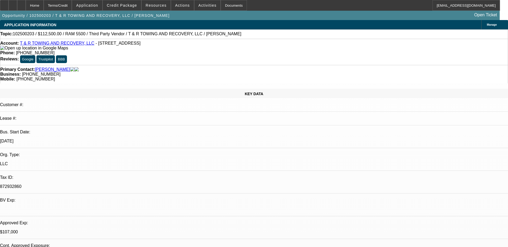
select select "0"
select select "3"
select select "0"
select select "6"
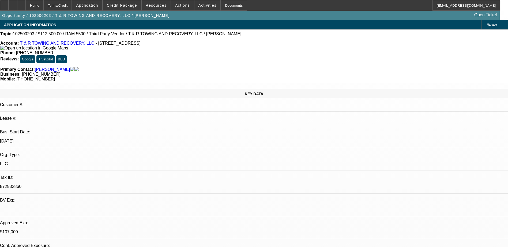
select select "0"
select select "3"
select select "0"
select select "6"
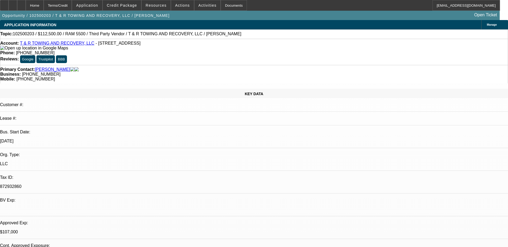
select select "0"
select select "3"
select select "0"
select select "6"
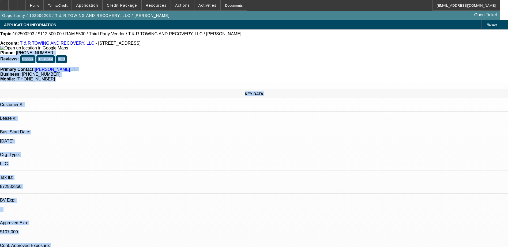
click at [124, 51] on div "Account: T & R TOWING AND RECOVERY, LLC - 5217 Benefit Ave, Ashtabula, OH 44004" at bounding box center [253, 46] width 507 height 10
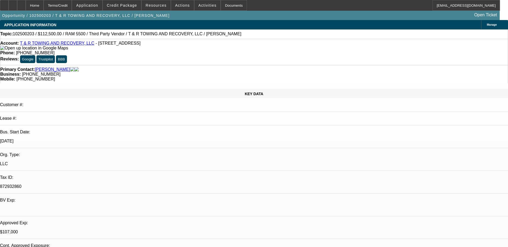
select select "0"
select select "3"
select select "0.1"
select select "6"
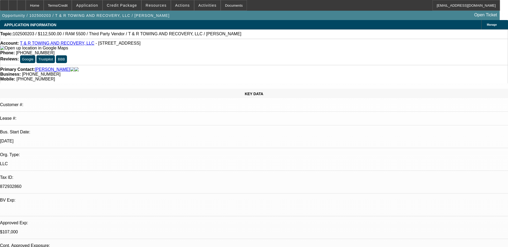
select select "0"
select select "3"
select select "0"
select select "6"
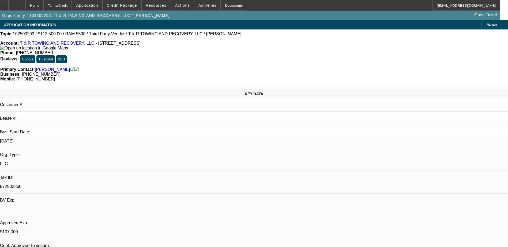
select select "0"
select select "3"
select select "0"
select select "6"
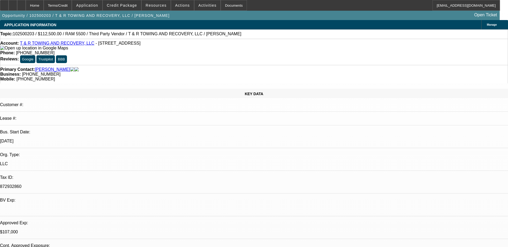
select select "0"
select select "3"
select select "0"
select select "6"
